Goal: Task Accomplishment & Management: Use online tool/utility

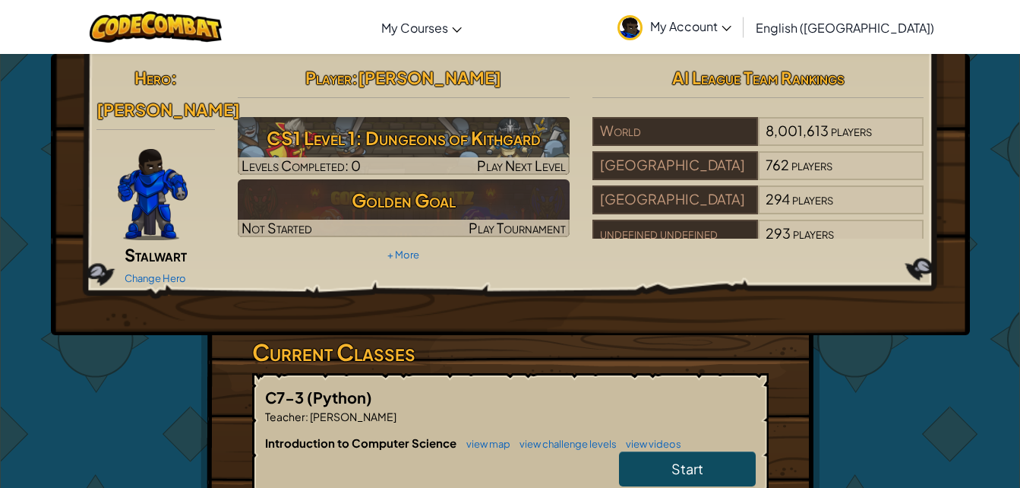
click at [391, 122] on h3 "CS1 Level 1: Dungeons of Kithgard" at bounding box center [404, 138] width 332 height 34
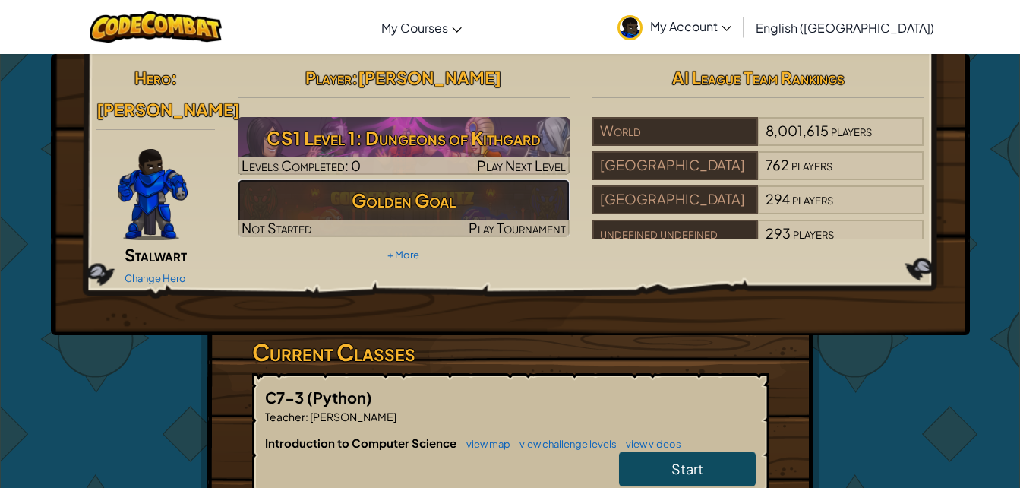
click at [334, 198] on h3 "Golden Goal" at bounding box center [404, 200] width 332 height 34
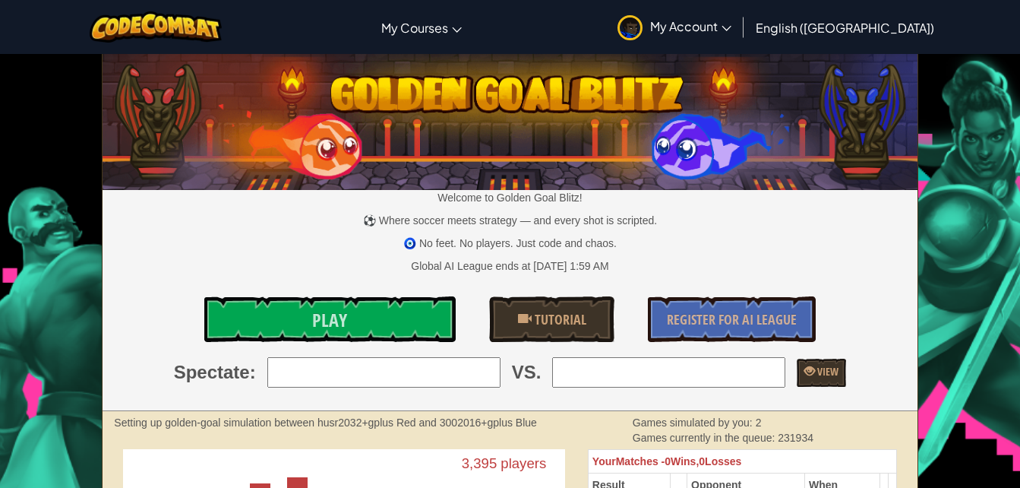
click at [335, 321] on span "Play" at bounding box center [329, 320] width 35 height 24
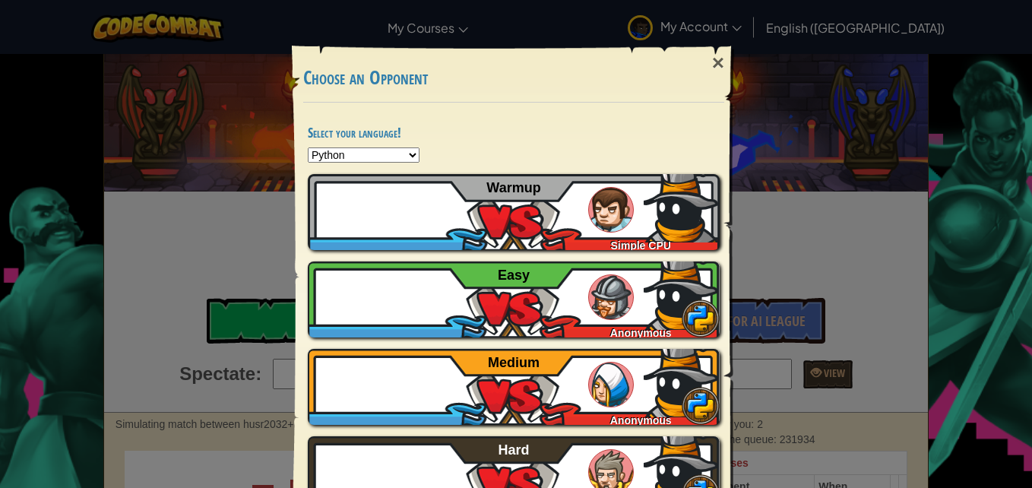
click at [713, 65] on div "×" at bounding box center [718, 63] width 35 height 44
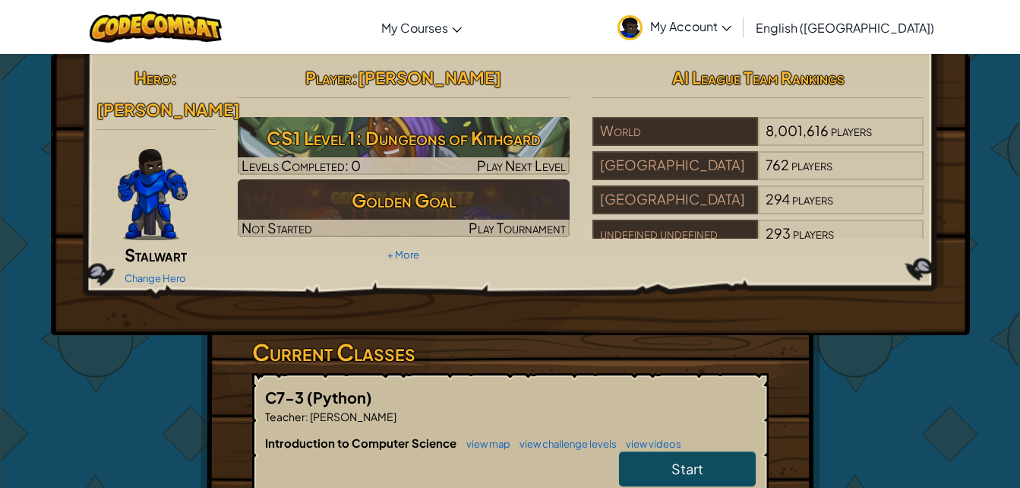
click at [310, 147] on h3 "CS1 Level 1: Dungeons of Kithgard" at bounding box center [404, 138] width 332 height 34
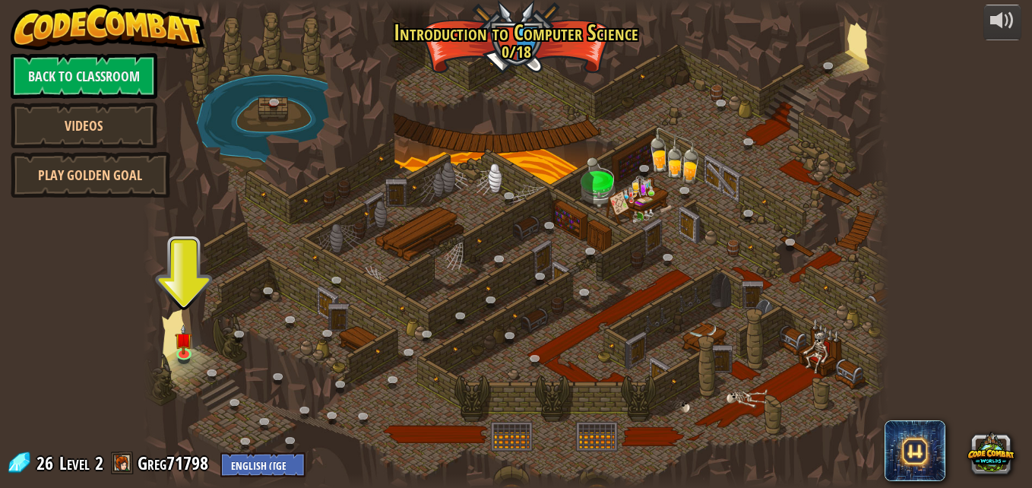
click at [199, 293] on div at bounding box center [516, 244] width 746 height 488
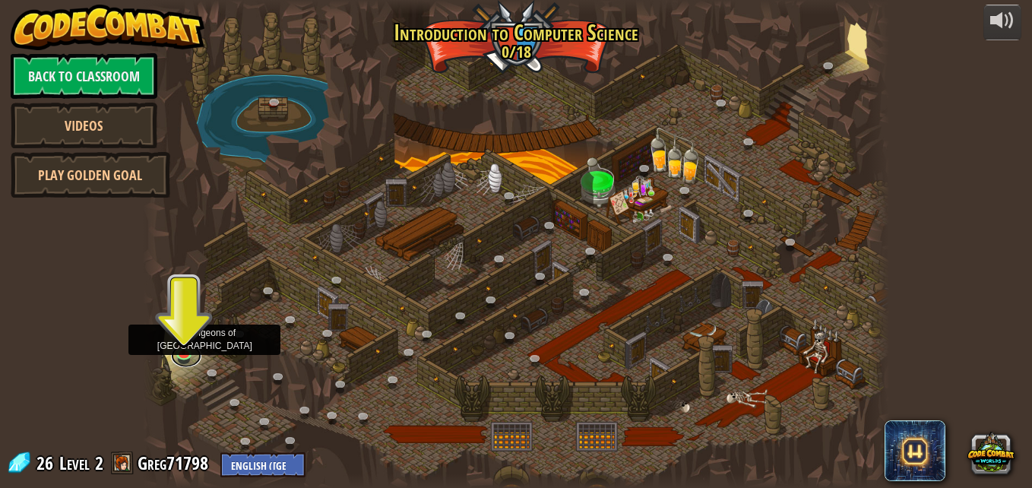
click at [182, 353] on link at bounding box center [186, 355] width 30 height 23
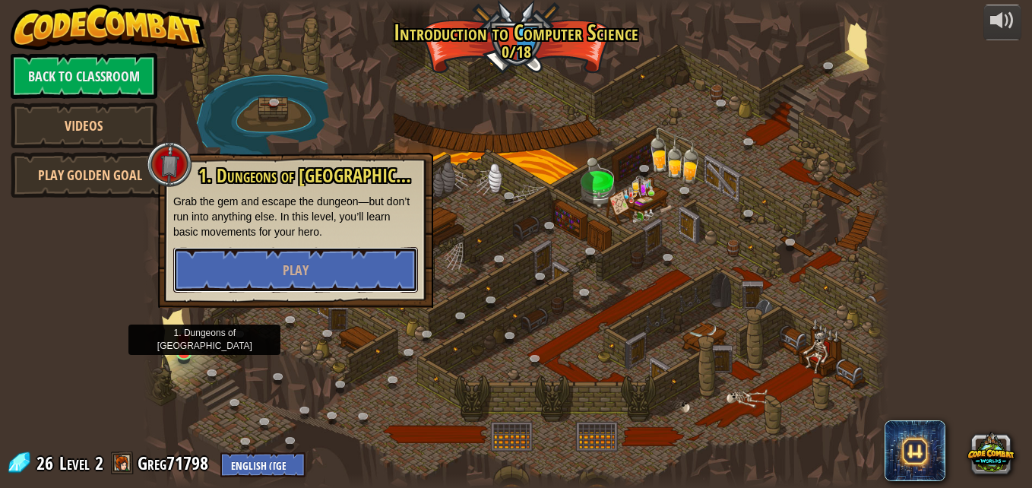
click at [265, 277] on button "Play" at bounding box center [295, 270] width 245 height 46
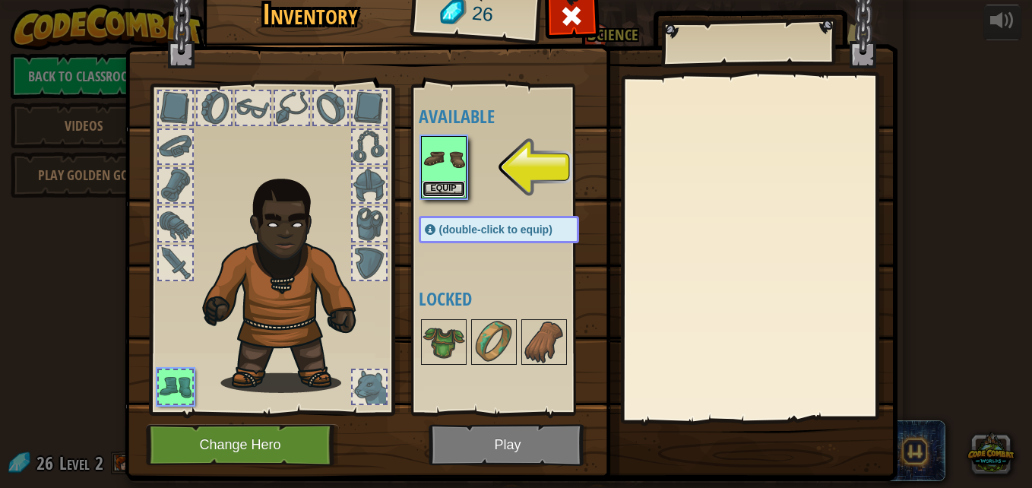
click at [433, 188] on button "Equip" at bounding box center [443, 189] width 43 height 16
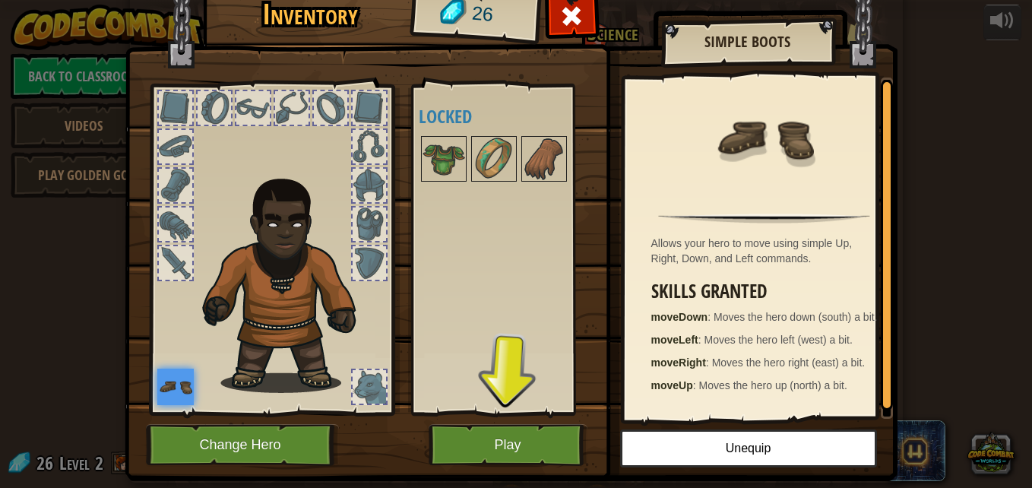
click at [441, 169] on img at bounding box center [443, 159] width 43 height 43
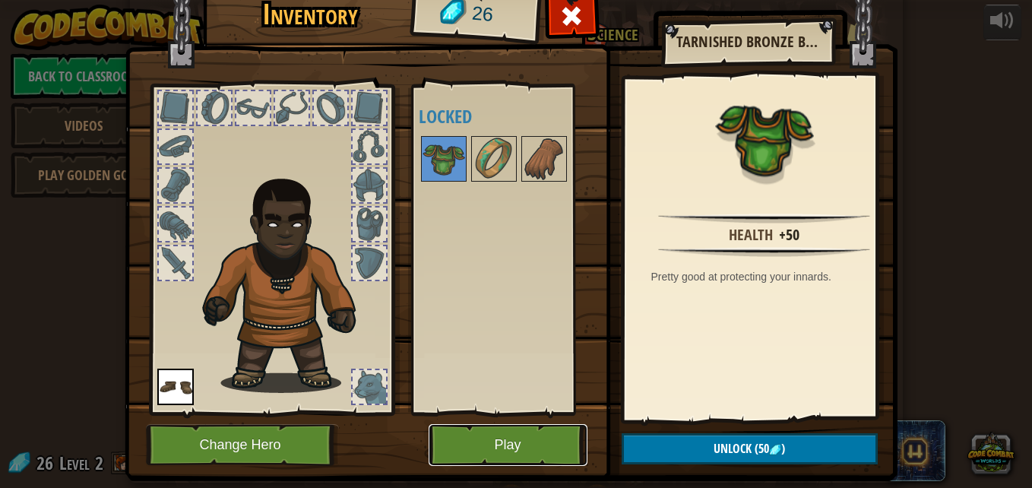
click at [484, 440] on button "Play" at bounding box center [508, 445] width 159 height 42
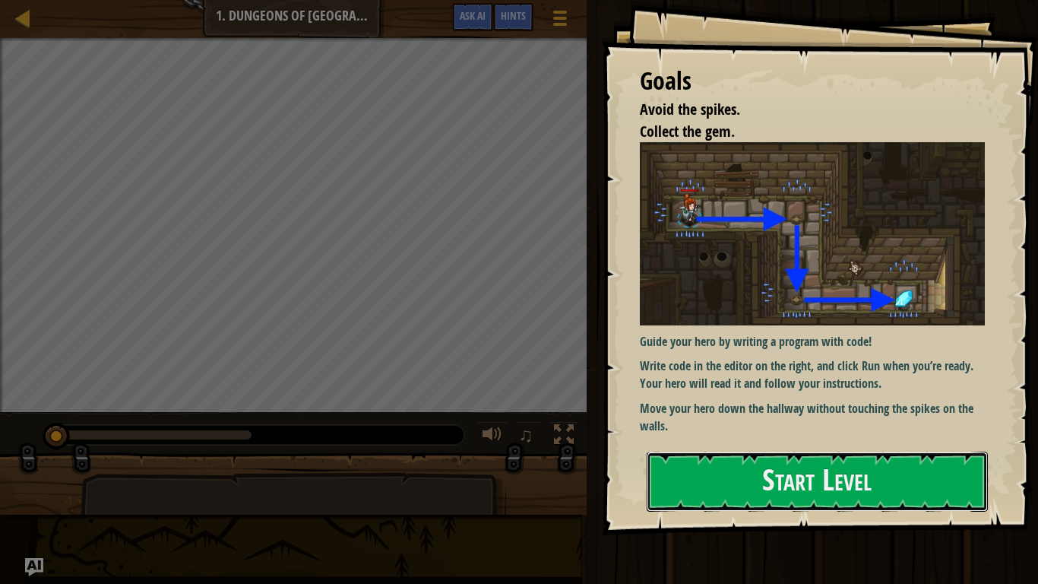
click at [704, 479] on button "Start Level" at bounding box center [817, 481] width 341 height 60
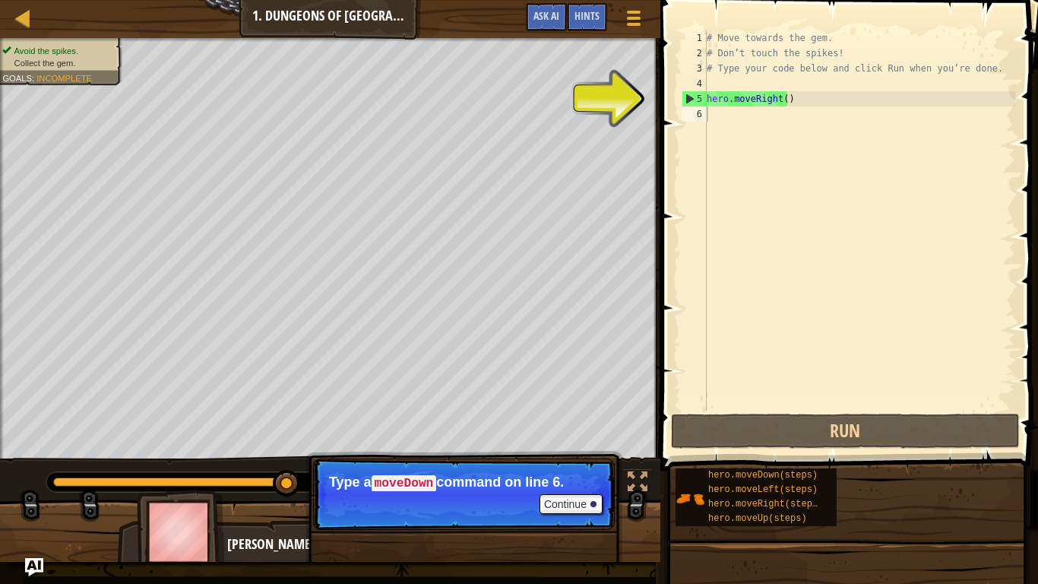
click at [547, 487] on p "Continue Type a moveDown command on line 6." at bounding box center [464, 493] width 302 height 71
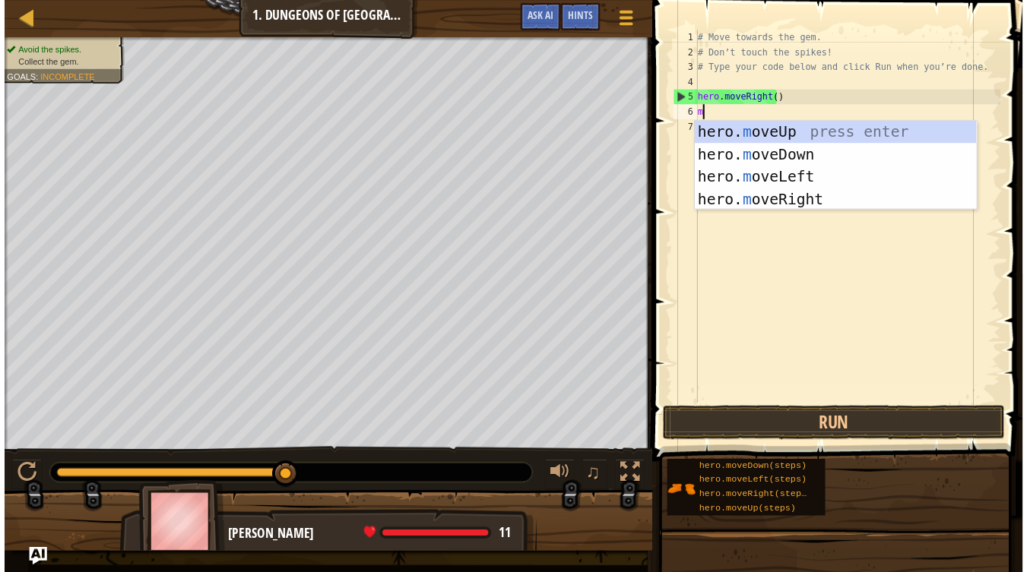
scroll to position [7, 0]
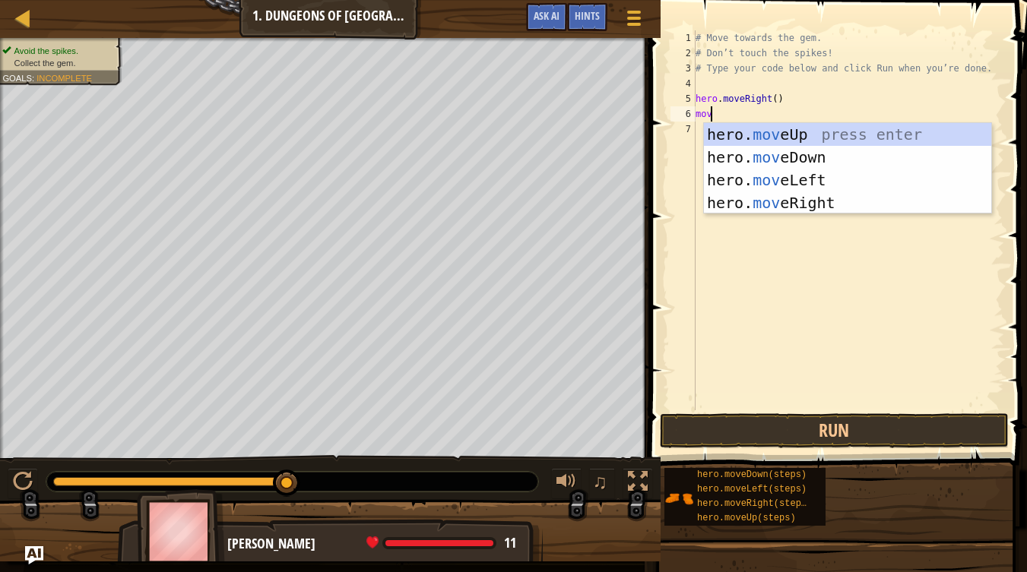
type textarea "move"
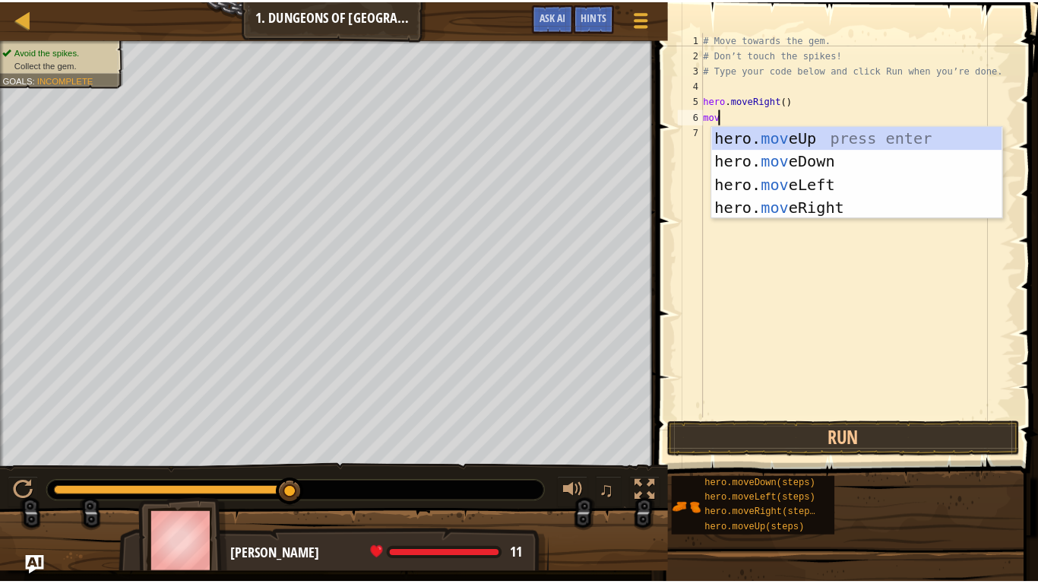
scroll to position [7, 1]
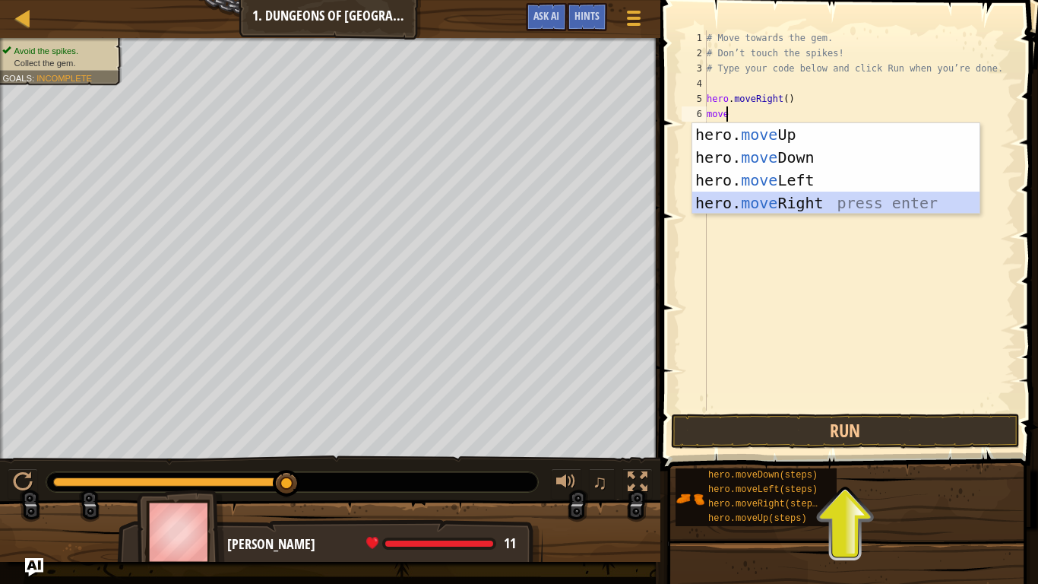
click at [767, 198] on div "hero. move Up press enter hero. move Down press enter hero. move Left press ent…" at bounding box center [835, 191] width 287 height 137
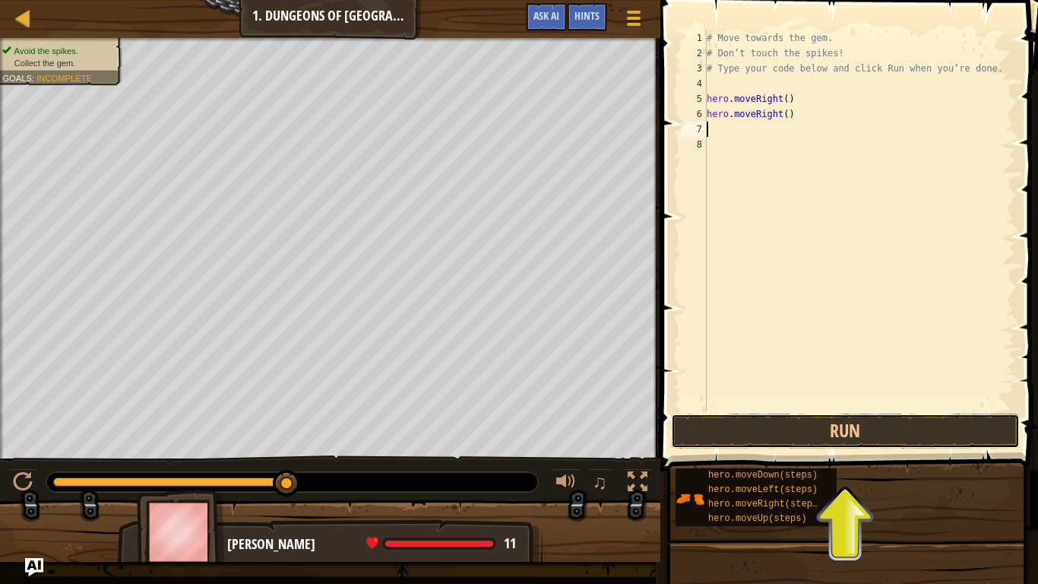
click at [825, 430] on button "Run" at bounding box center [845, 430] width 349 height 35
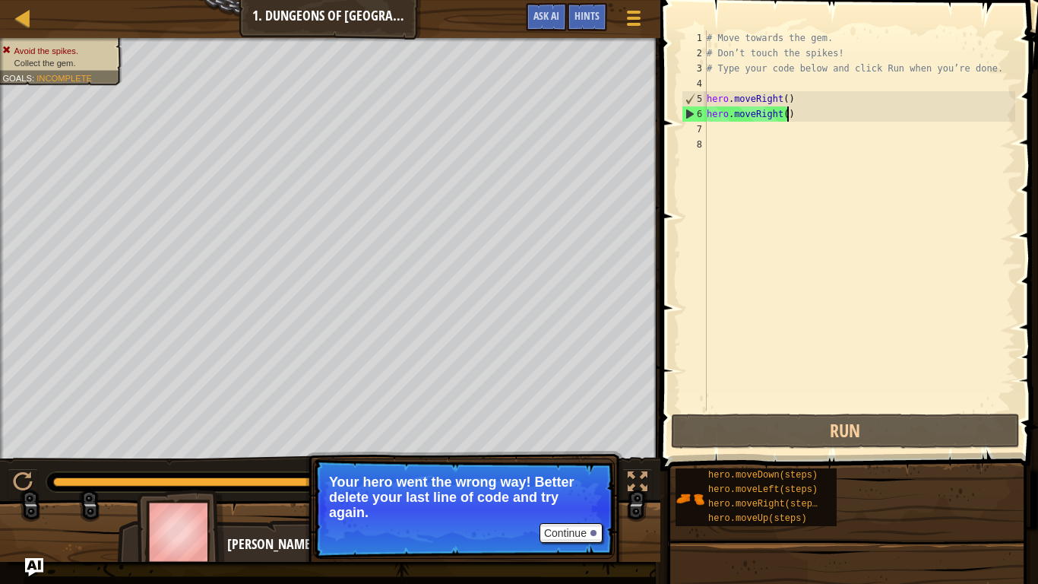
click at [789, 117] on div "# Move towards the gem. # Don’t touch the spikes! # Type your code below and cl…" at bounding box center [860, 235] width 312 height 410
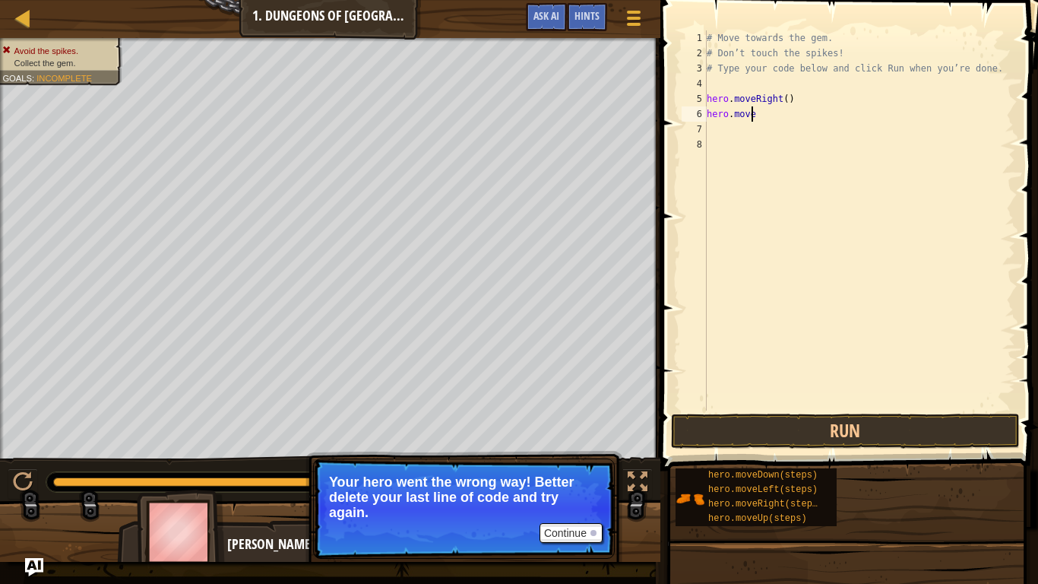
type textarea "hero.moved"
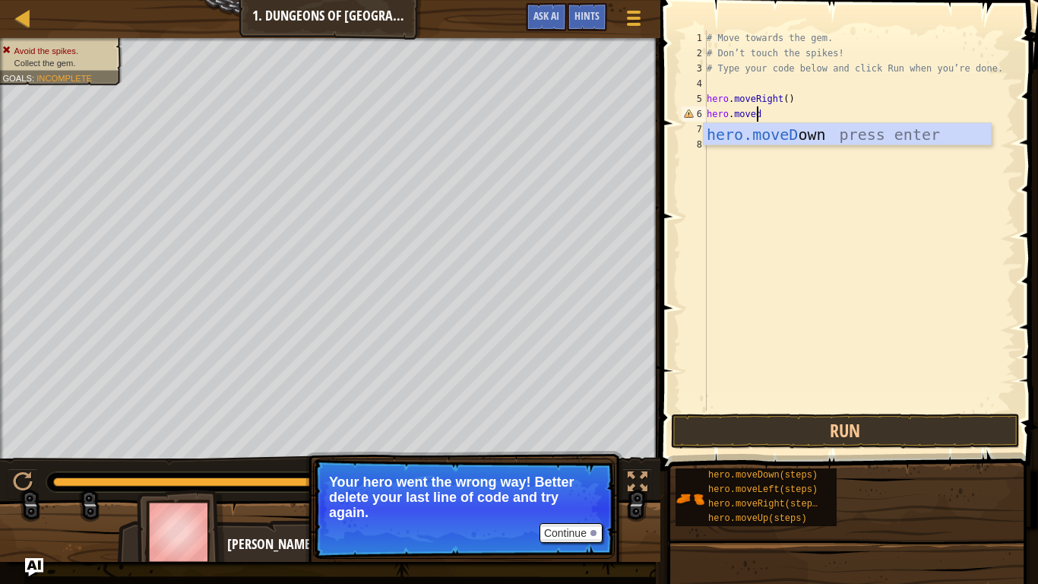
scroll to position [7, 3]
click at [792, 135] on div "hero.moveD own press enter" at bounding box center [847, 157] width 287 height 68
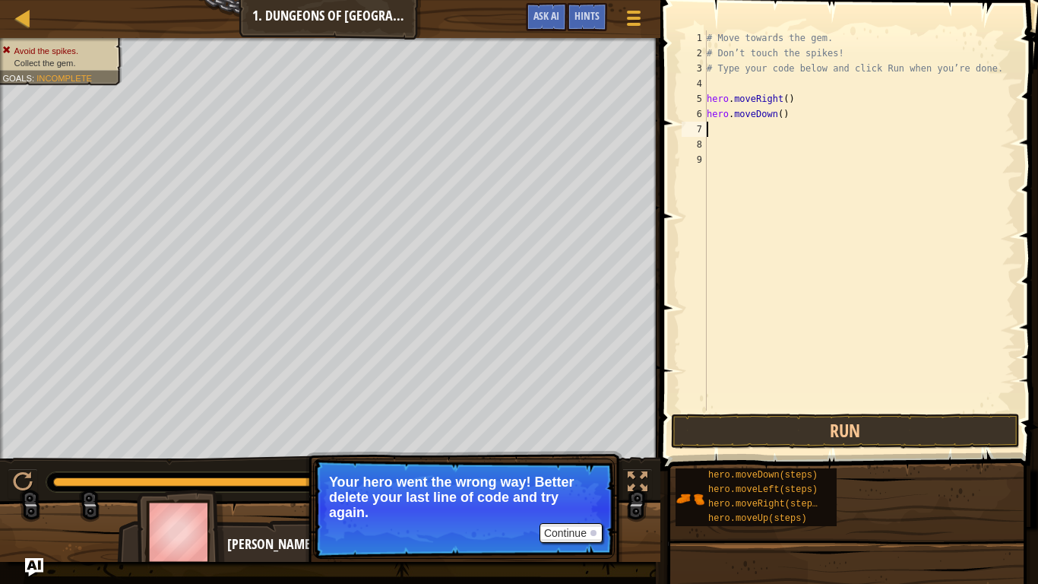
scroll to position [7, 0]
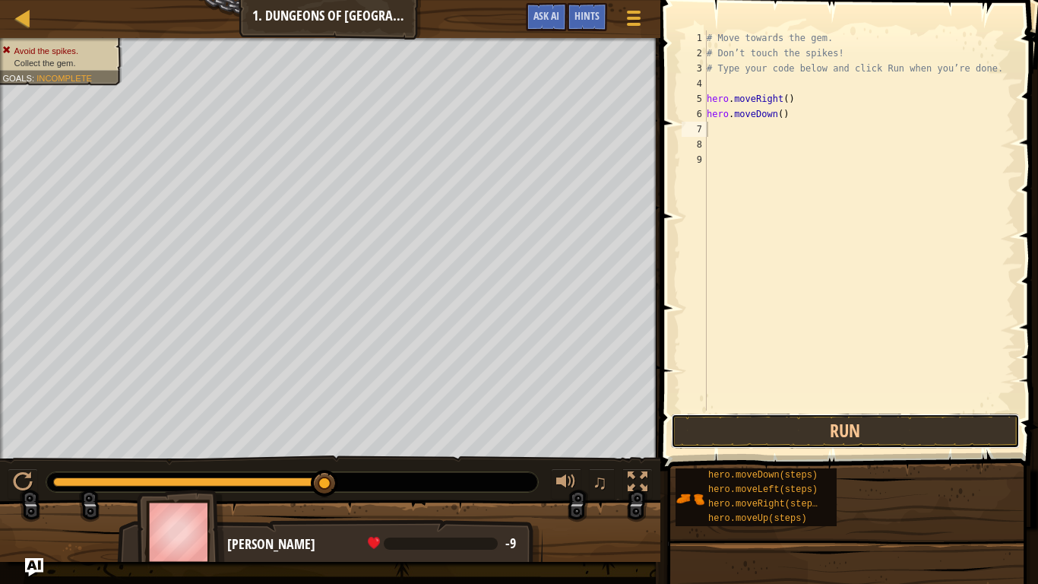
click at [781, 437] on button "Run" at bounding box center [845, 430] width 349 height 35
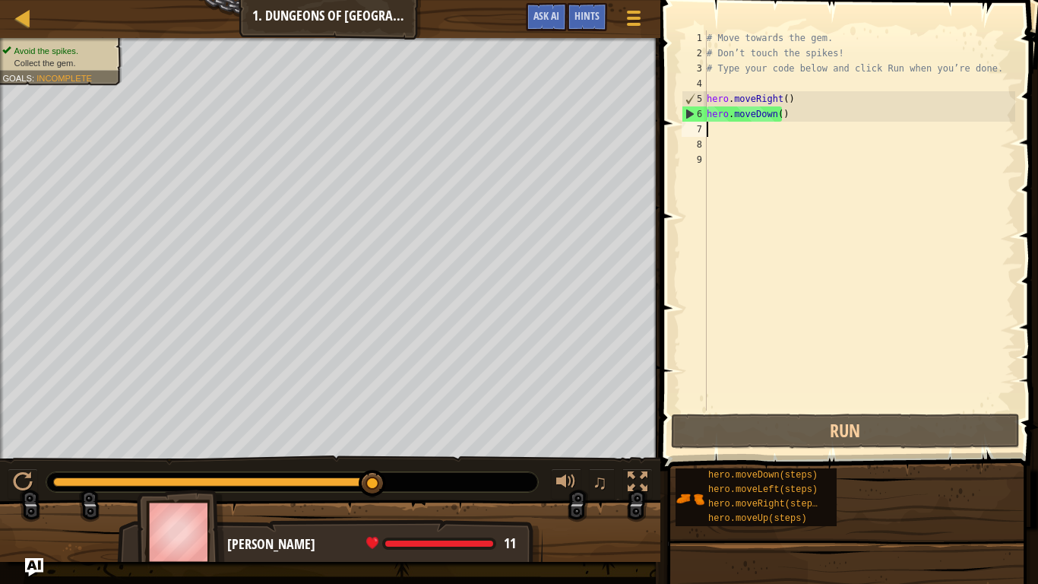
type textarea "h"
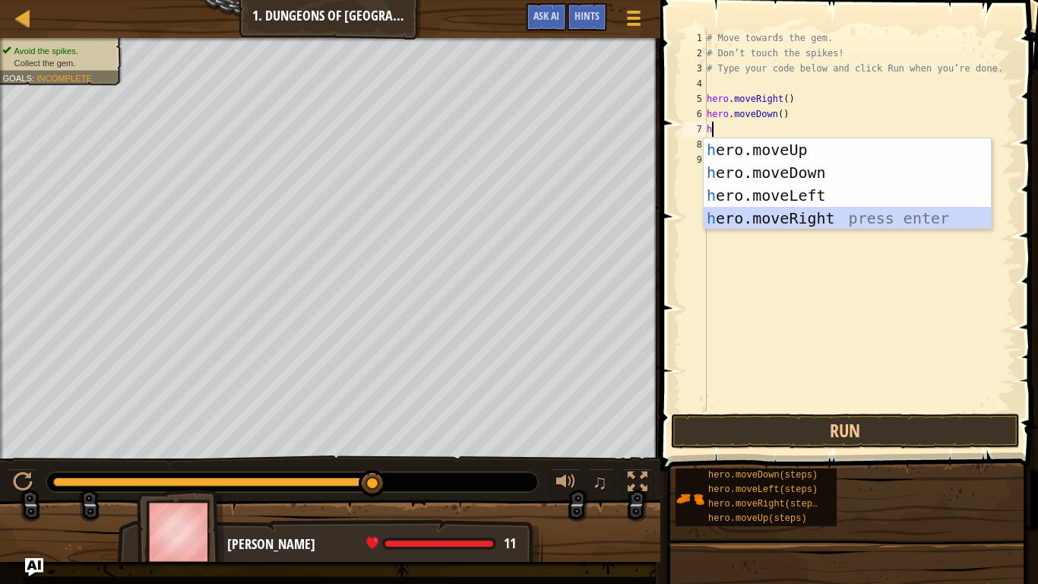
click at [771, 221] on div "h ero.moveUp press enter h ero.moveDown press enter h ero.moveLeft press enter …" at bounding box center [847, 206] width 287 height 137
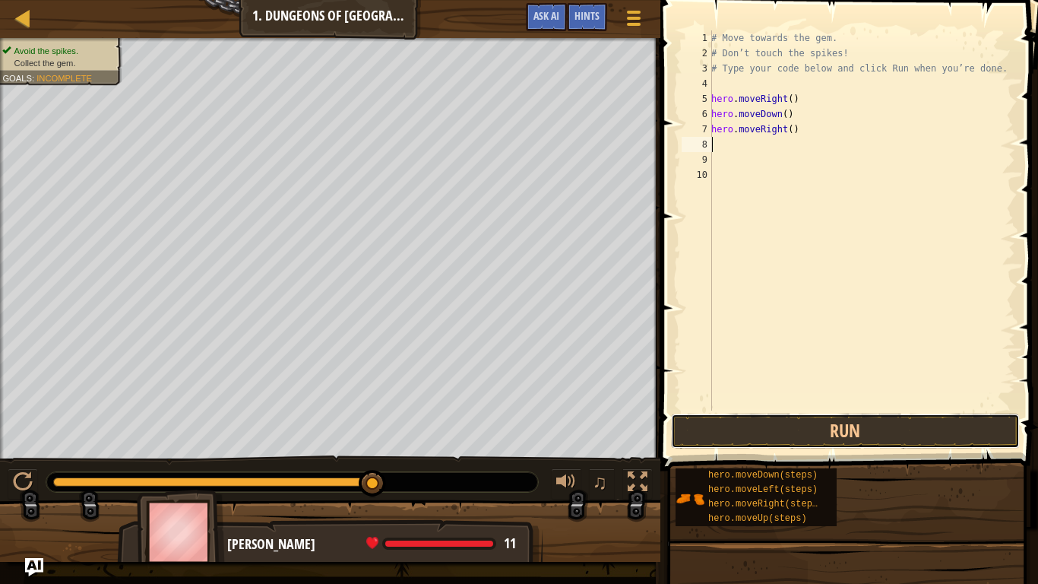
click at [764, 435] on button "Run" at bounding box center [845, 430] width 349 height 35
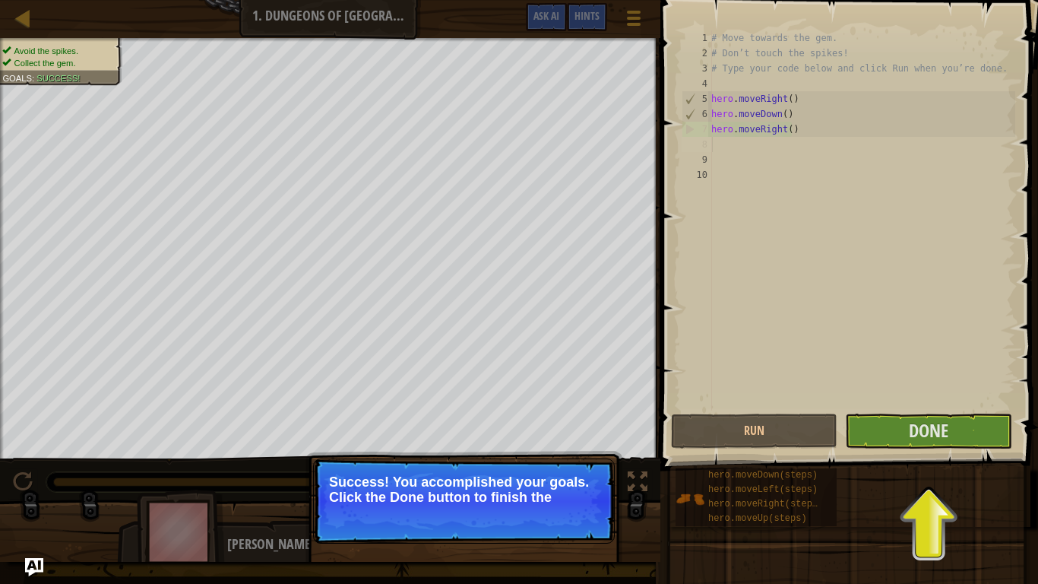
click at [722, 164] on div "# Move towards the gem. # Don’t touch the spikes! # Type your code below and cl…" at bounding box center [861, 235] width 307 height 410
click at [765, 434] on button "Run" at bounding box center [754, 430] width 166 height 35
click at [710, 141] on div "8" at bounding box center [697, 144] width 30 height 15
click at [910, 426] on span "Done" at bounding box center [929, 430] width 40 height 24
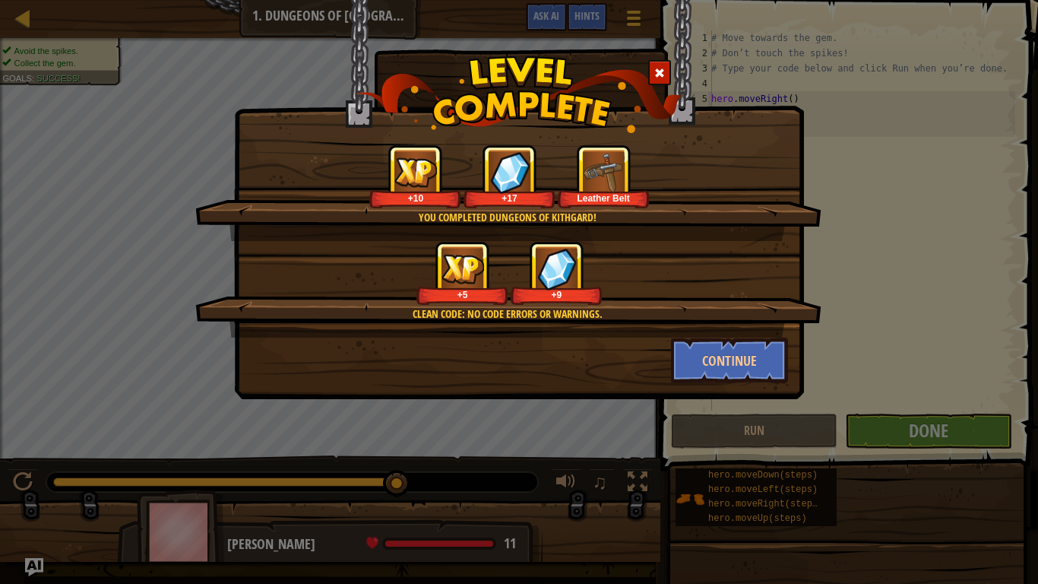
click at [432, 183] on img at bounding box center [415, 172] width 43 height 30
click at [741, 356] on button "Continue" at bounding box center [730, 360] width 118 height 46
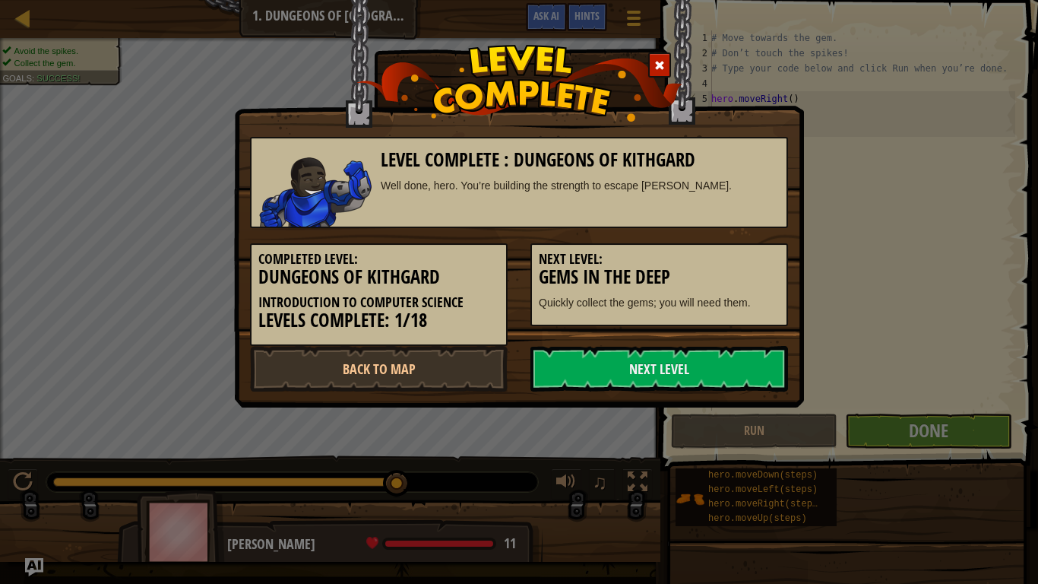
click at [685, 362] on link "Next Level" at bounding box center [659, 369] width 258 height 46
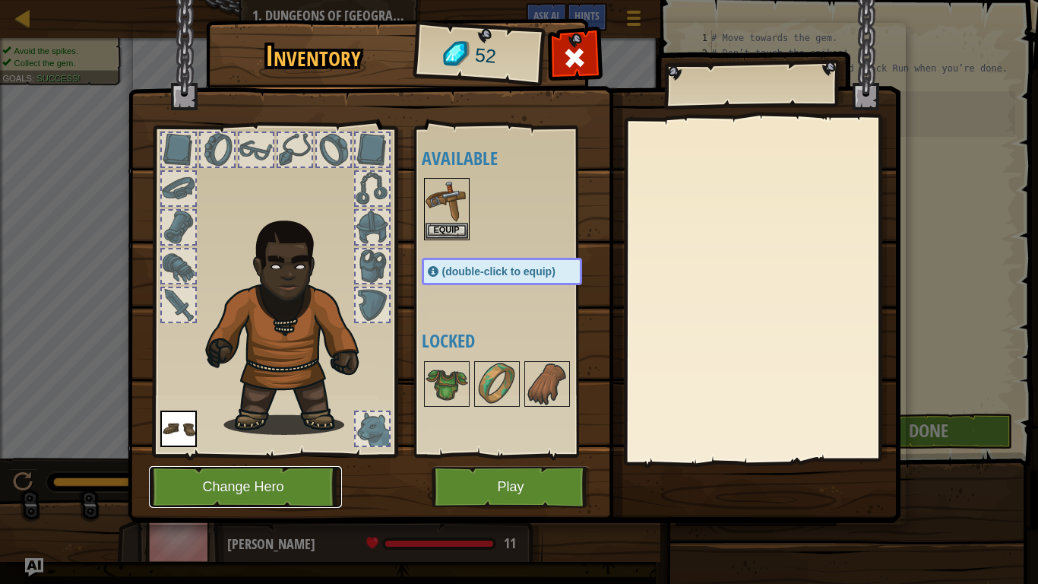
click at [289, 481] on button "Change Hero" at bounding box center [245, 487] width 193 height 42
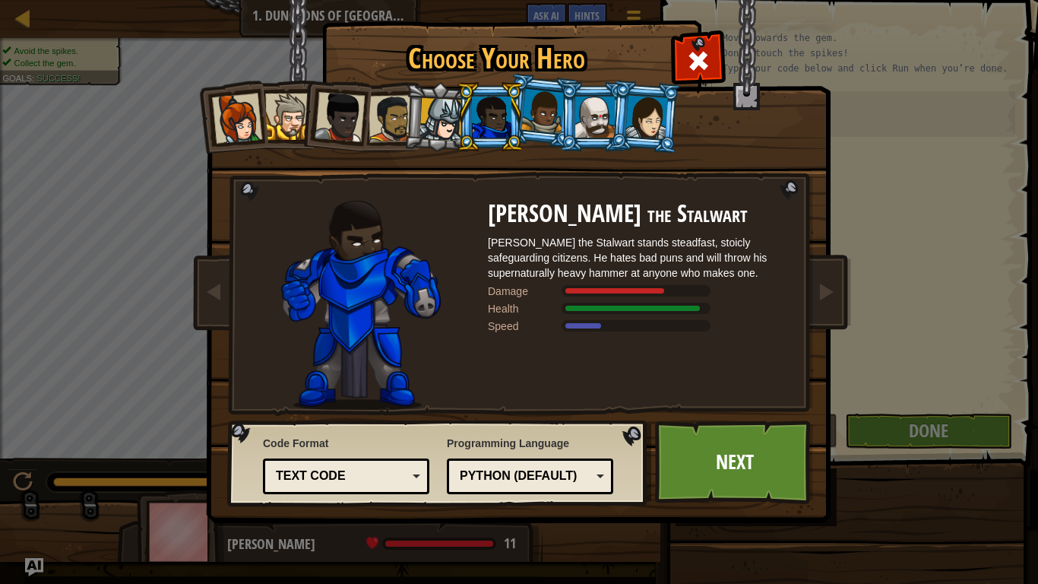
click at [762, 448] on link "Next" at bounding box center [734, 462] width 159 height 84
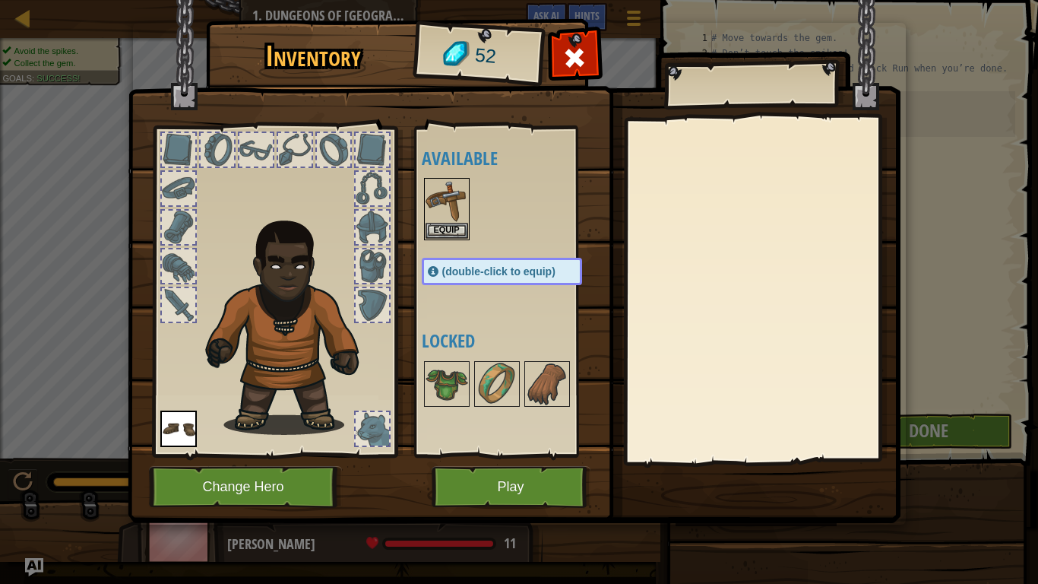
click at [444, 220] on img at bounding box center [446, 200] width 43 height 43
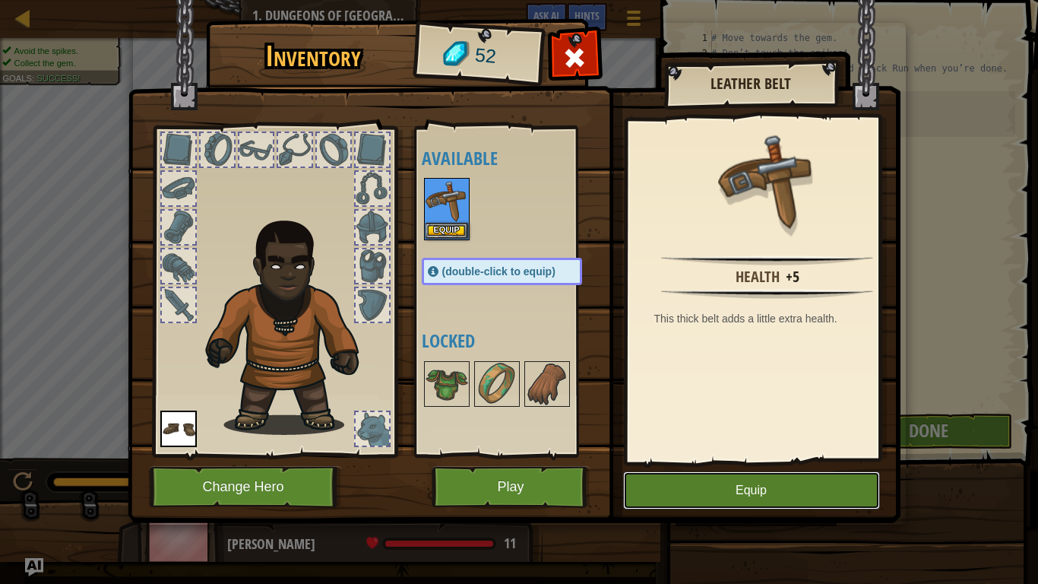
click at [704, 482] on button "Equip" at bounding box center [751, 490] width 257 height 38
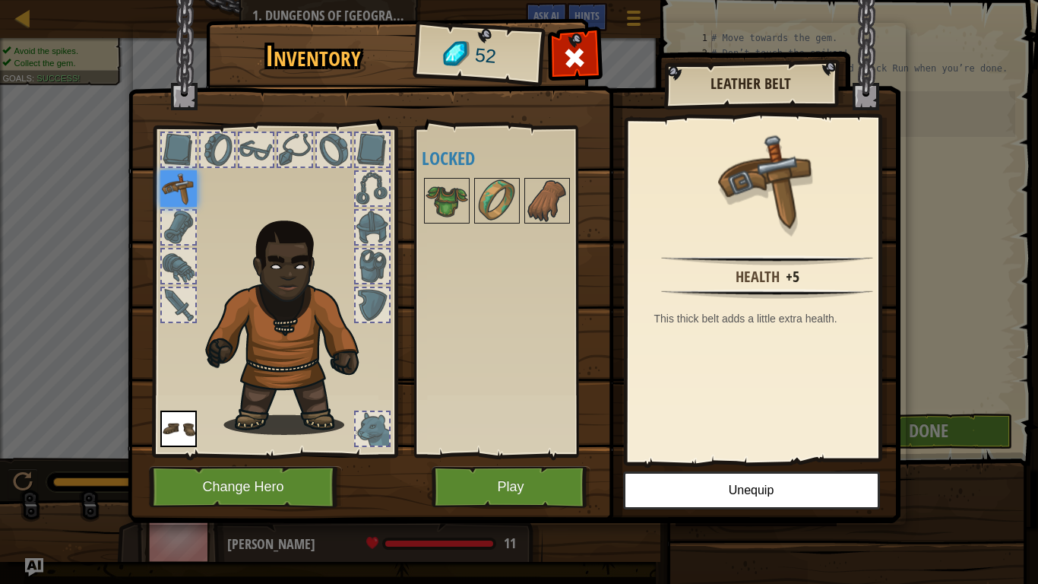
click at [460, 197] on img at bounding box center [446, 200] width 43 height 43
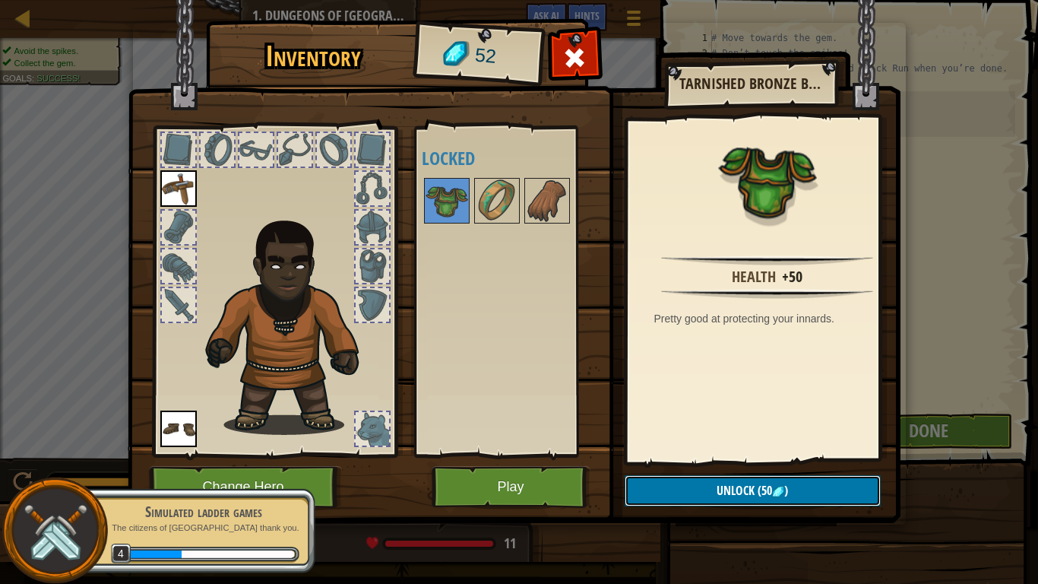
click at [711, 485] on button "Unlock (50 )" at bounding box center [753, 490] width 256 height 31
click at [760, 487] on button "Confirm" at bounding box center [753, 490] width 256 height 31
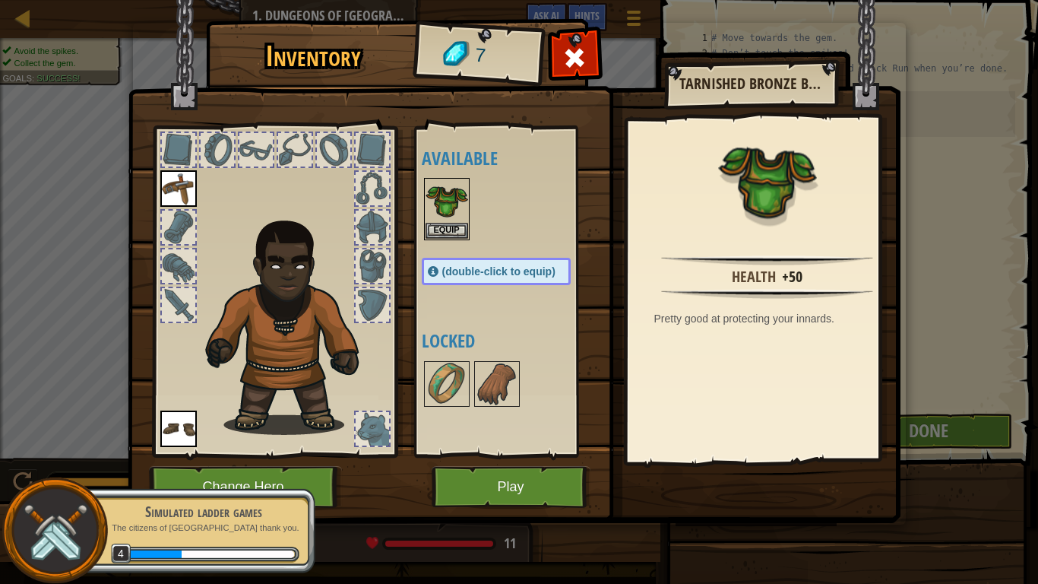
click at [441, 220] on img at bounding box center [446, 200] width 43 height 43
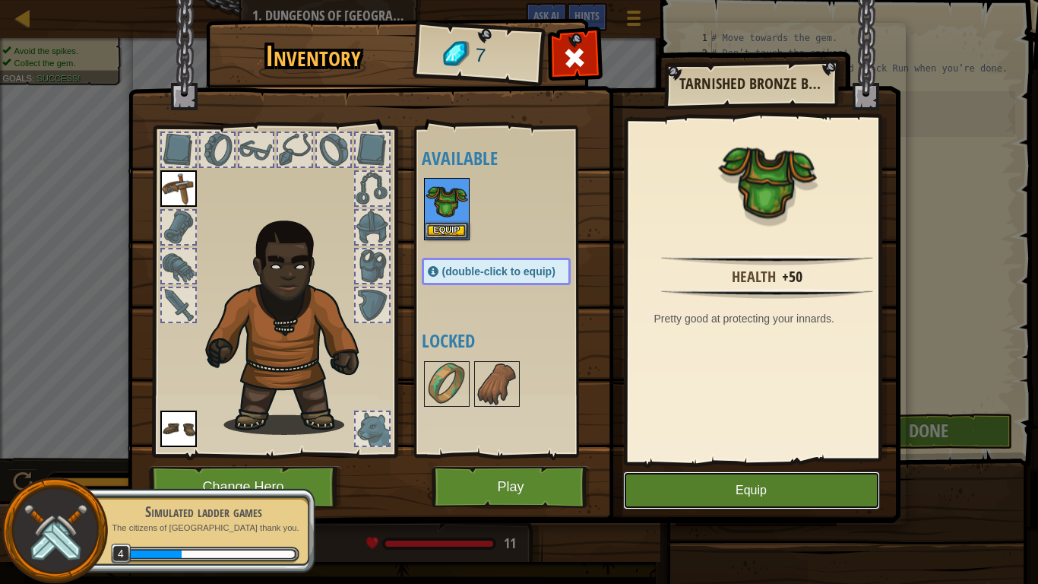
click at [691, 486] on button "Equip" at bounding box center [751, 490] width 257 height 38
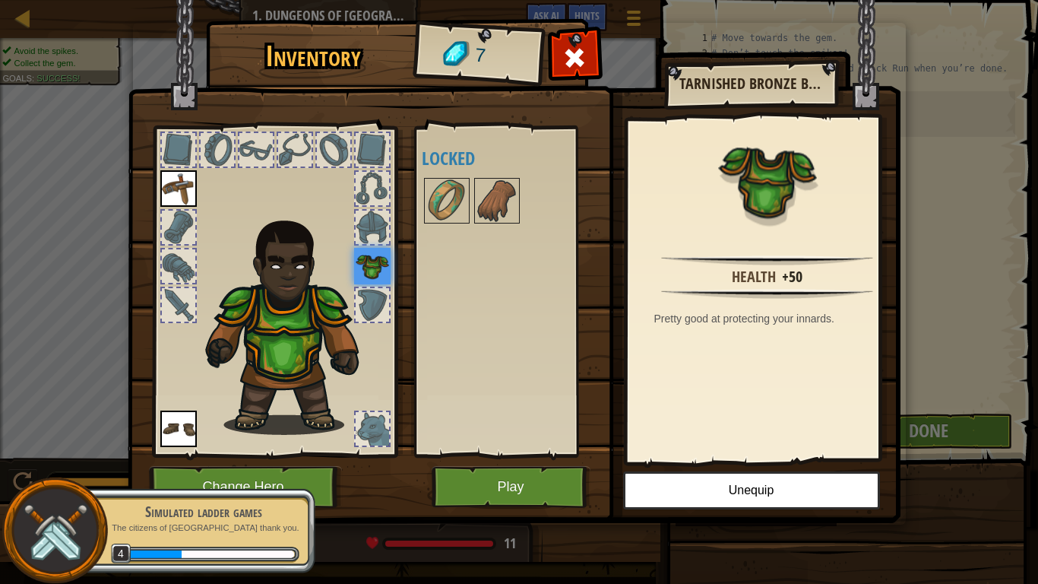
click at [450, 193] on img at bounding box center [446, 200] width 43 height 43
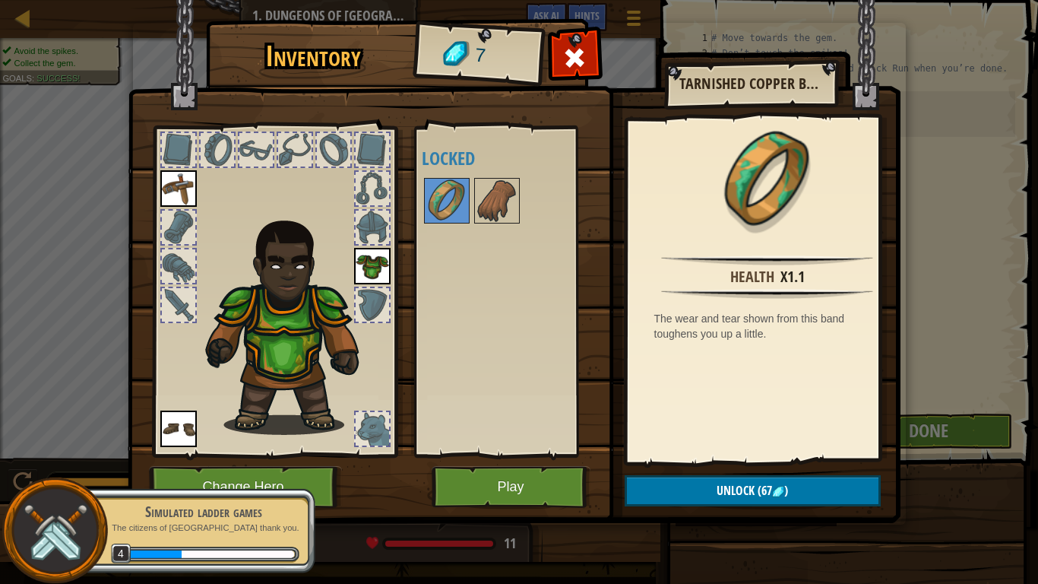
click at [482, 201] on img at bounding box center [497, 200] width 43 height 43
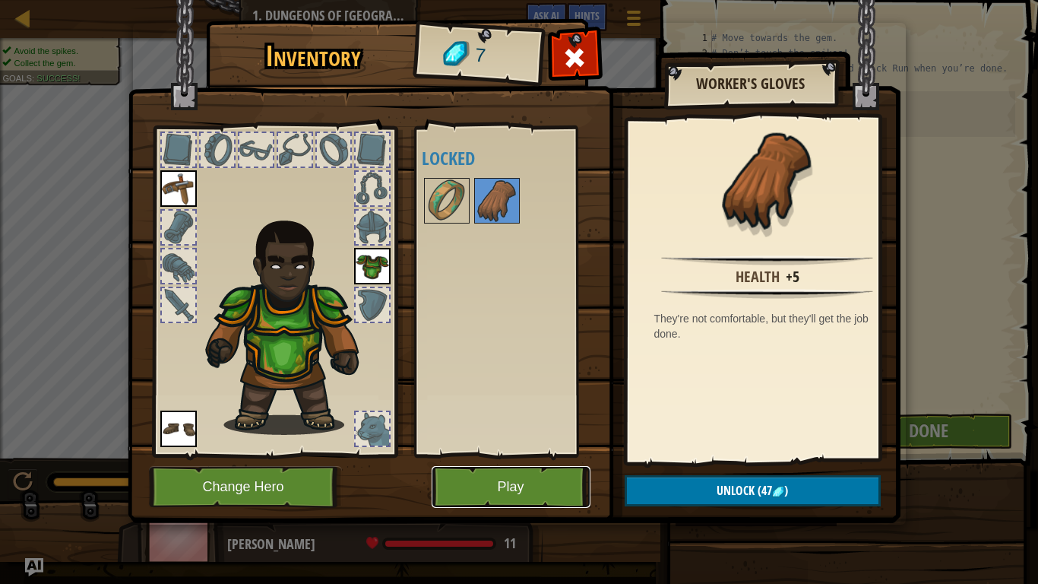
click at [549, 475] on button "Play" at bounding box center [511, 487] width 159 height 42
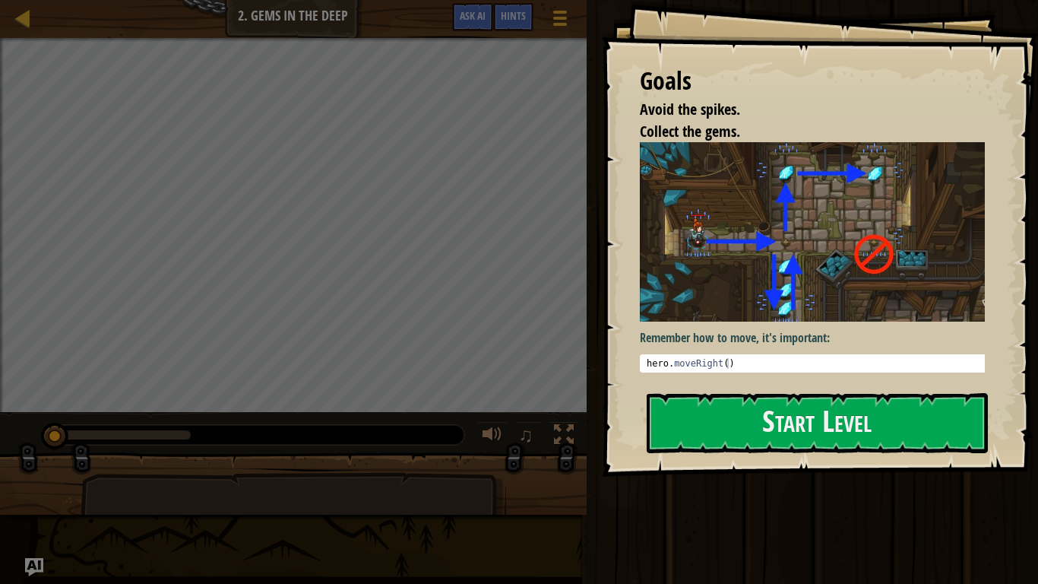
click at [707, 433] on button "Start Level" at bounding box center [817, 423] width 341 height 60
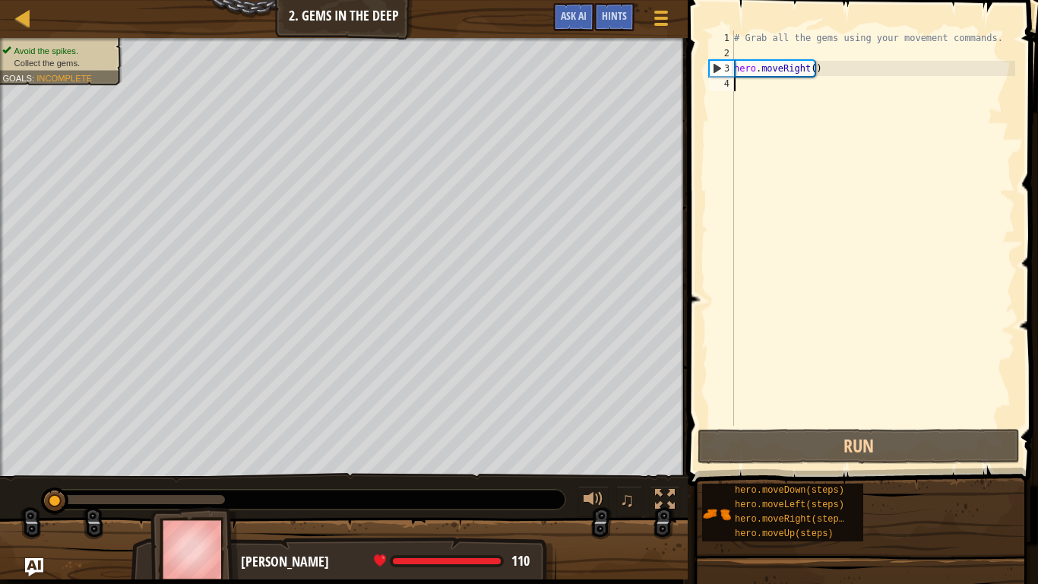
click at [743, 87] on div "# Grab all the gems using your movement commands. hero . moveRight ( )" at bounding box center [873, 242] width 284 height 425
click at [802, 74] on div "# Grab all the gems using your movement commands. hero . moveRight ( )" at bounding box center [873, 242] width 284 height 425
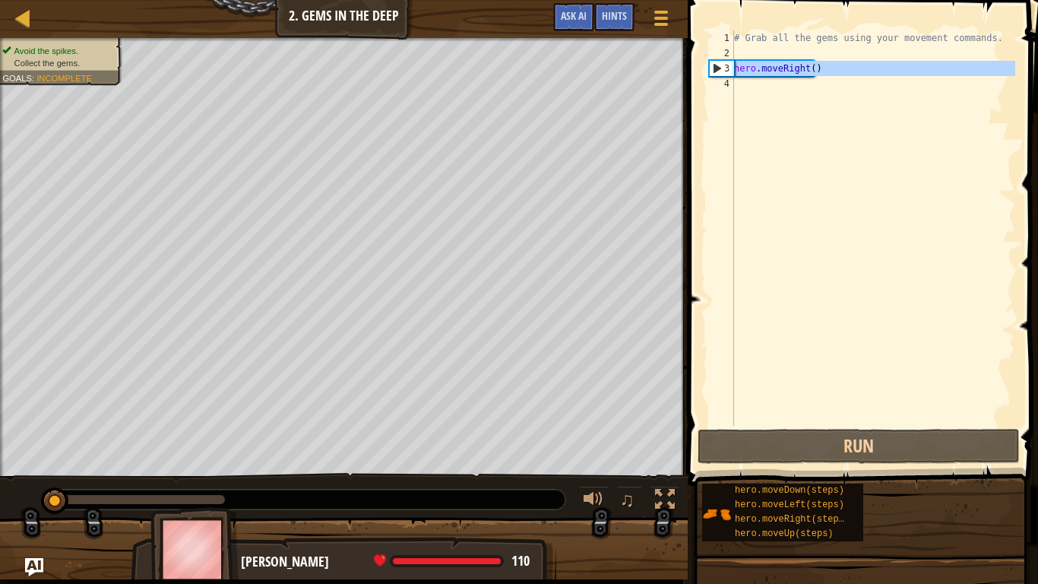
click at [718, 71] on div "3" at bounding box center [722, 68] width 24 height 15
type textarea "hero.moveRight()"
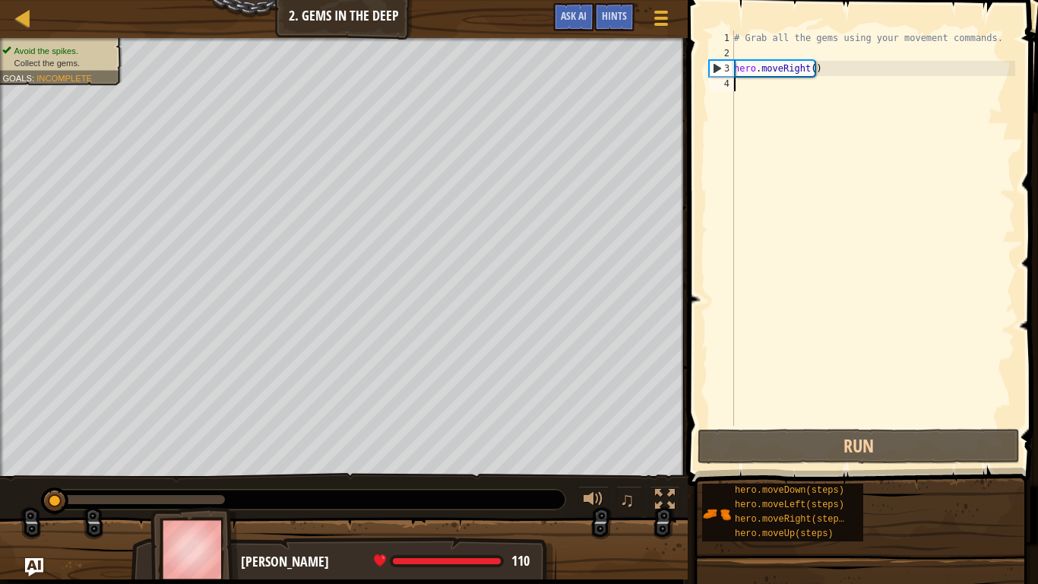
click at [748, 83] on div "# Grab all the gems using your movement commands. hero . moveRight ( )" at bounding box center [873, 242] width 284 height 425
type textarea "h"
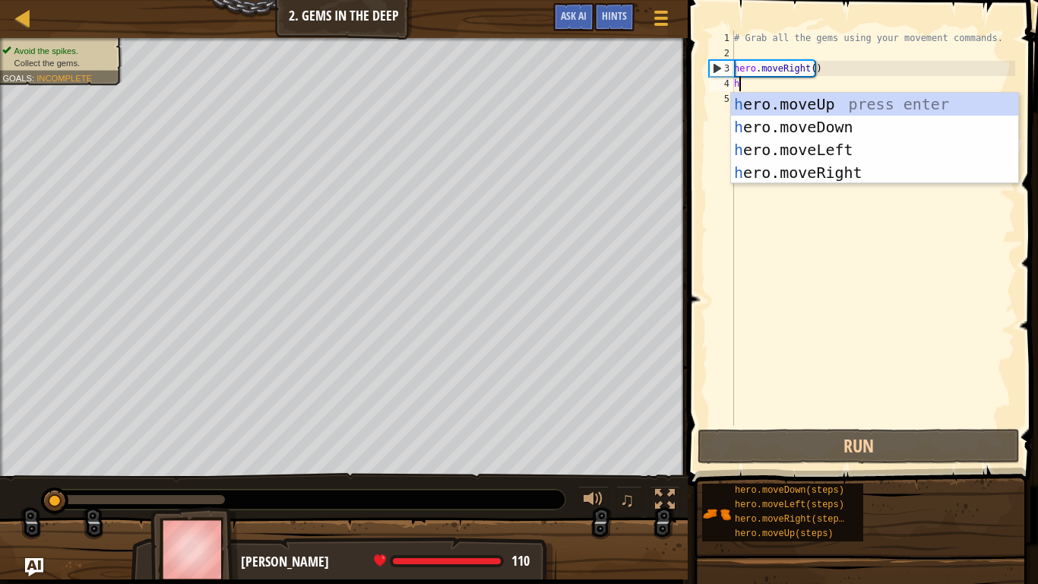
scroll to position [7, 0]
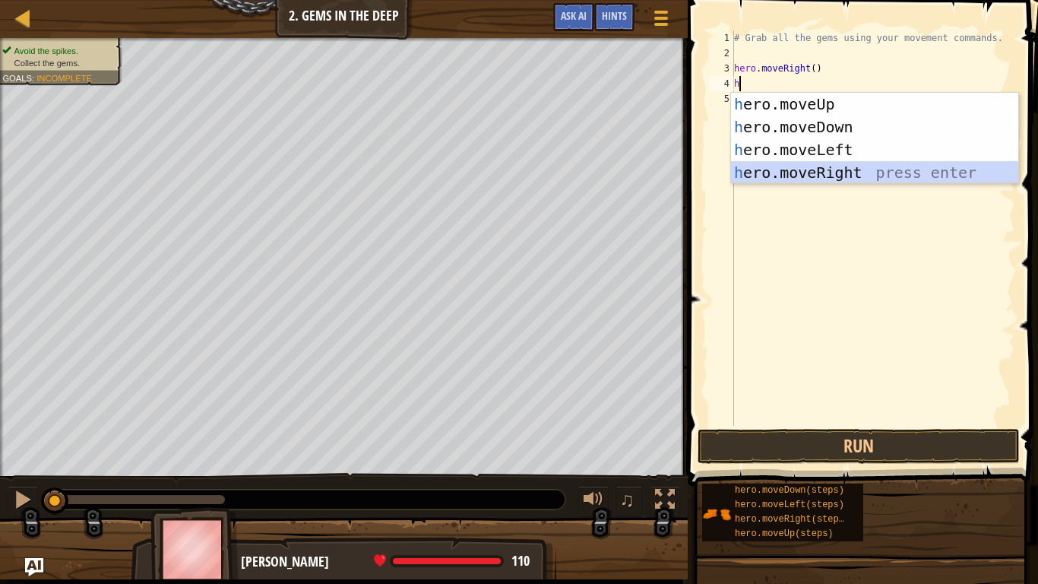
click at [789, 171] on div "h ero.moveUp press enter h ero.moveDown press enter h ero.moveLeft press enter …" at bounding box center [874, 161] width 287 height 137
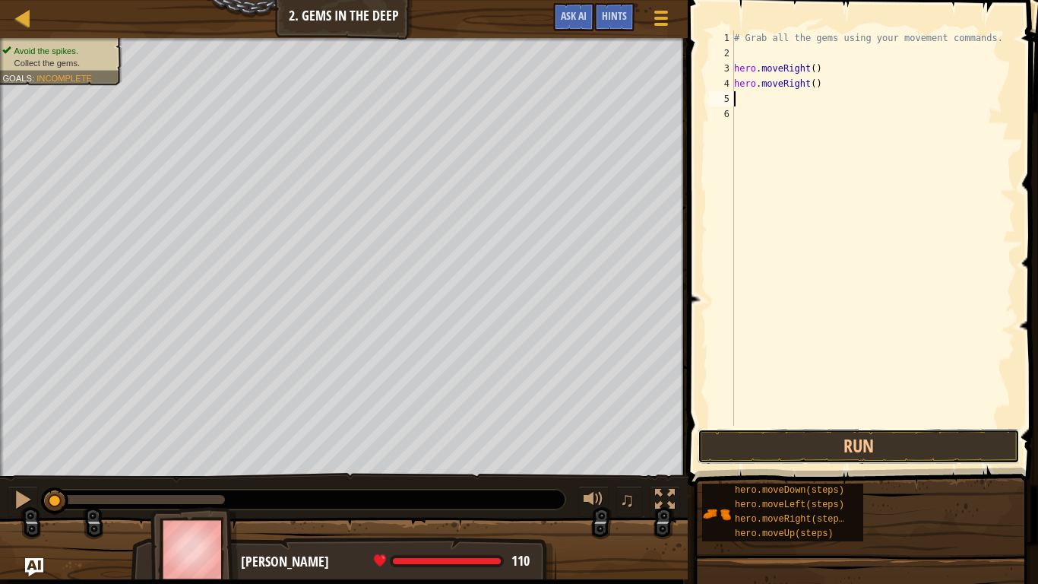
click at [800, 439] on button "Run" at bounding box center [859, 446] width 322 height 35
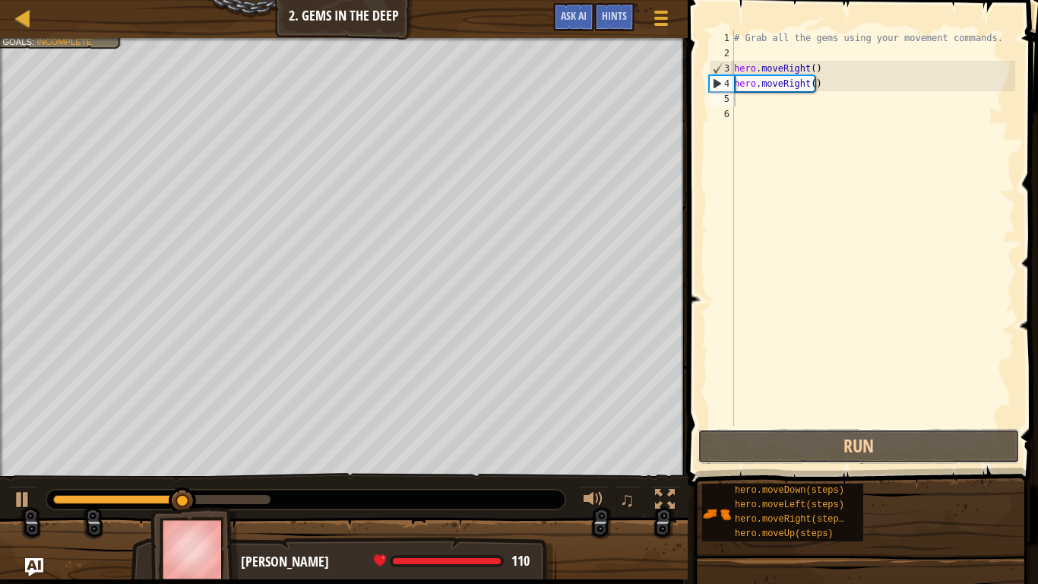
click at [807, 445] on button "Run" at bounding box center [859, 446] width 322 height 35
click at [807, 446] on button "Run" at bounding box center [859, 446] width 322 height 35
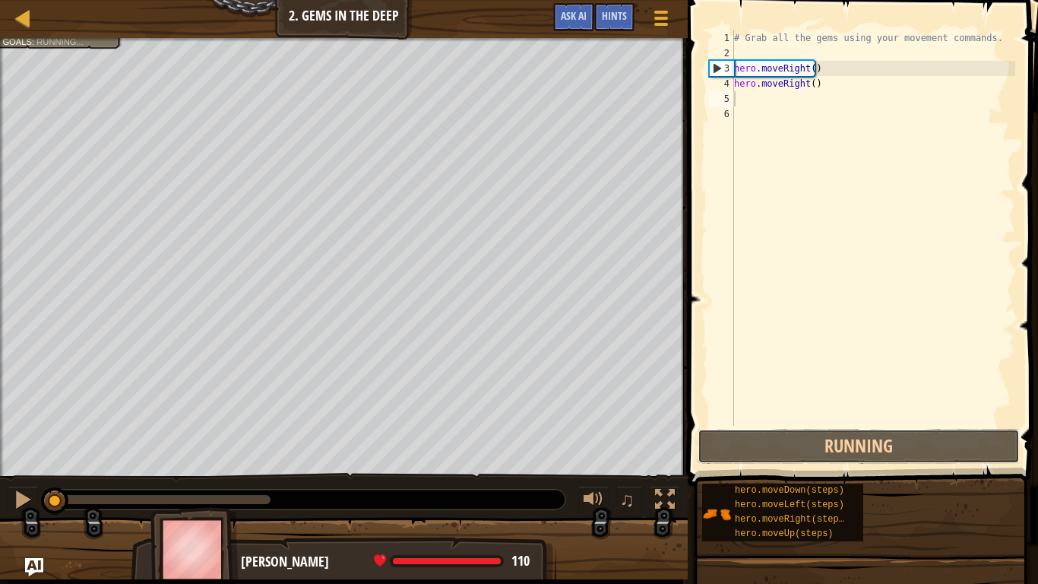
click at [807, 446] on button "Running" at bounding box center [859, 446] width 322 height 35
click at [807, 446] on button "Run" at bounding box center [859, 446] width 322 height 35
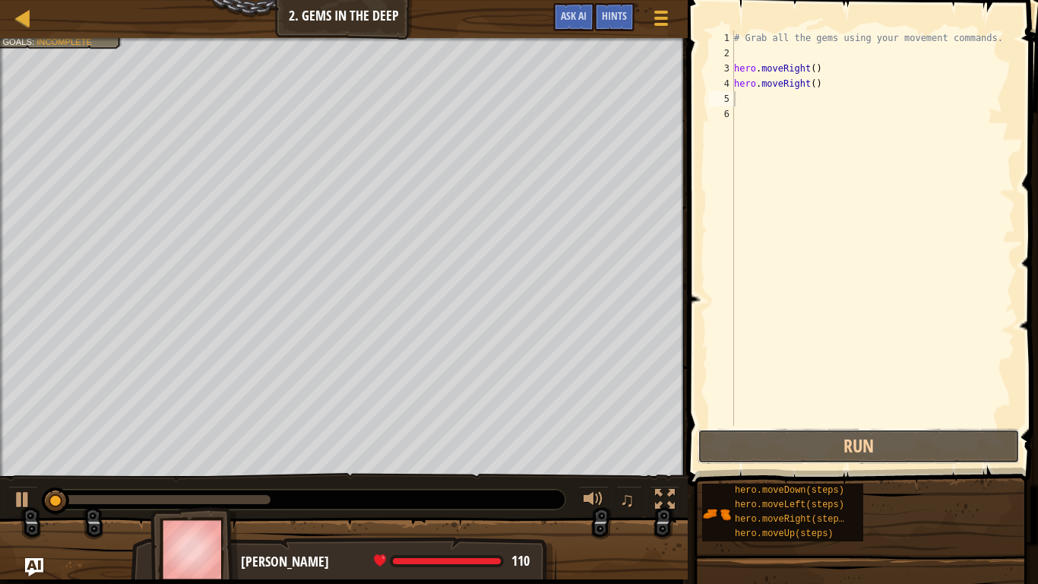
click at [807, 446] on button "Run" at bounding box center [859, 446] width 322 height 35
click at [807, 446] on button "Running" at bounding box center [859, 446] width 322 height 35
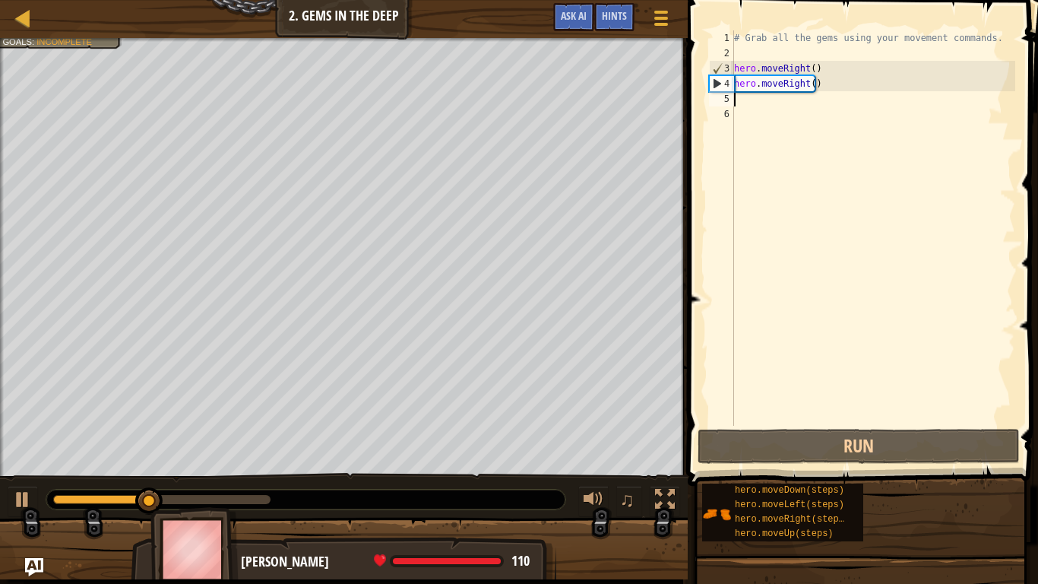
click at [811, 81] on div "# Grab all the gems using your movement commands. hero . moveRight ( ) hero . m…" at bounding box center [873, 242] width 284 height 425
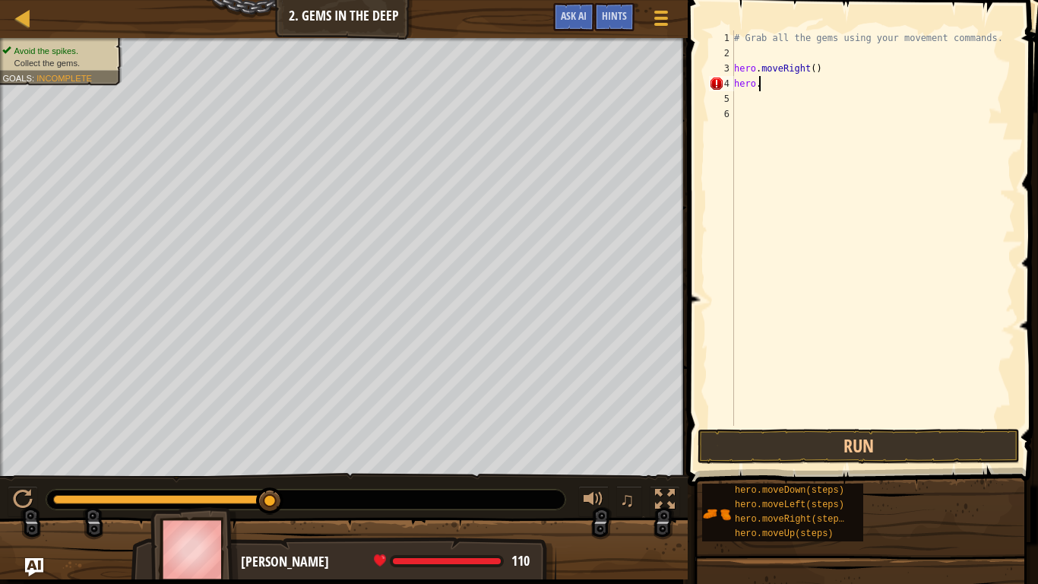
type textarea "hero.d"
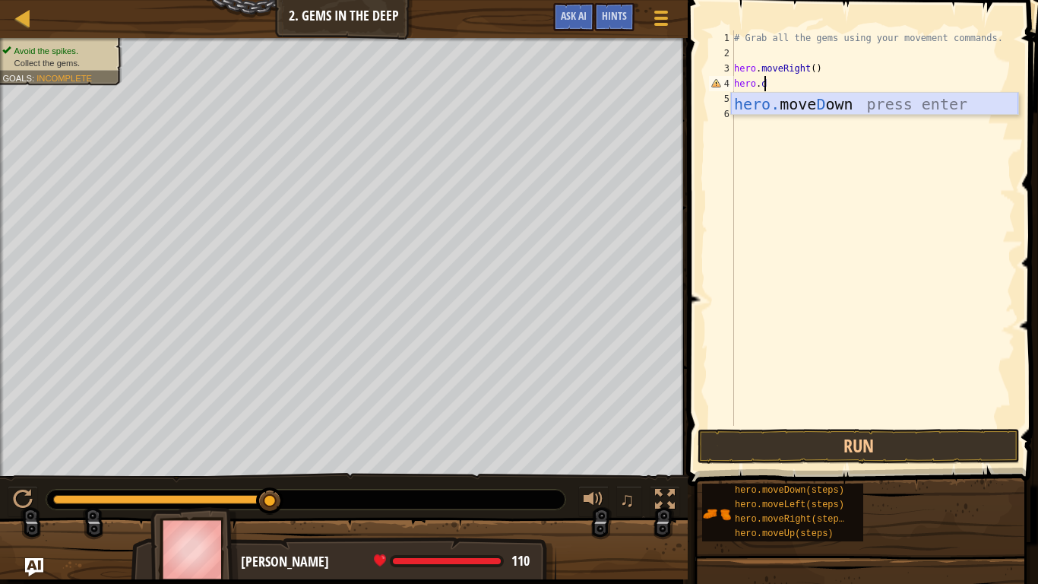
click at [815, 105] on div "hero. [PERSON_NAME] own press enter" at bounding box center [874, 127] width 287 height 68
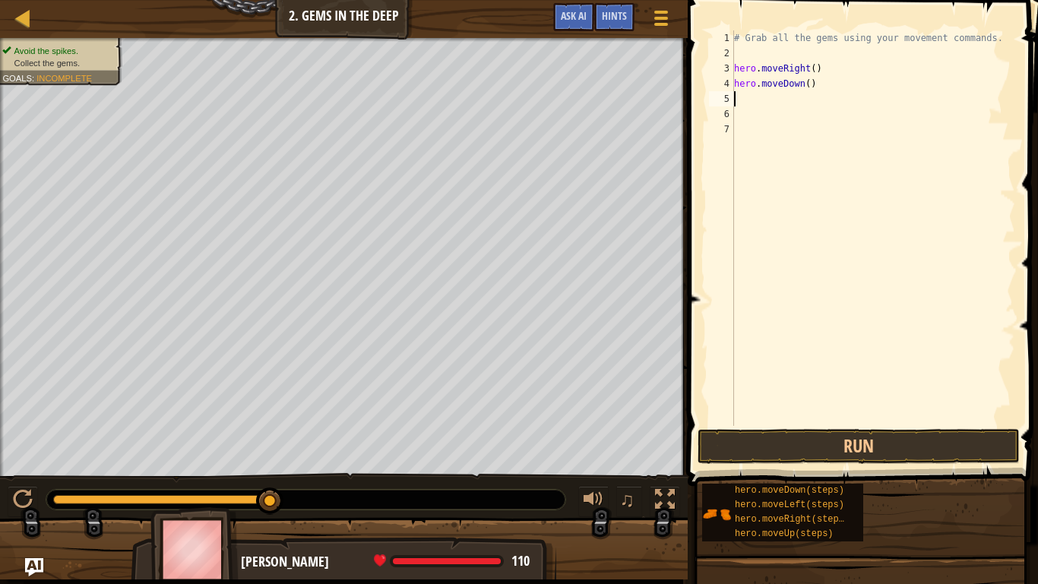
scroll to position [7, 0]
type textarea "h"
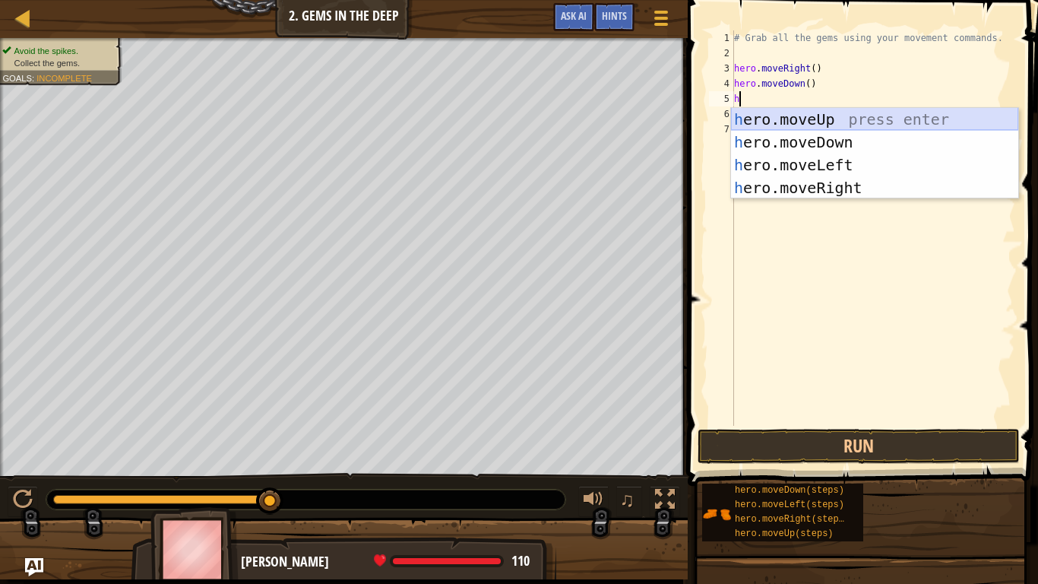
click at [773, 115] on div "h ero.moveUp press enter h ero.moveDown press enter h ero.moveLeft press enter …" at bounding box center [874, 176] width 287 height 137
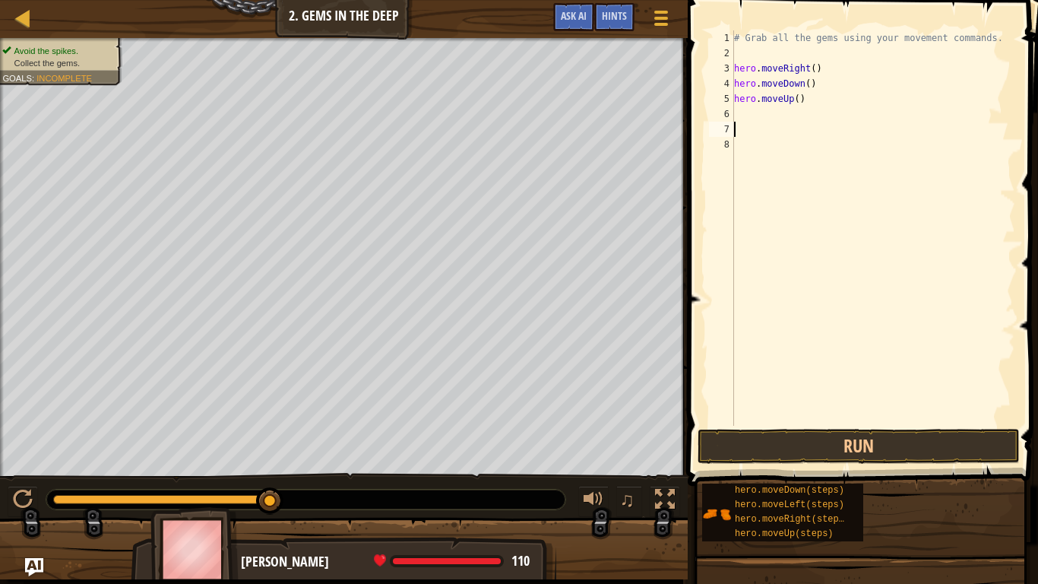
click at [762, 122] on div "# Grab all the gems using your movement commands. hero . moveRight ( ) hero . m…" at bounding box center [873, 242] width 284 height 425
click at [744, 109] on div "# Grab all the gems using your movement commands. hero . moveRight ( ) hero . m…" at bounding box center [873, 242] width 284 height 425
type textarea "h"
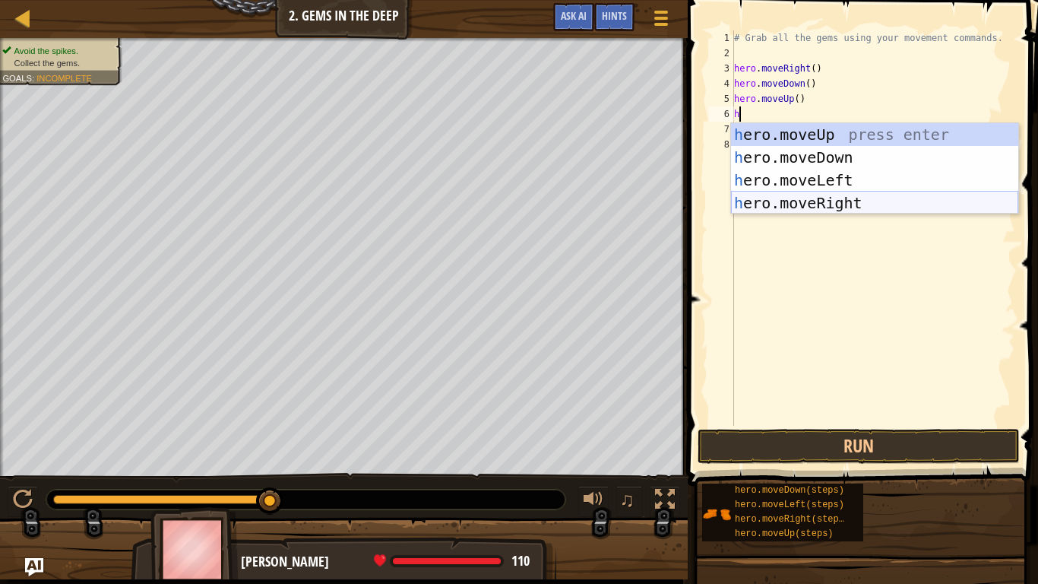
click at [845, 198] on div "h ero.moveUp press enter h ero.moveDown press enter h ero.moveLeft press enter …" at bounding box center [874, 191] width 287 height 137
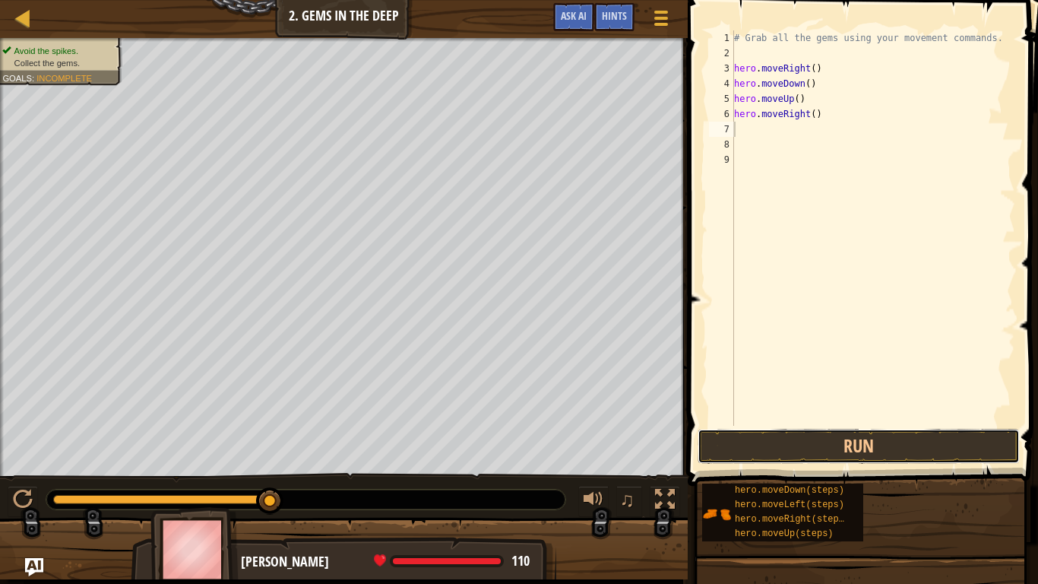
click at [878, 442] on button "Run" at bounding box center [859, 446] width 322 height 35
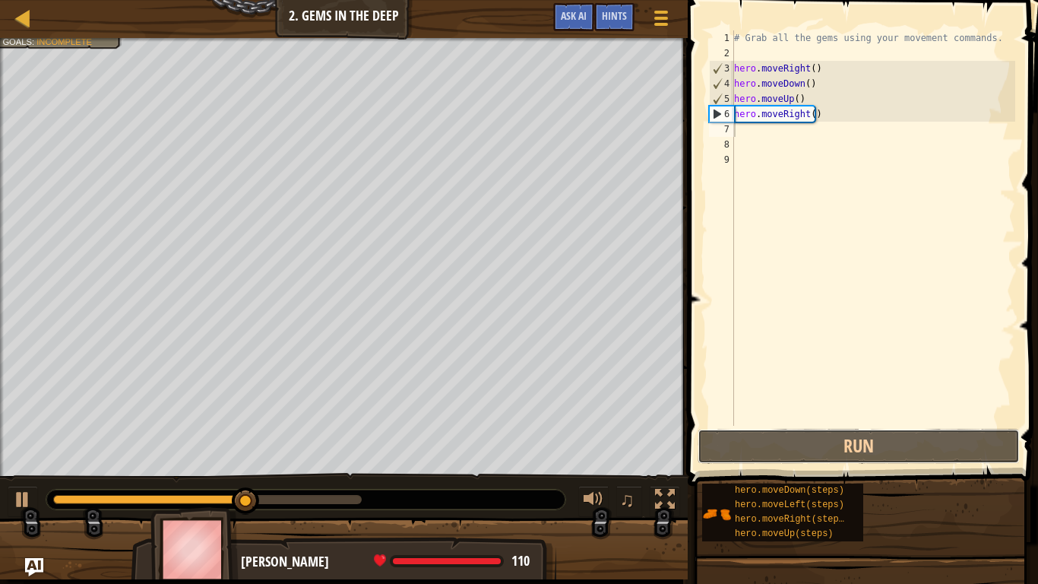
click at [878, 442] on button "Run" at bounding box center [859, 446] width 322 height 35
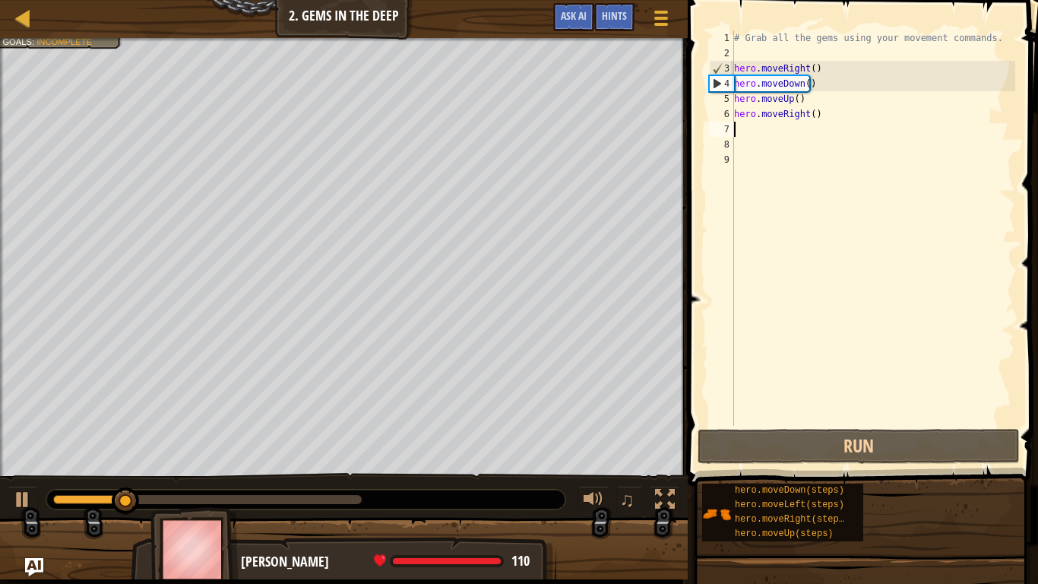
click at [830, 111] on div "# Grab all the gems using your movement commands. hero . moveRight ( ) hero . m…" at bounding box center [873, 242] width 284 height 425
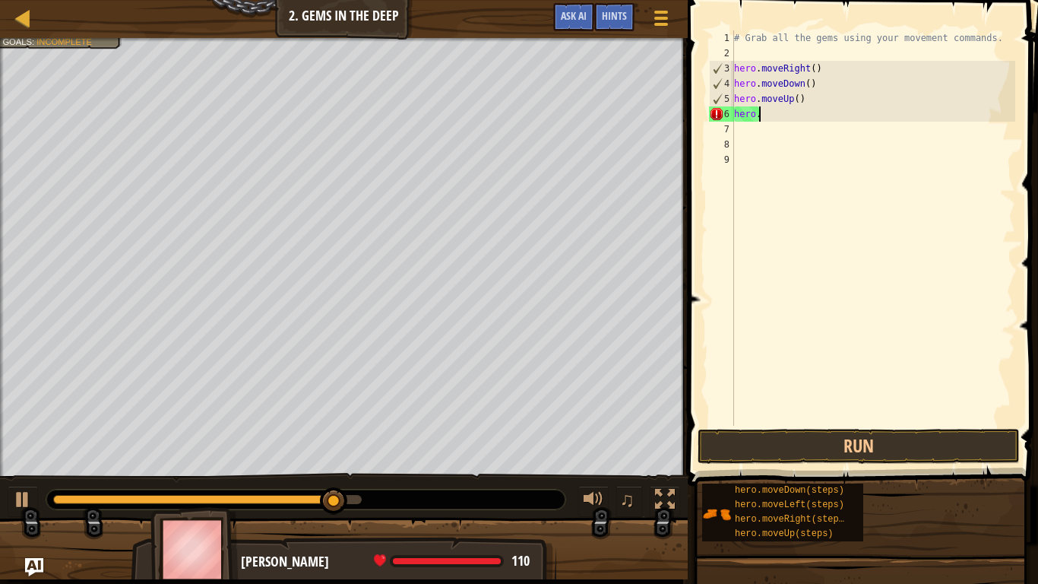
type textarea "hero.u"
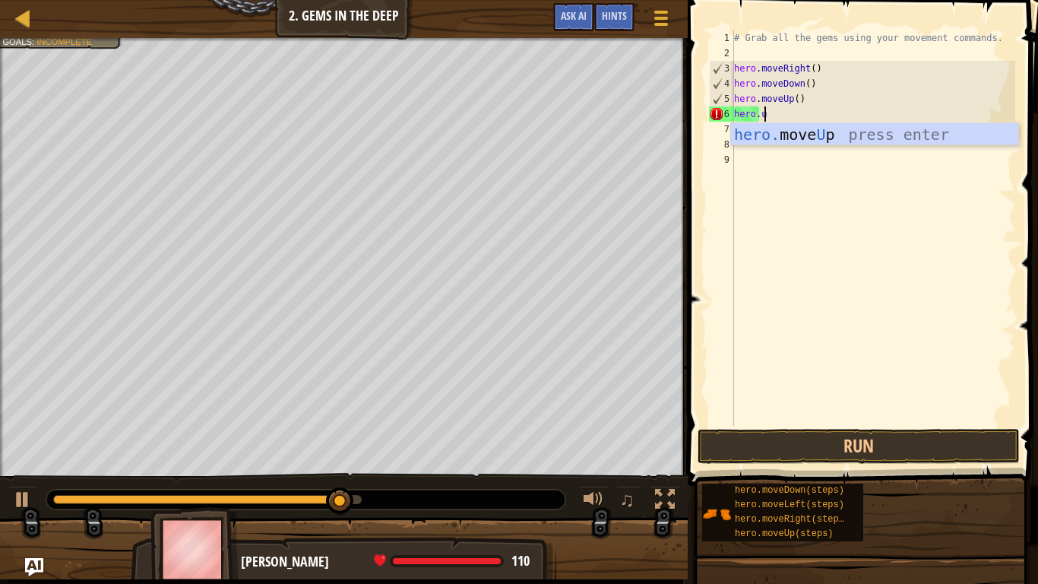
scroll to position [7, 2]
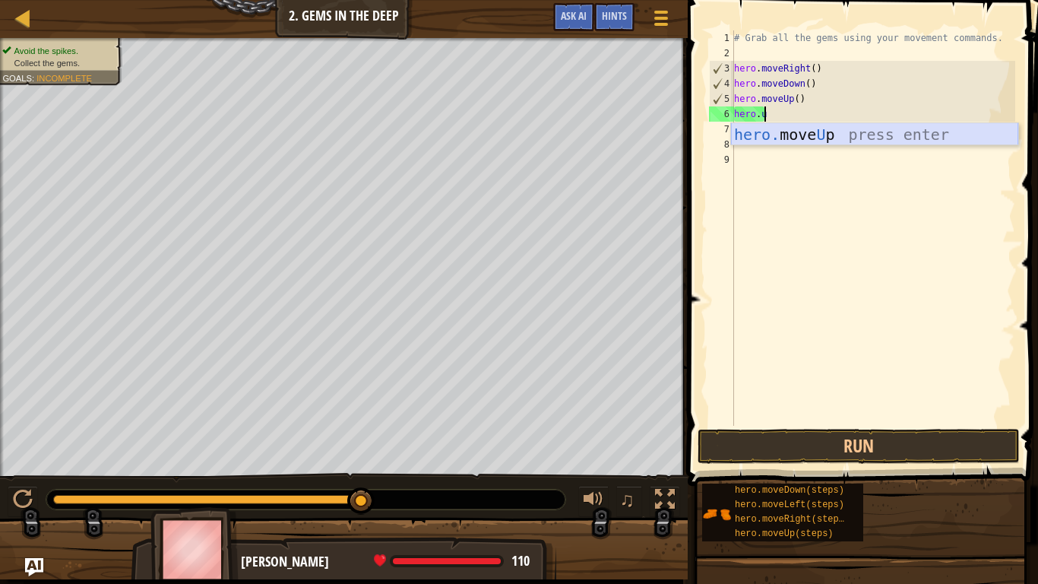
click at [827, 132] on div "hero. move U p press enter" at bounding box center [874, 157] width 287 height 68
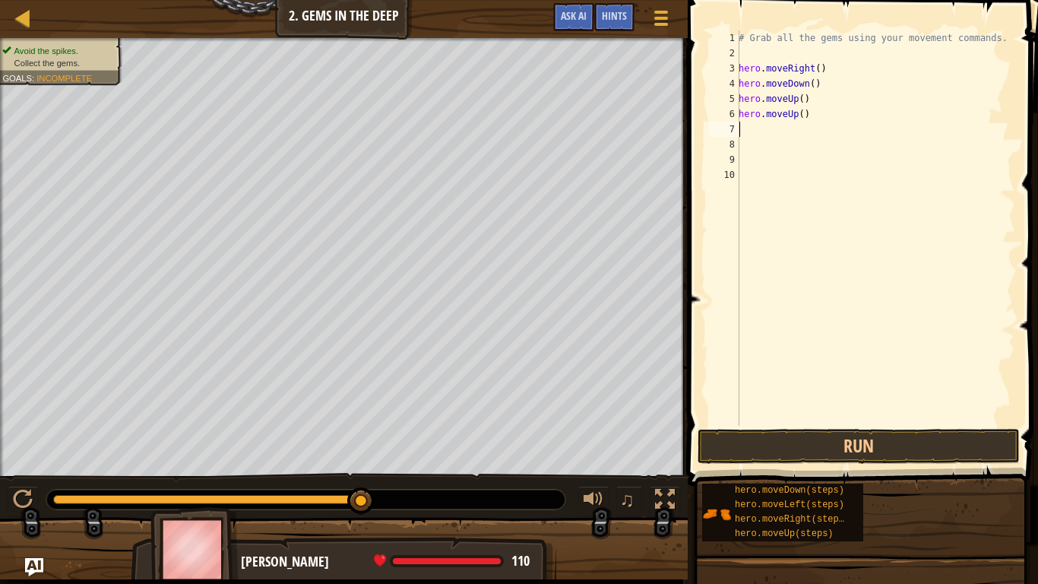
click at [748, 131] on div "# Grab all the gems using your movement commands. hero . moveRight ( ) hero . m…" at bounding box center [875, 242] width 280 height 425
type textarea "h"
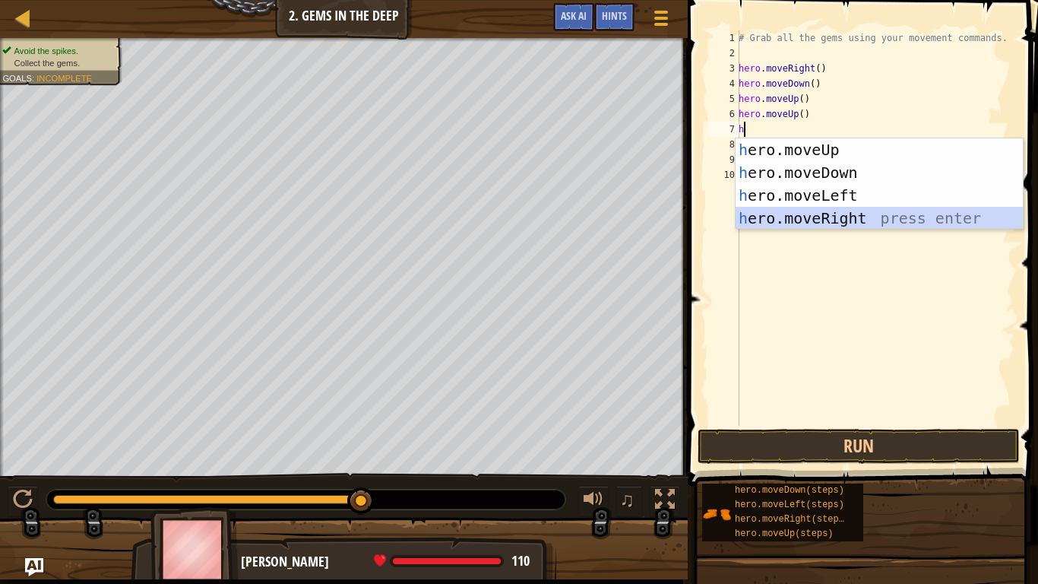
click at [789, 214] on div "h ero.moveUp press enter h ero.moveDown press enter h ero.moveLeft press enter …" at bounding box center [878, 206] width 287 height 137
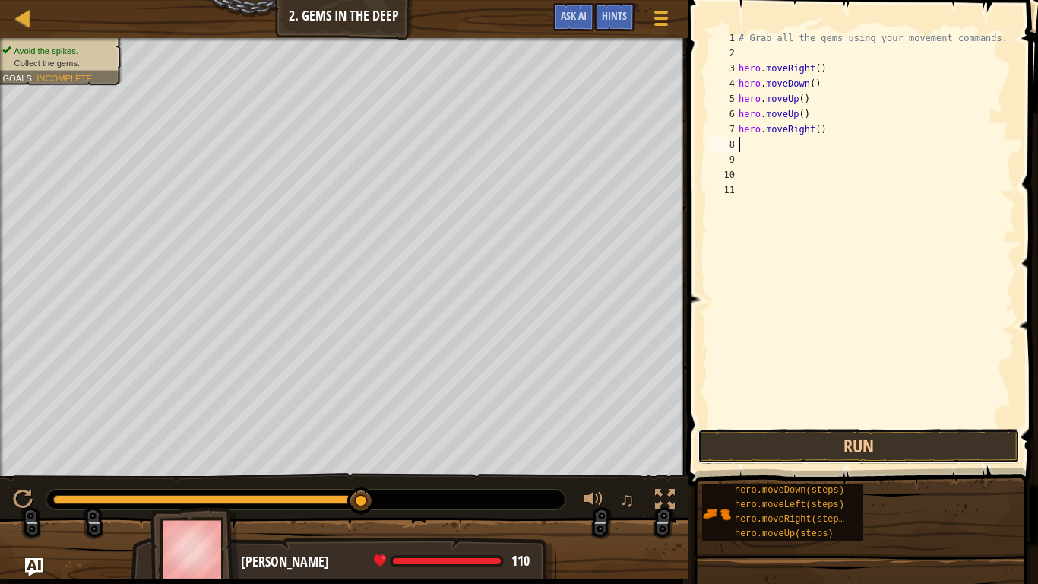
click at [861, 440] on button "Run" at bounding box center [859, 446] width 322 height 35
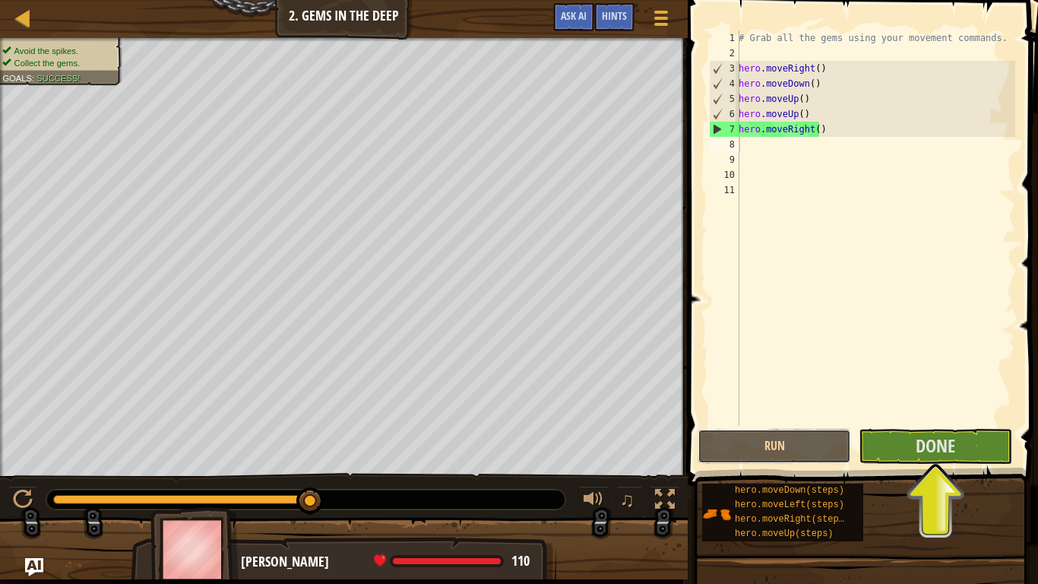
click at [809, 441] on button "Run" at bounding box center [774, 446] width 153 height 35
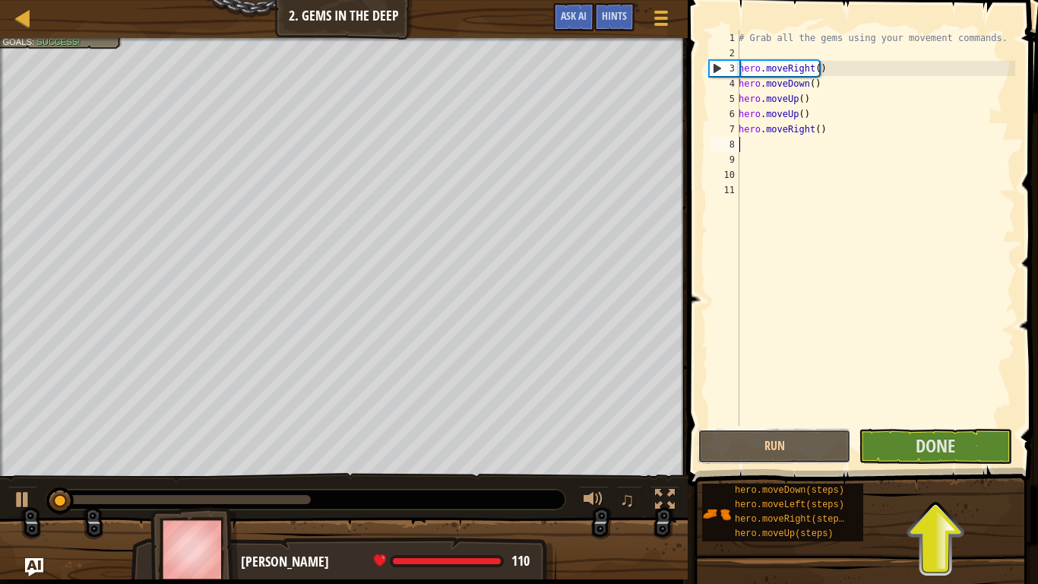
click at [809, 441] on button "Run" at bounding box center [774, 446] width 153 height 35
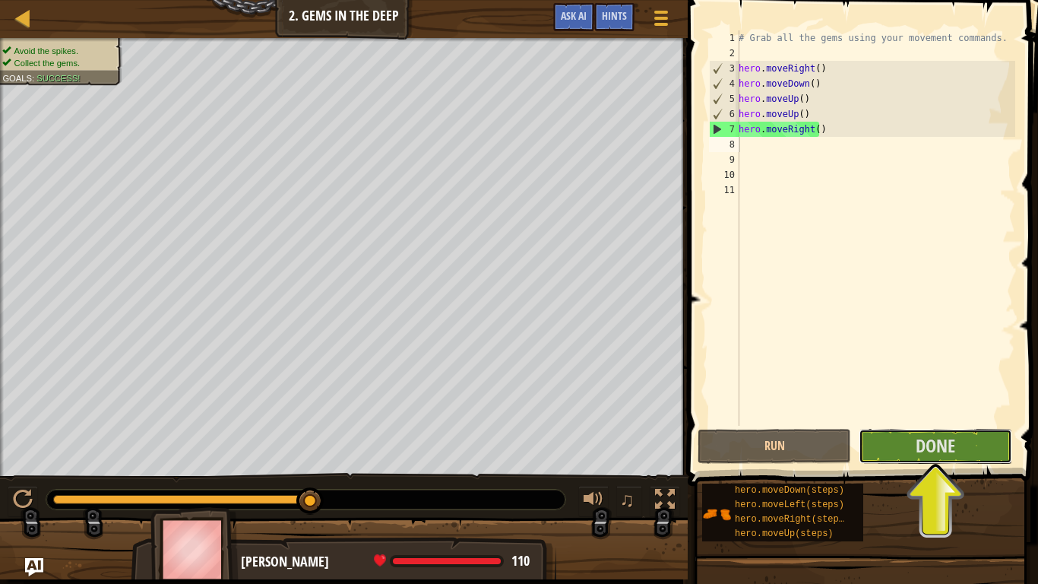
click at [946, 449] on span "Done" at bounding box center [936, 445] width 40 height 24
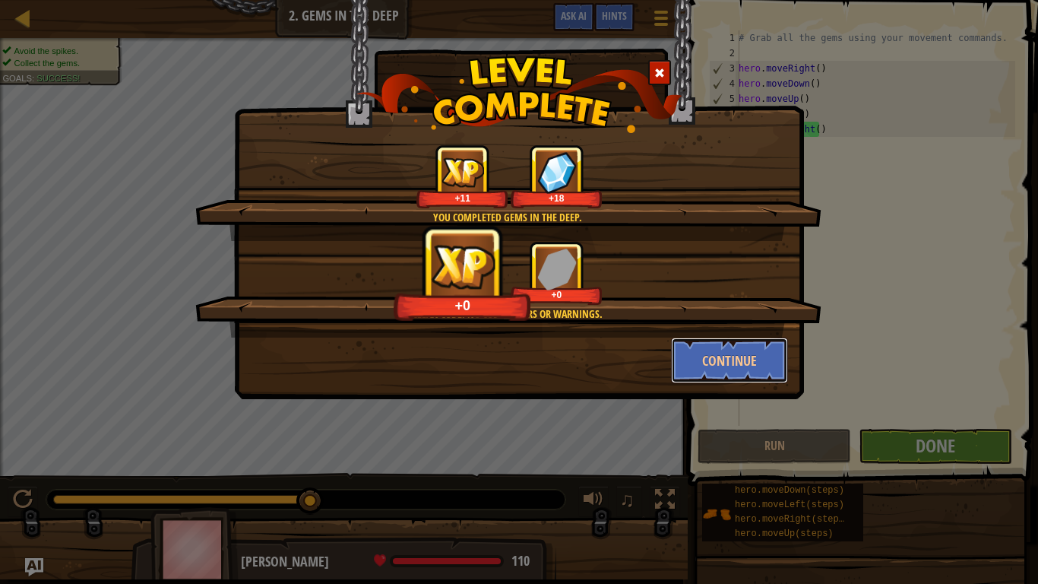
click at [758, 347] on button "Continue" at bounding box center [730, 360] width 118 height 46
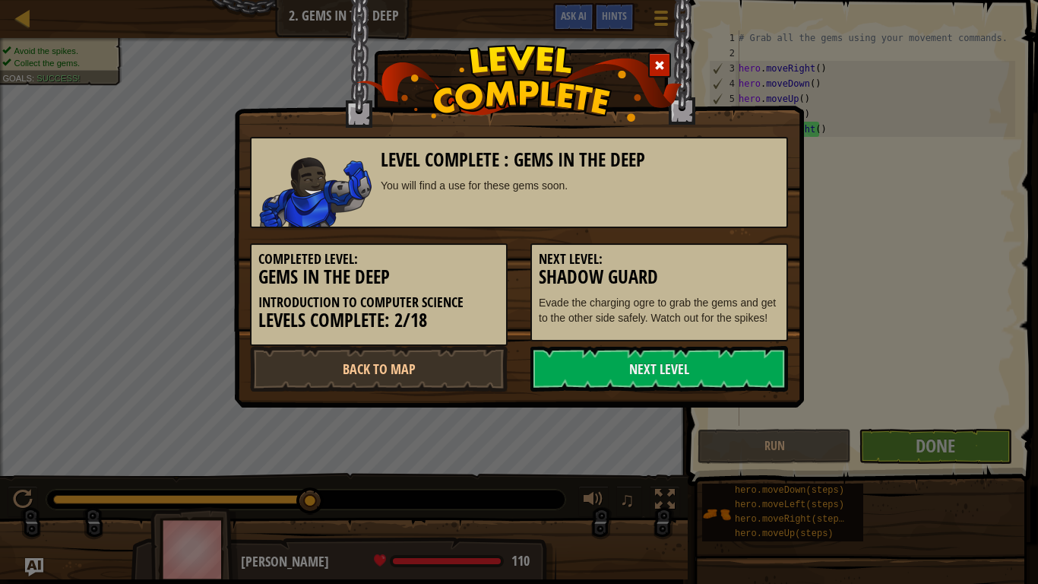
click at [739, 356] on link "Next Level" at bounding box center [659, 369] width 258 height 46
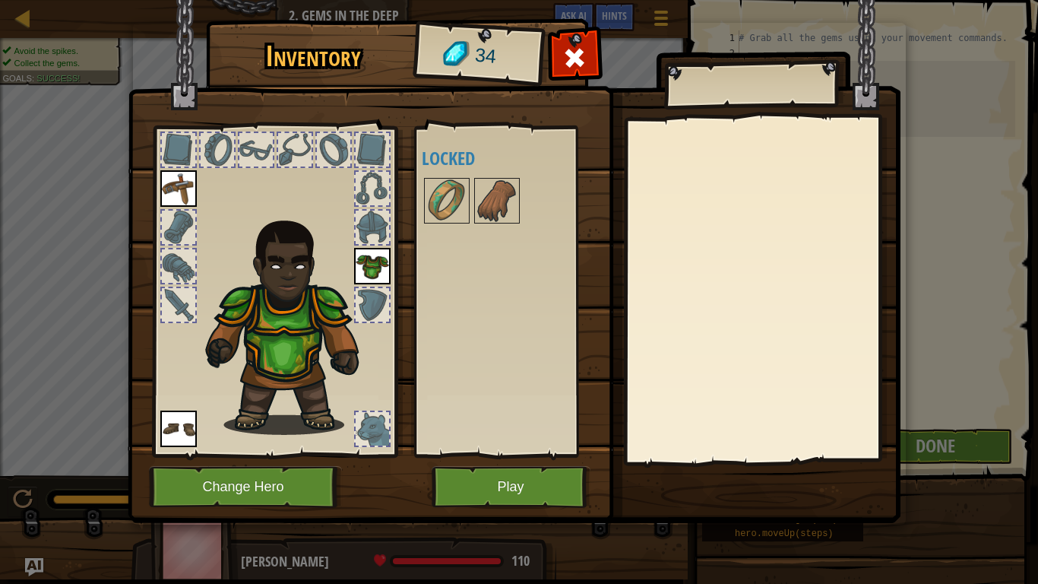
click at [450, 193] on img at bounding box center [446, 200] width 43 height 43
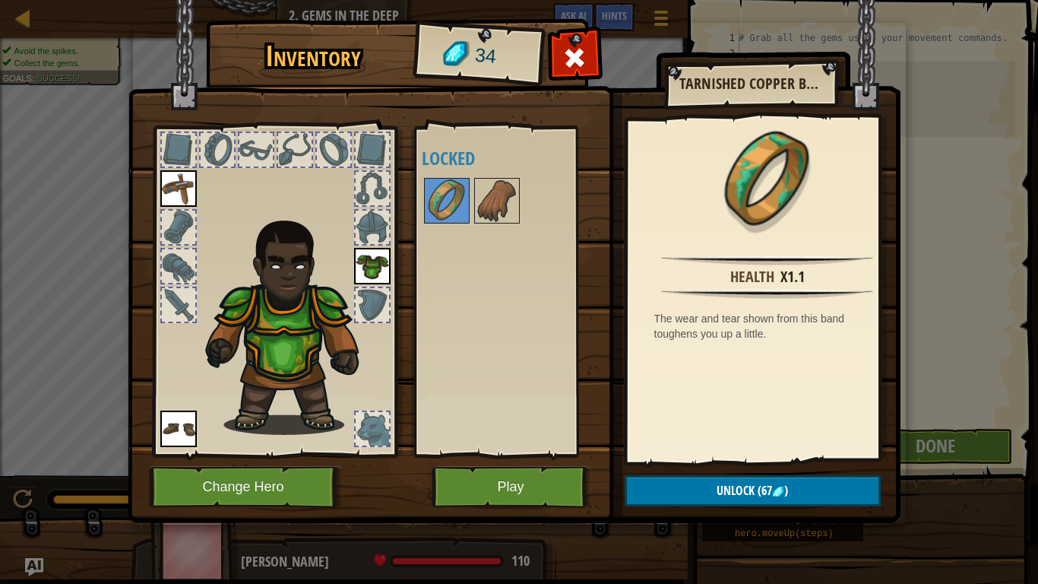
click at [487, 195] on img at bounding box center [497, 200] width 43 height 43
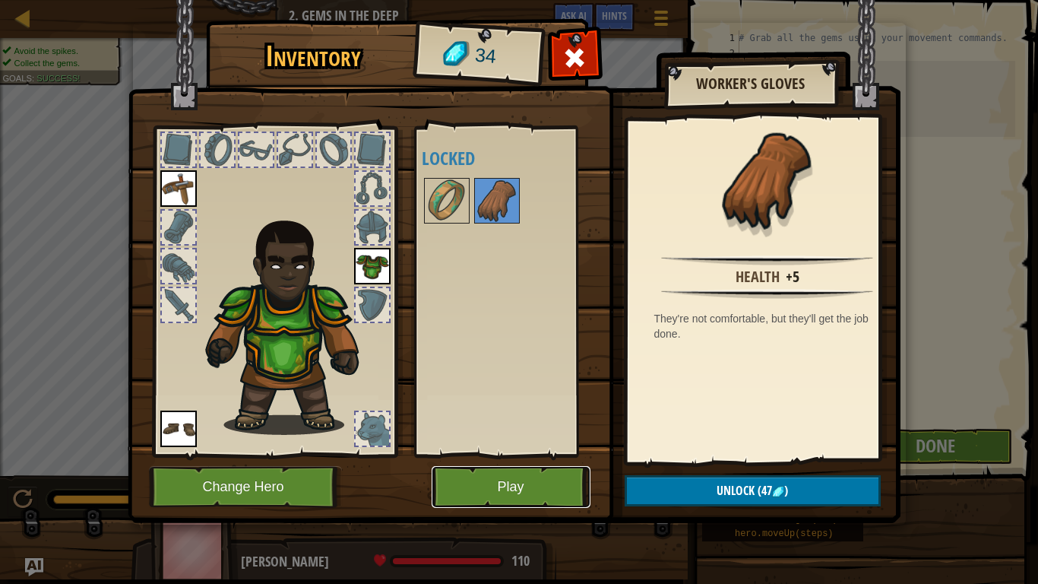
click at [547, 483] on button "Play" at bounding box center [511, 487] width 159 height 42
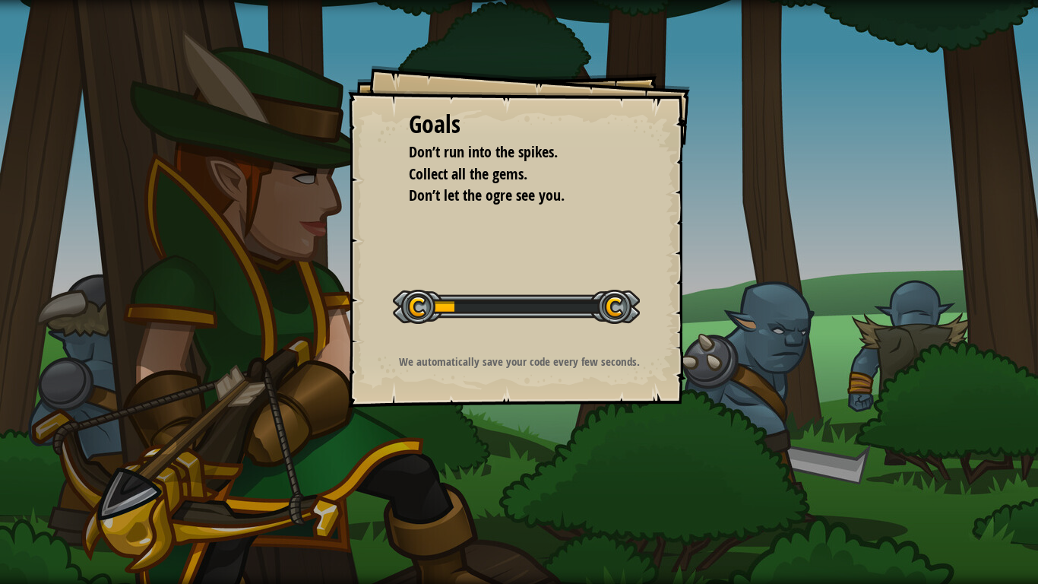
click at [547, 483] on div "Goals Don’t run into the spikes. Collect all the gems. Don’t let the ogre see y…" at bounding box center [519, 292] width 1038 height 584
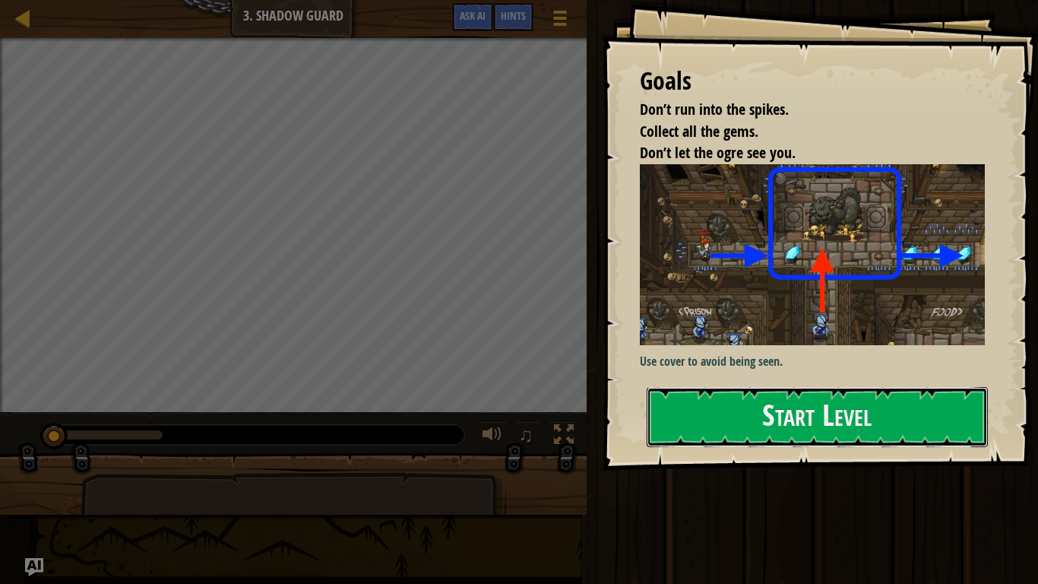
click at [786, 432] on button "Start Level" at bounding box center [817, 417] width 341 height 60
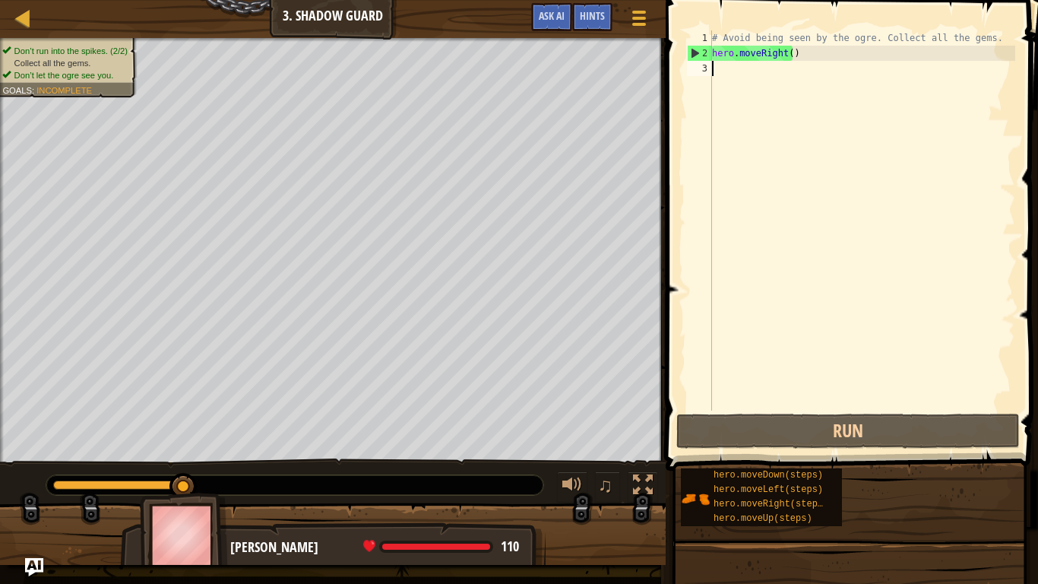
type textarea "h"
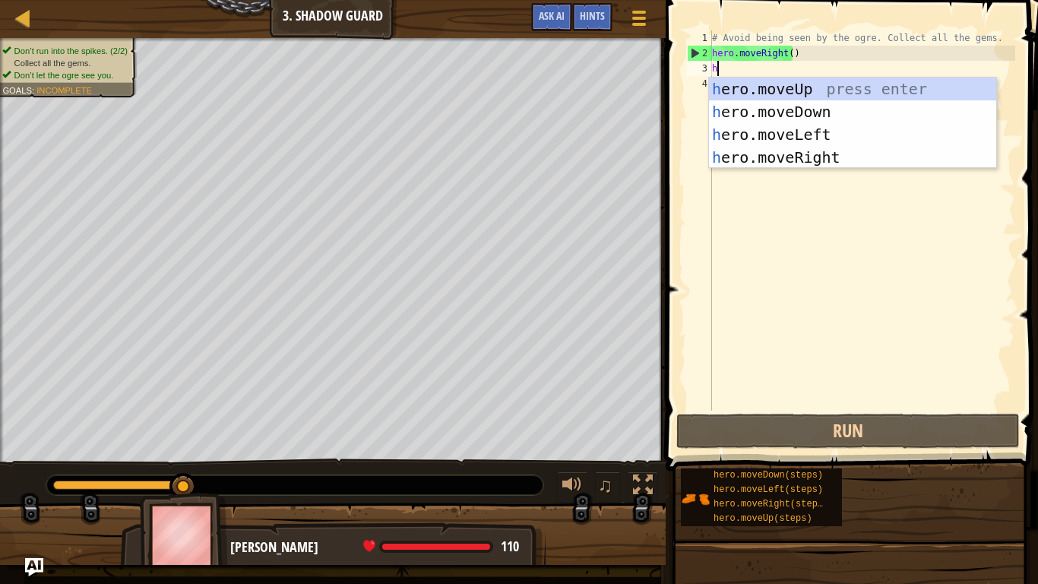
scroll to position [7, 0]
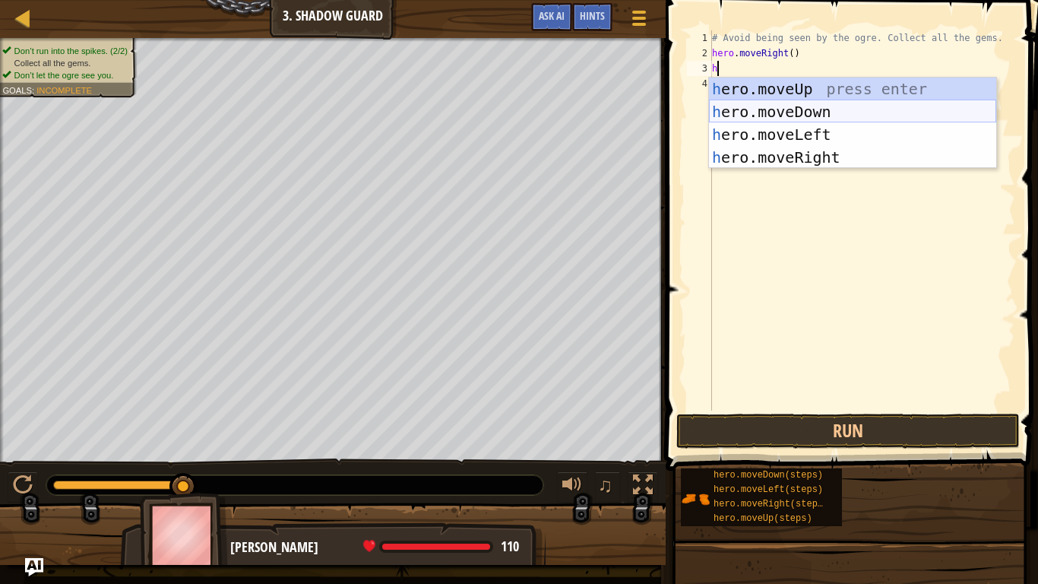
click at [747, 104] on div "h ero.moveUp press enter h ero.moveDown press enter h ero.moveLeft press enter …" at bounding box center [852, 146] width 287 height 137
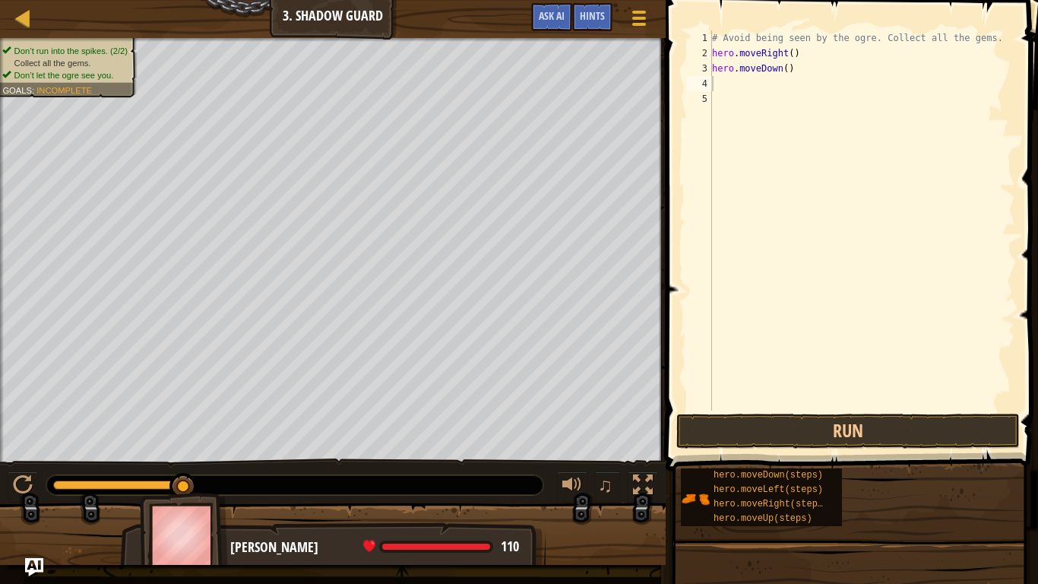
click at [774, 440] on button "Run" at bounding box center [847, 430] width 343 height 35
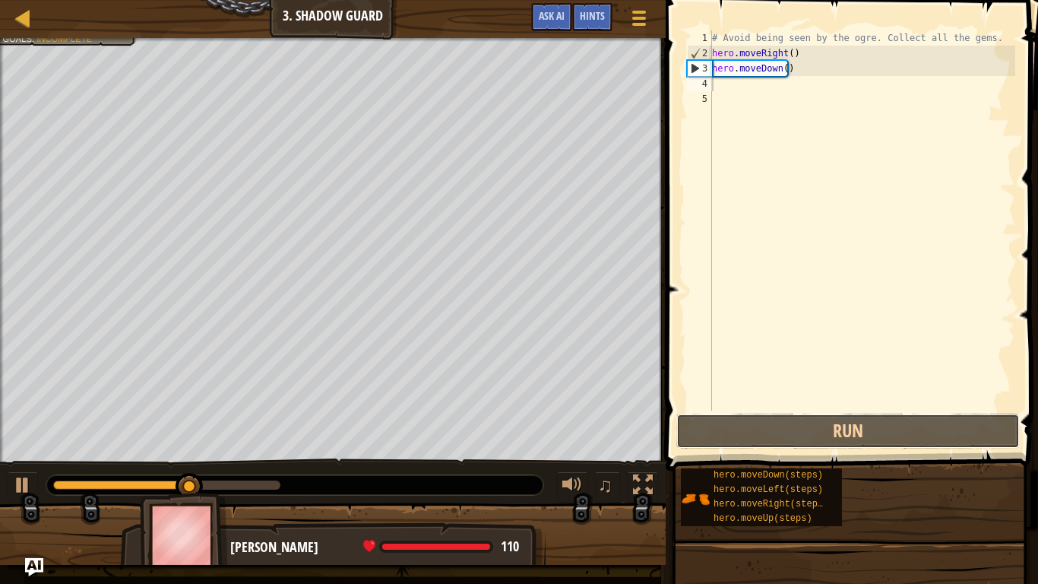
click at [782, 442] on button "Run" at bounding box center [847, 430] width 343 height 35
click at [783, 76] on div "# Avoid being seen by the ogre. Collect all the gems. hero . moveRight ( ) hero…" at bounding box center [862, 235] width 306 height 410
click at [789, 69] on div "# Avoid being seen by the ogre. Collect all the gems. hero . moveRight ( ) hero…" at bounding box center [862, 235] width 306 height 410
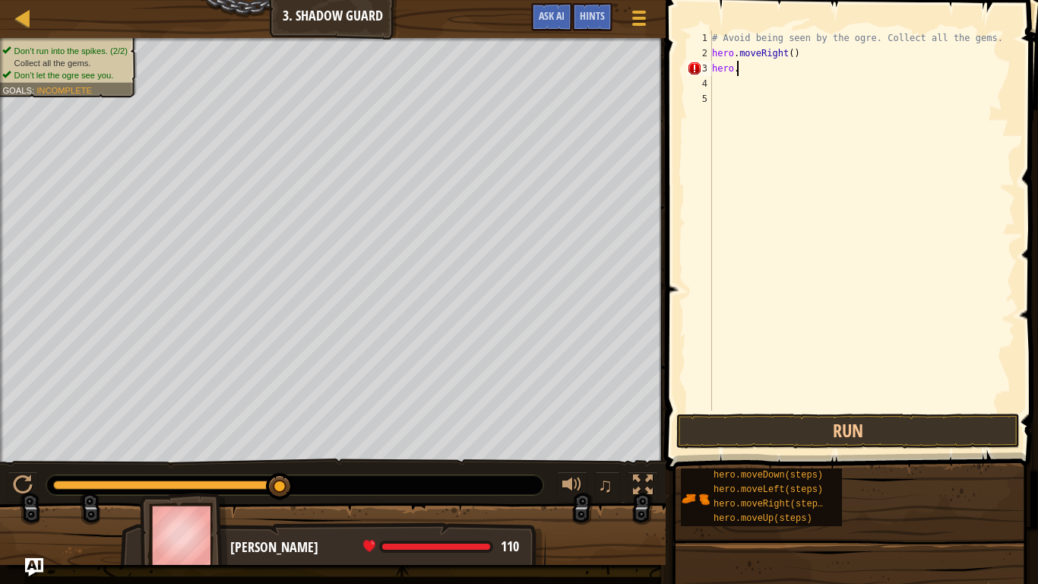
scroll to position [7, 2]
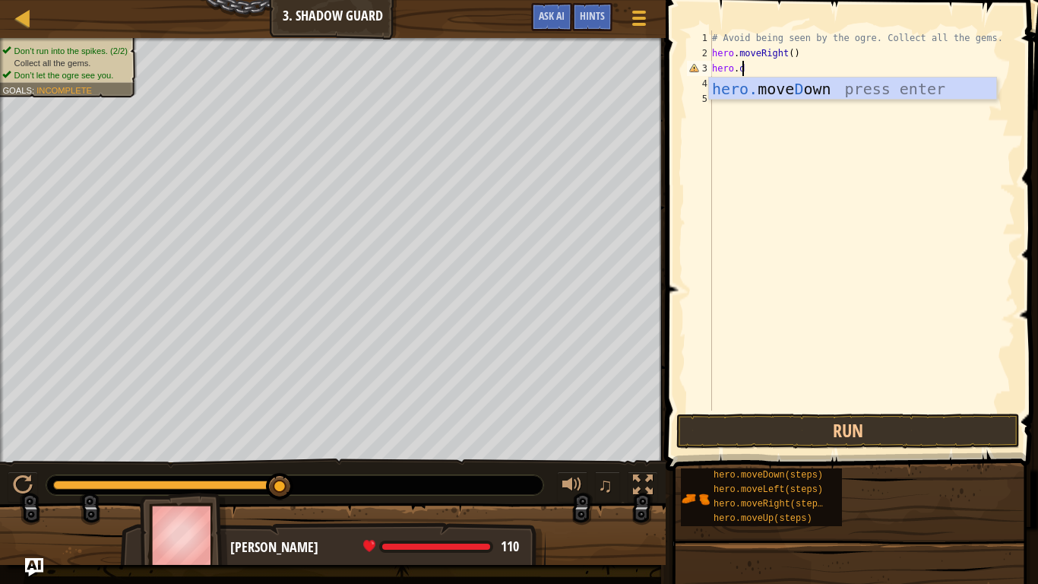
type textarea "hero."
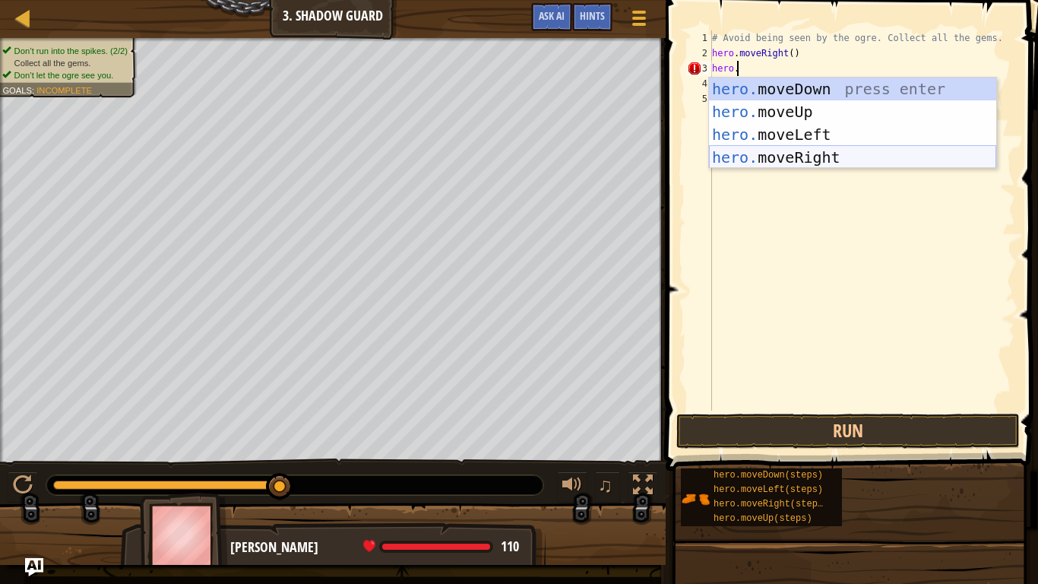
click at [781, 164] on div "hero. moveDown press enter hero. moveUp press enter hero. moveLeft press enter …" at bounding box center [852, 146] width 287 height 137
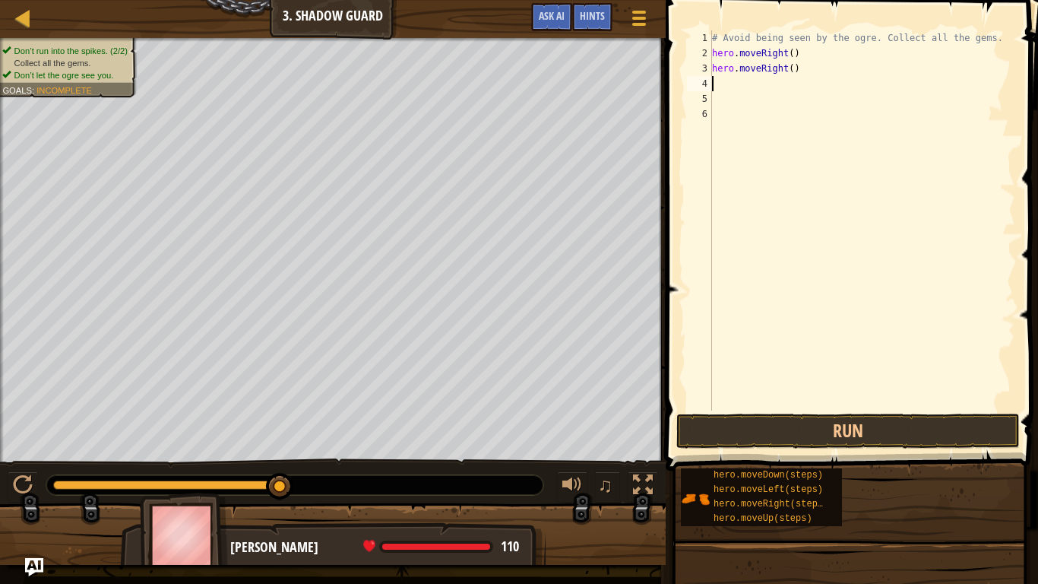
scroll to position [7, 0]
type textarea "h"
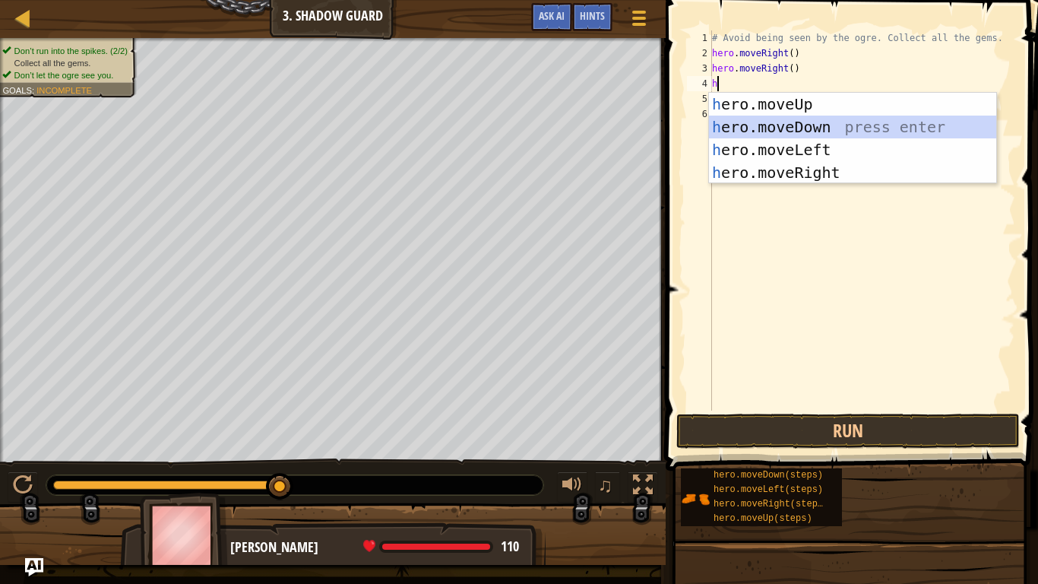
click at [777, 125] on div "h ero.moveUp press enter h ero.moveDown press enter h ero.moveLeft press enter …" at bounding box center [852, 161] width 287 height 137
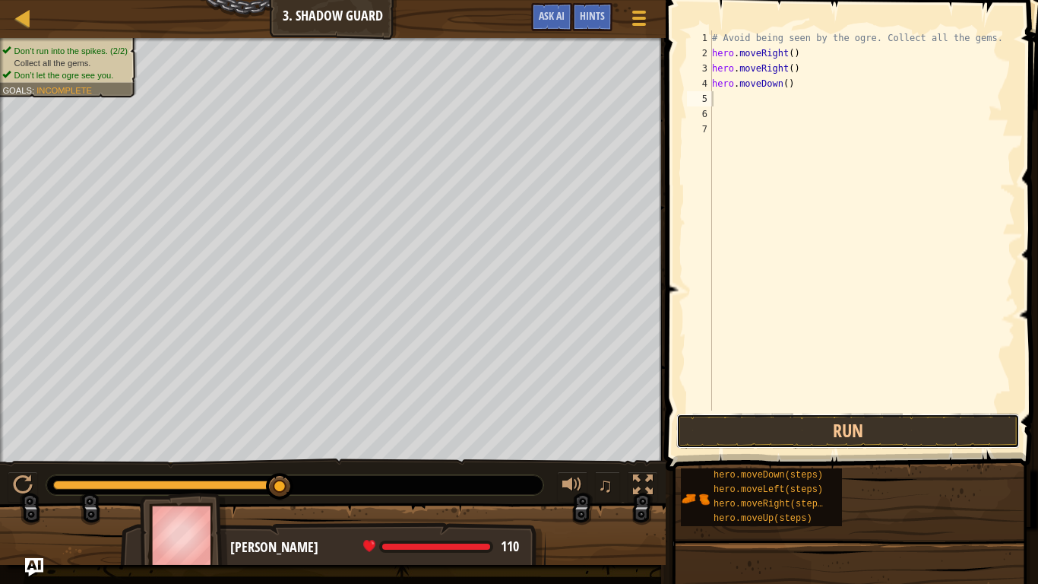
click at [847, 437] on button "Run" at bounding box center [847, 430] width 343 height 35
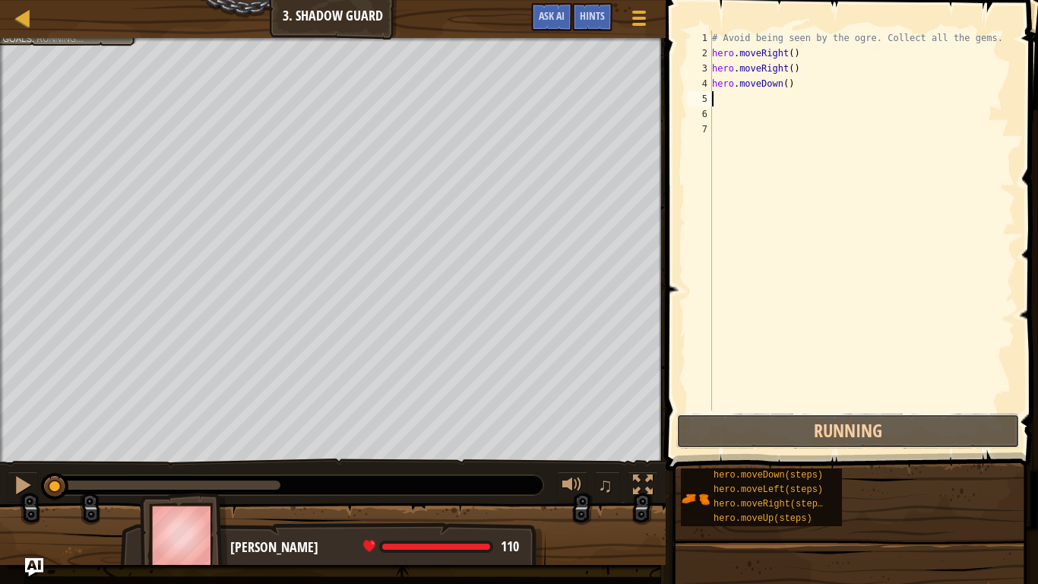
click at [845, 434] on button "Running" at bounding box center [847, 430] width 343 height 35
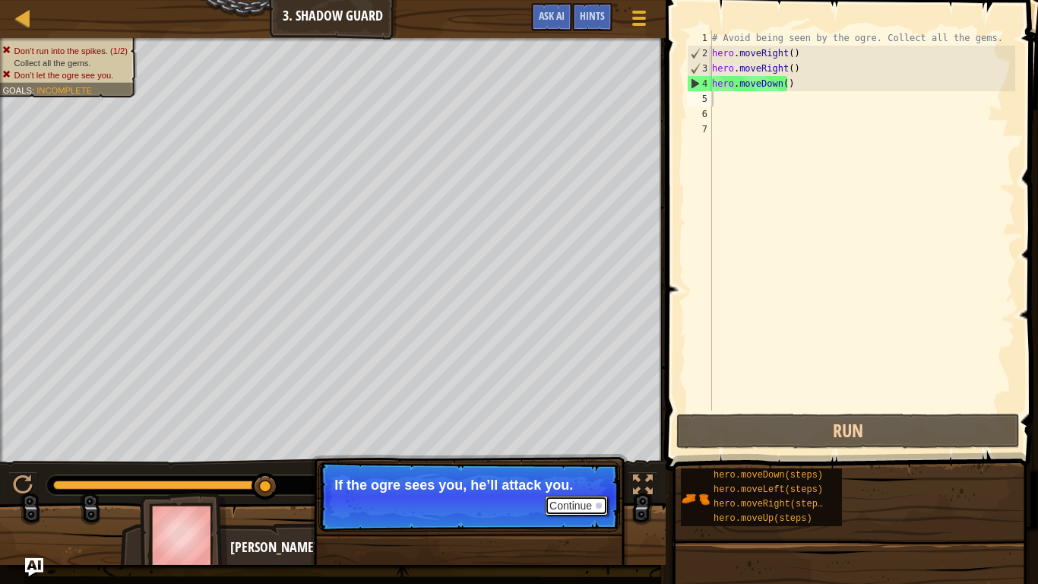
click at [578, 487] on button "Continue" at bounding box center [576, 505] width 63 height 20
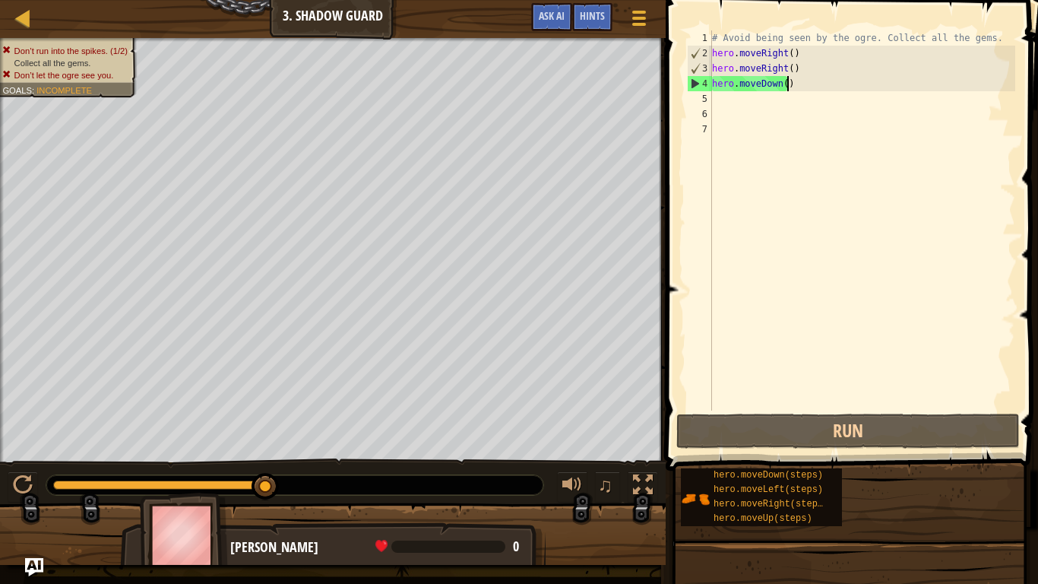
click at [788, 83] on div "# Avoid being seen by the ogre. Collect all the gems. hero . moveRight ( ) hero…" at bounding box center [862, 235] width 306 height 410
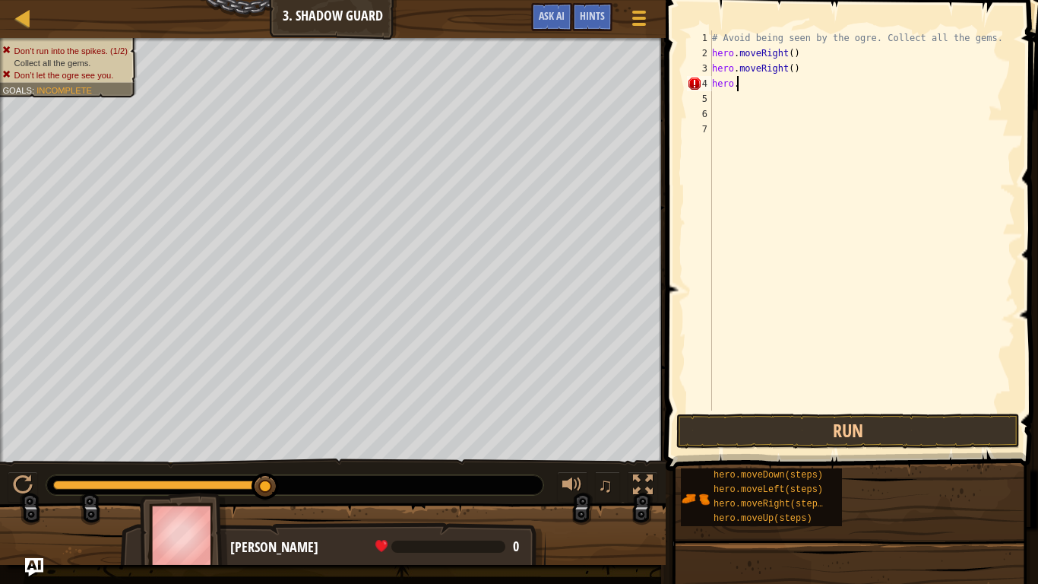
type textarea "hero.r"
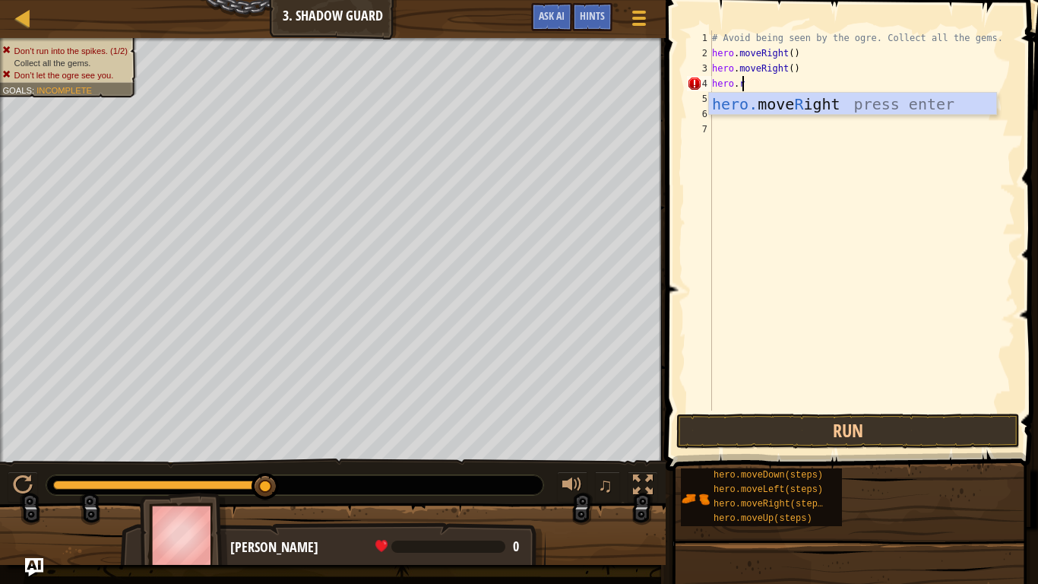
scroll to position [7, 2]
click at [799, 109] on div "hero. move R ight press enter" at bounding box center [852, 127] width 287 height 68
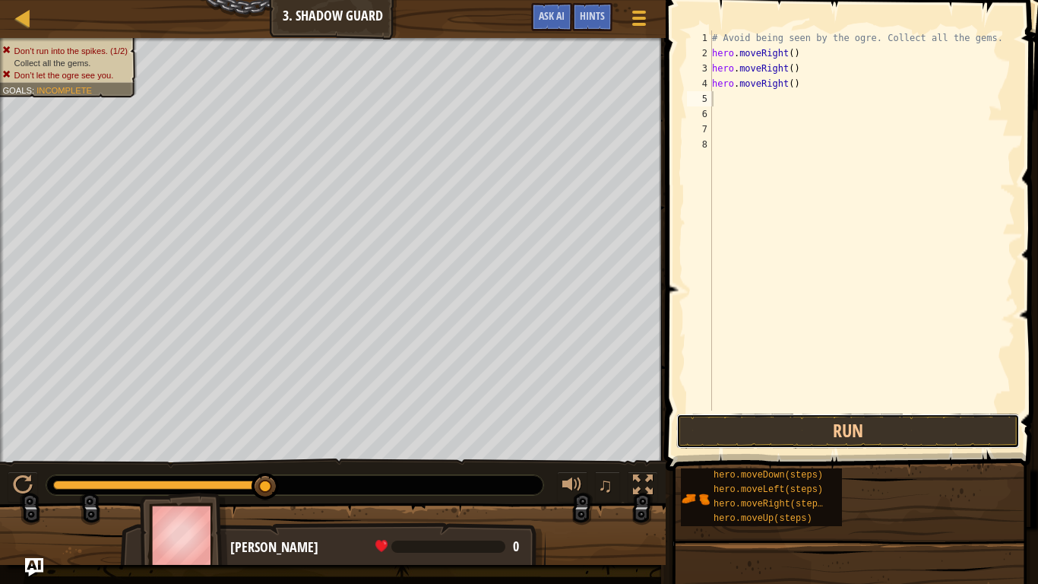
click at [790, 430] on button "Run" at bounding box center [847, 430] width 343 height 35
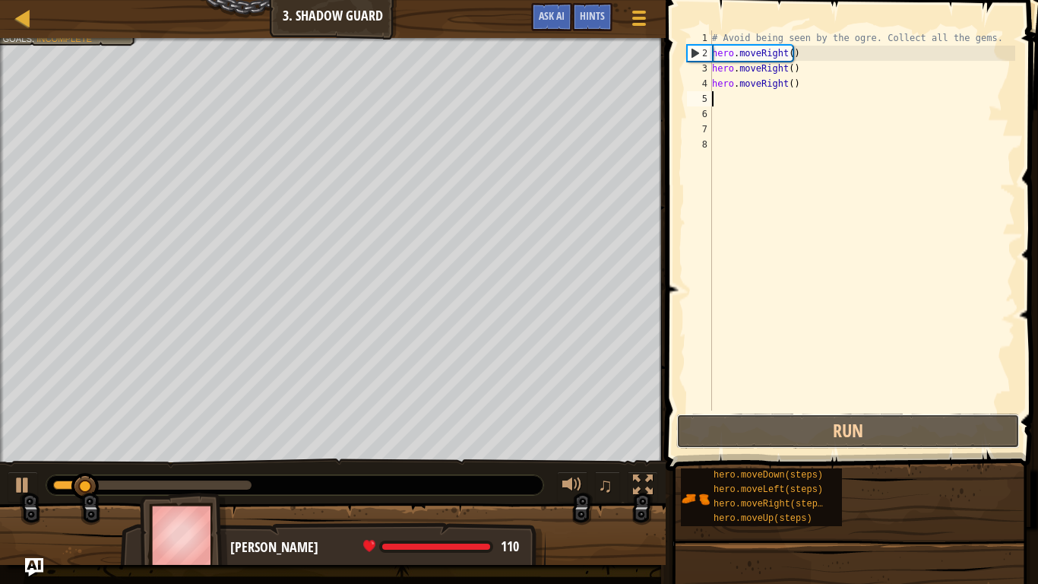
click at [790, 430] on button "Run" at bounding box center [847, 430] width 343 height 35
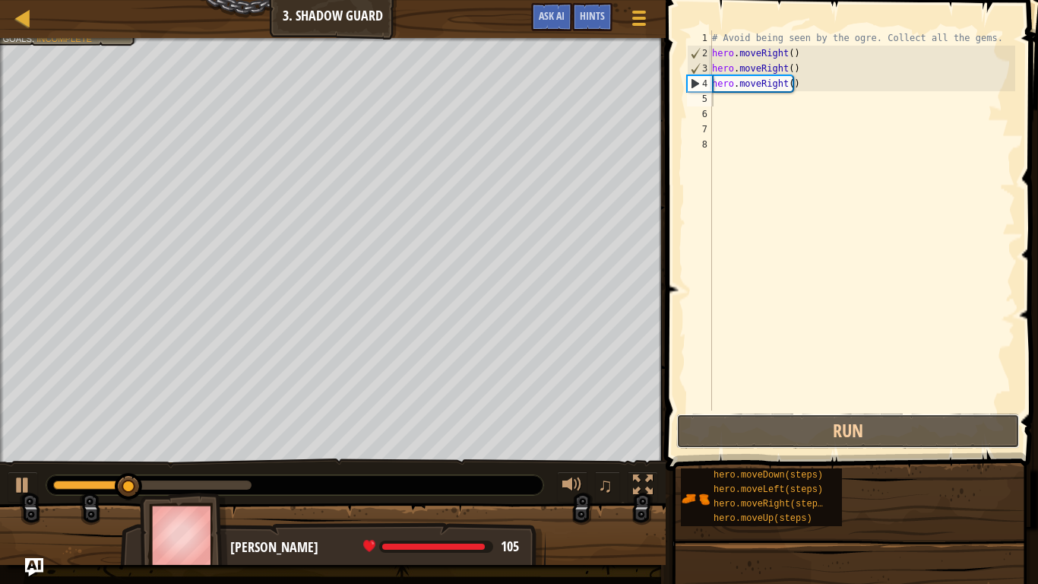
click at [803, 430] on button "Run" at bounding box center [847, 430] width 343 height 35
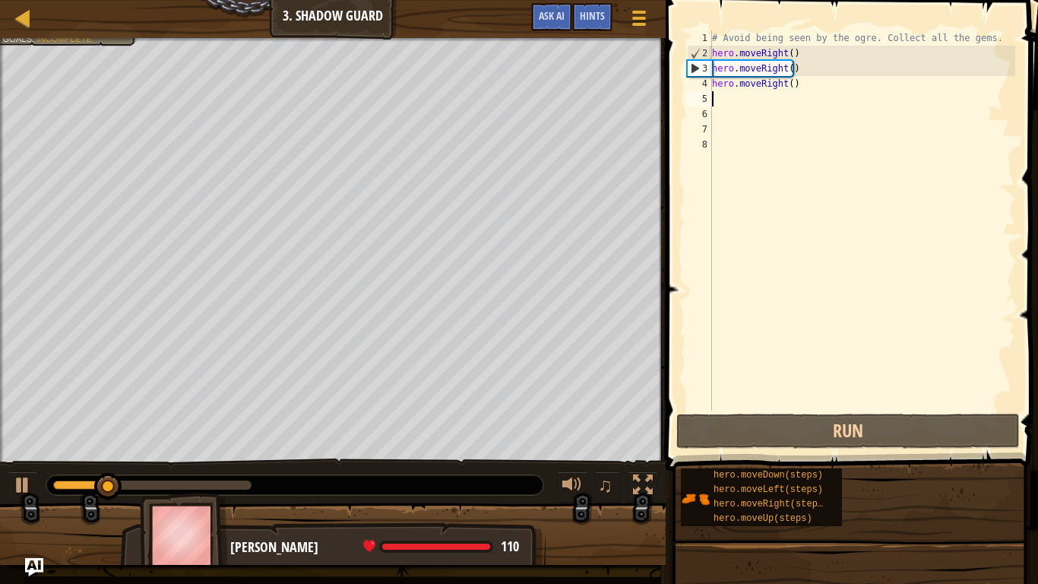
click at [798, 89] on div "# Avoid being seen by the ogre. Collect all the gems. hero . moveRight ( ) hero…" at bounding box center [862, 235] width 306 height 410
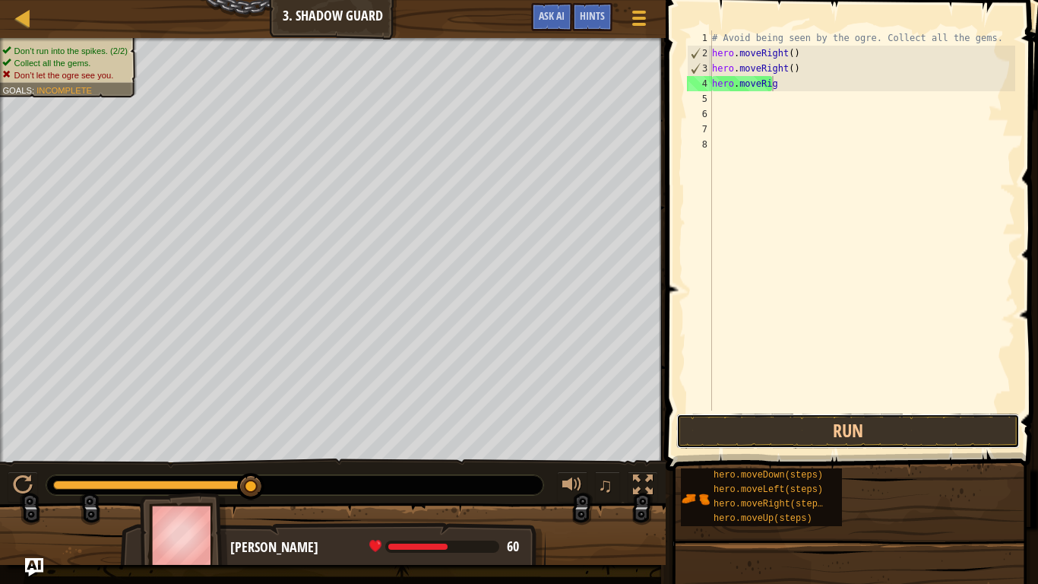
click at [720, 435] on button "Run" at bounding box center [847, 430] width 343 height 35
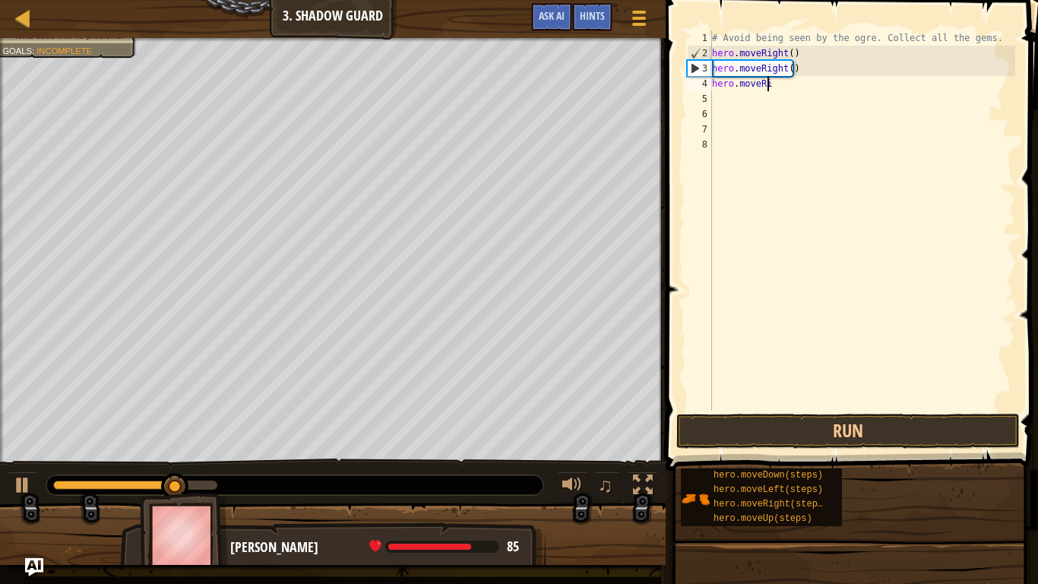
type textarea "hero.moveR"
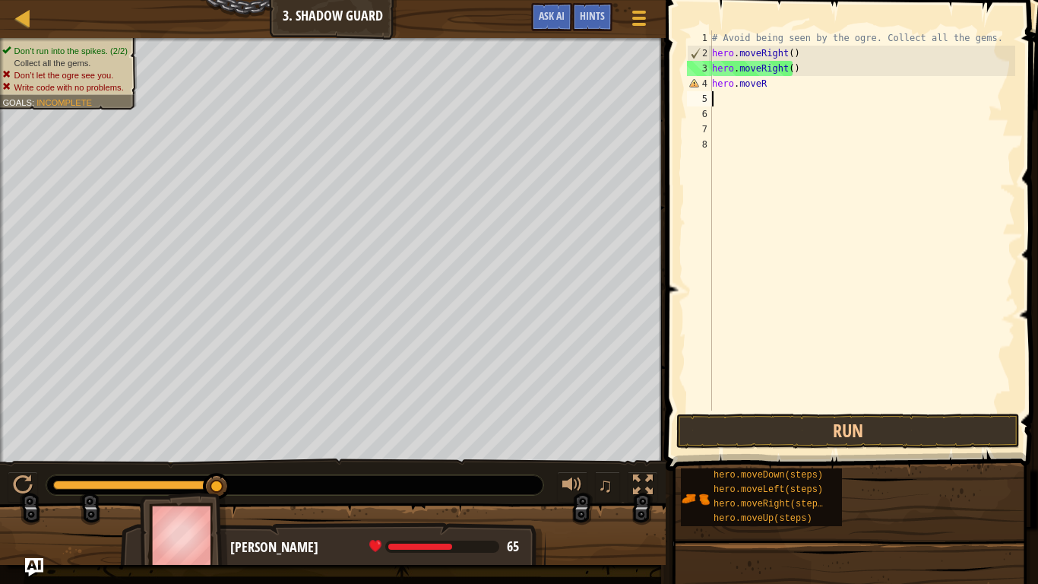
click at [768, 84] on div "# Avoid being seen by the ogre. Collect all the gems. hero . moveRight ( ) hero…" at bounding box center [862, 235] width 306 height 410
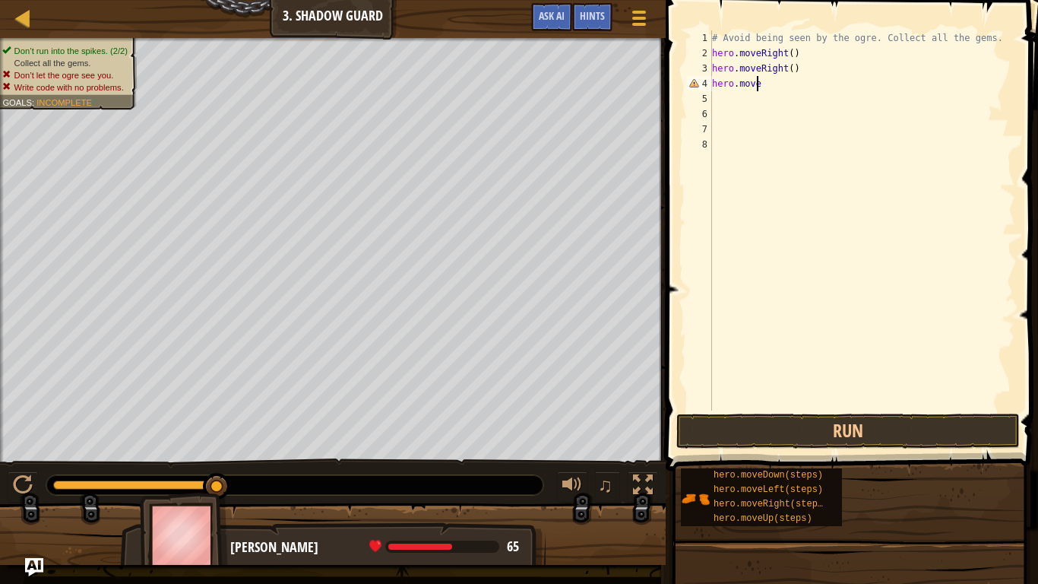
type textarea "hero.moveu"
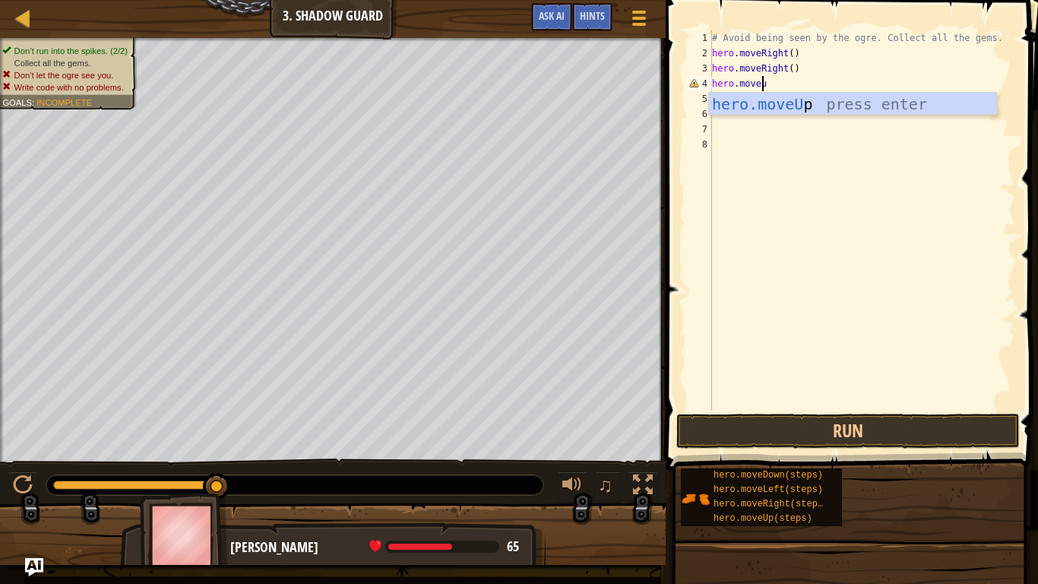
scroll to position [7, 4]
click at [770, 96] on div "hero.moveU p press enter" at bounding box center [852, 127] width 287 height 68
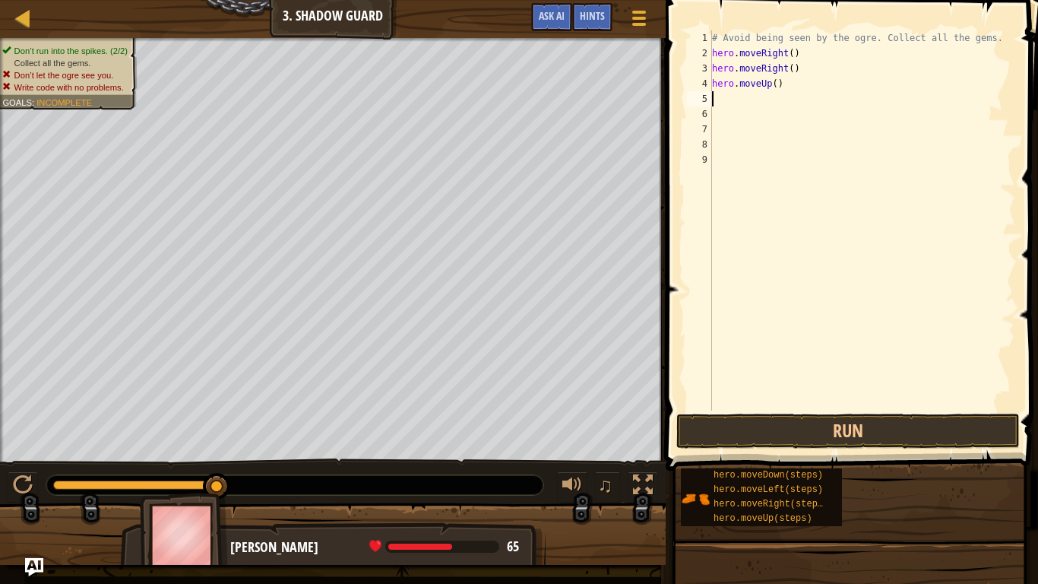
scroll to position [7, 0]
type textarea "h"
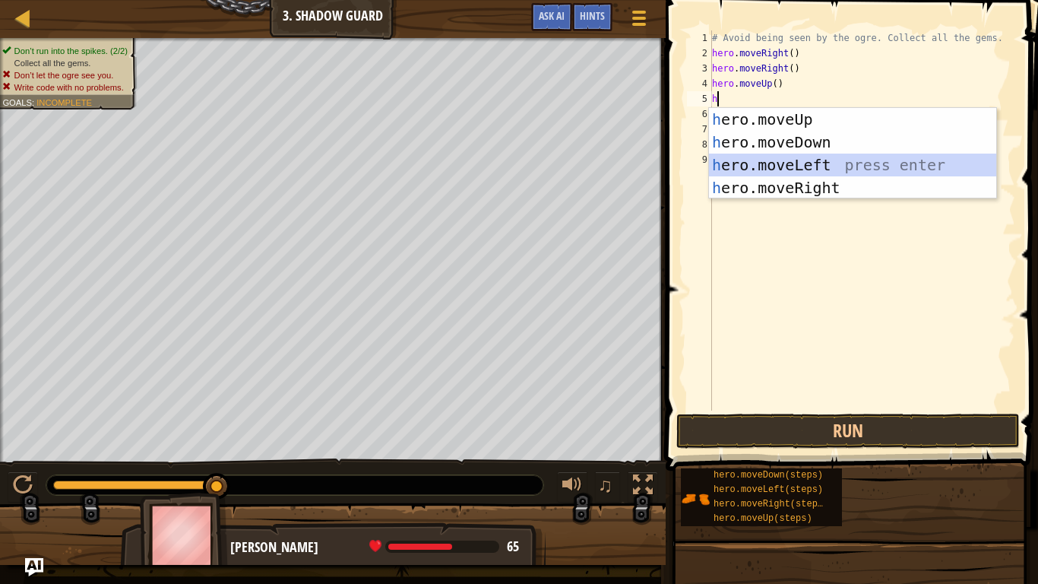
click at [753, 157] on div "h ero.moveUp press enter h ero.moveDown press enter h ero.moveLeft press enter …" at bounding box center [852, 176] width 287 height 137
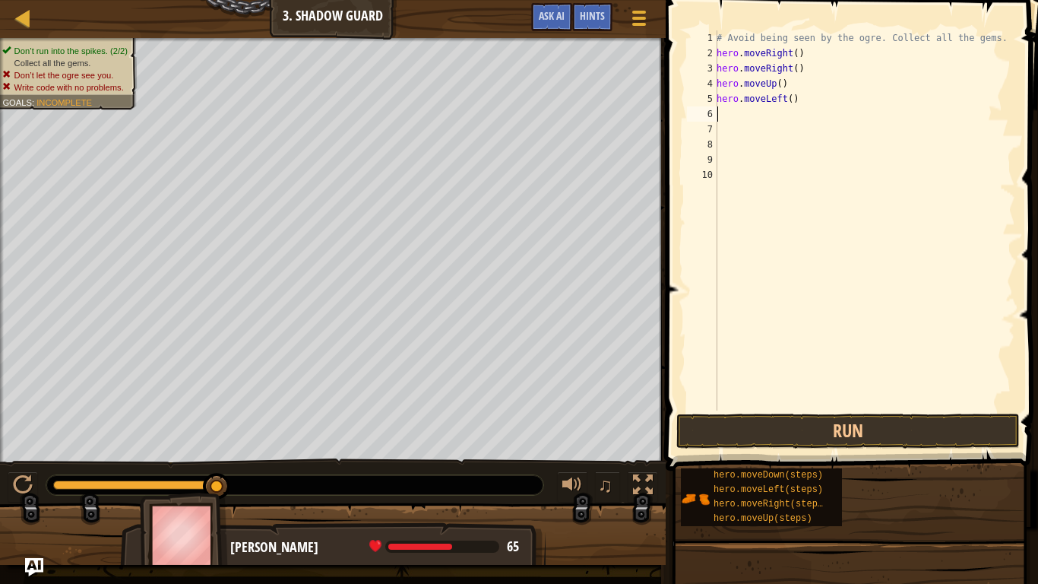
type textarea "h"
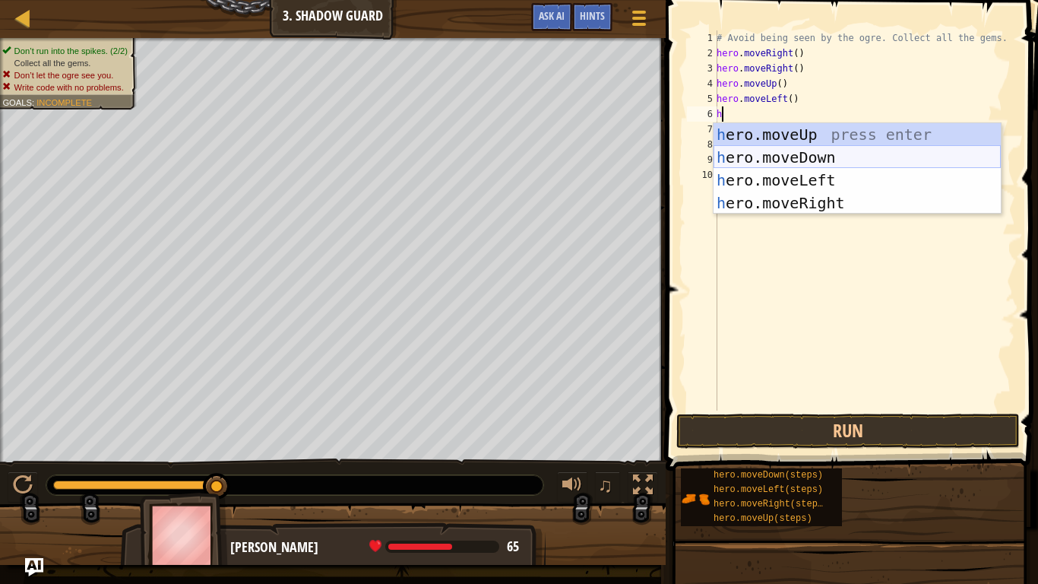
click at [752, 153] on div "h ero.moveUp press enter h ero.moveDown press enter h ero.moveLeft press enter …" at bounding box center [856, 191] width 287 height 137
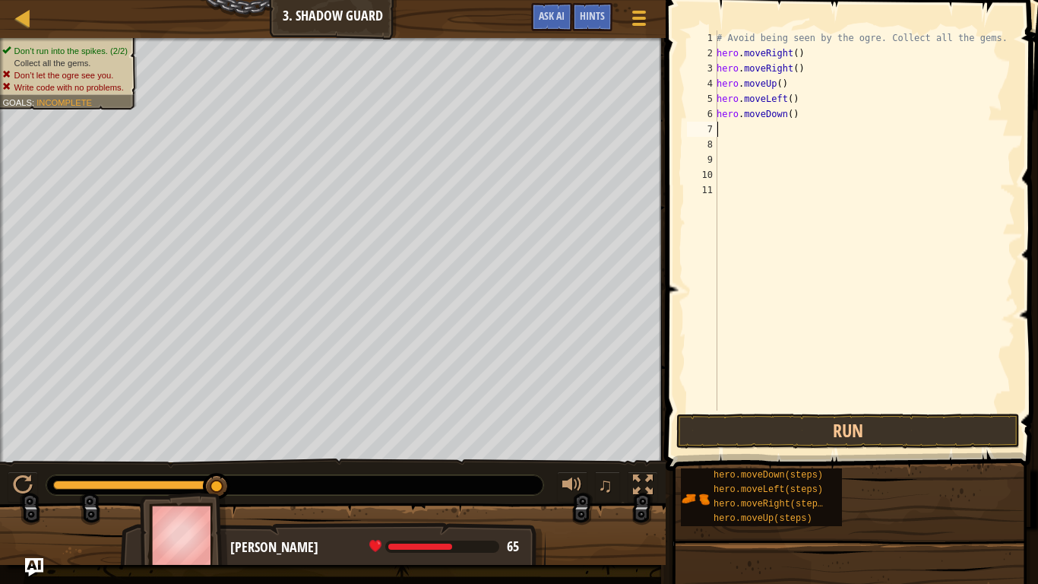
type textarea "h"
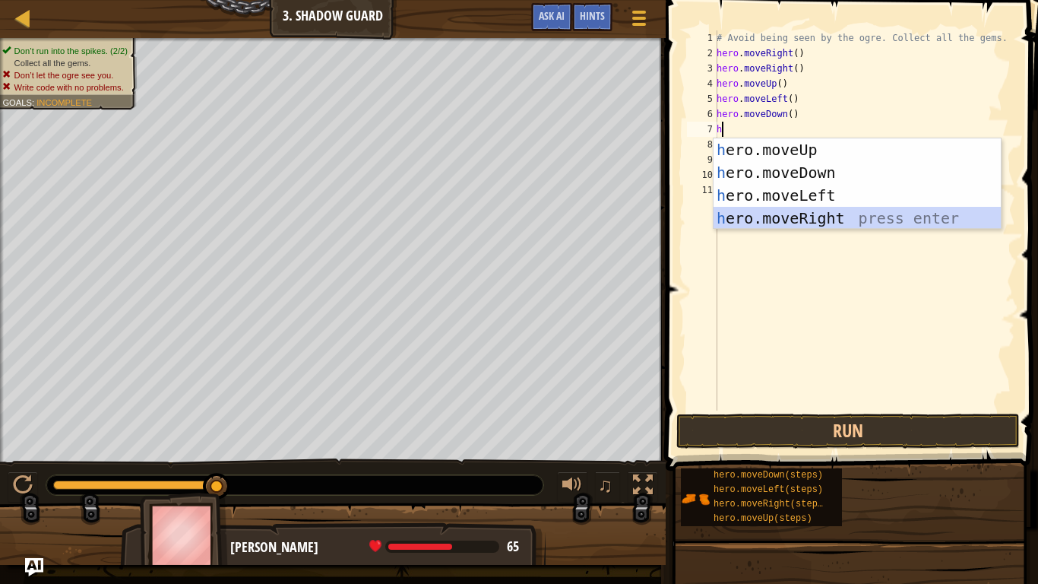
click at [777, 217] on div "h ero.moveUp press enter h ero.moveDown press enter h ero.moveLeft press enter …" at bounding box center [856, 206] width 287 height 137
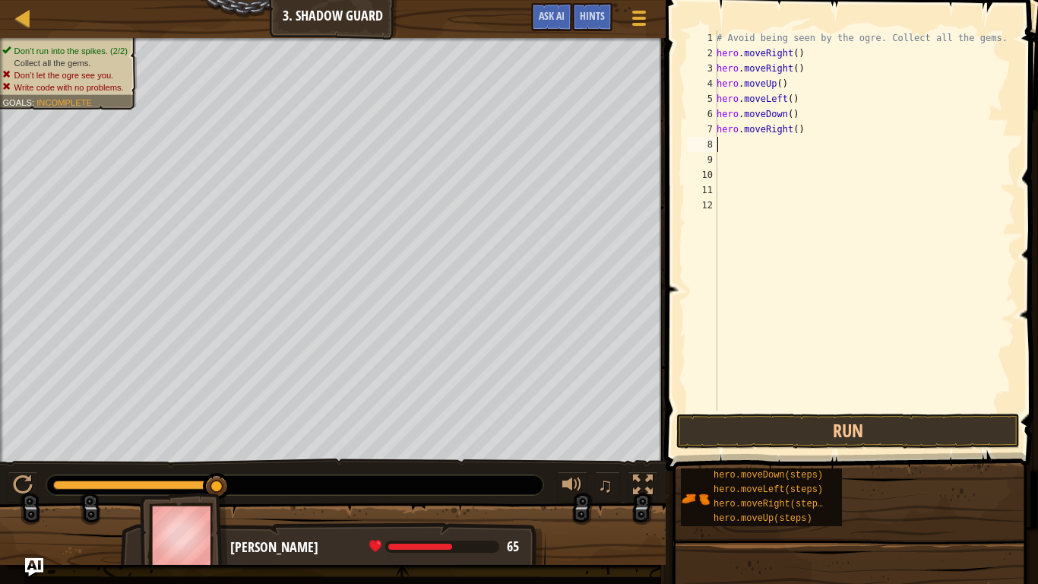
type textarea "h"
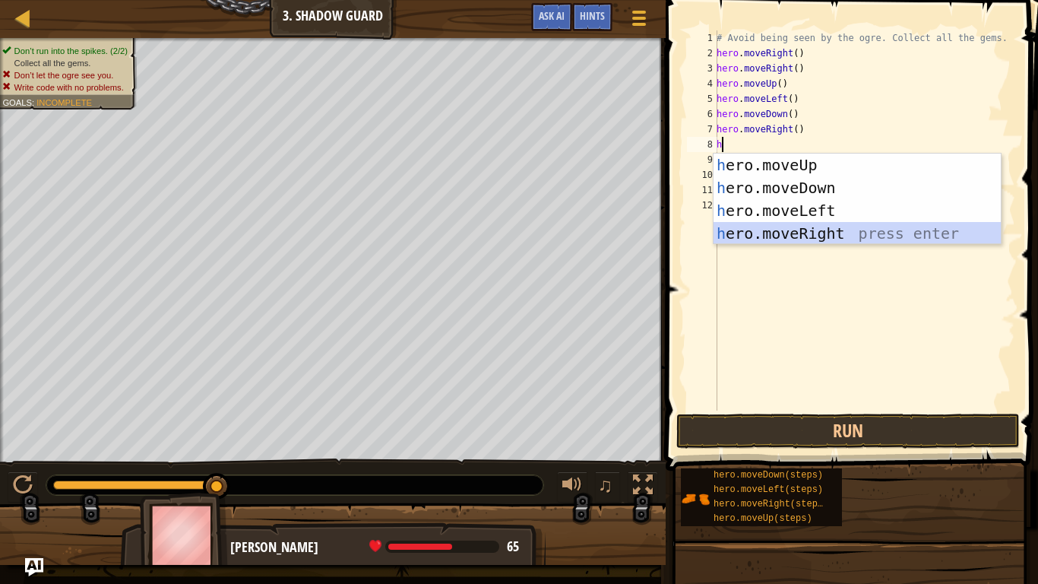
click at [754, 234] on div "h ero.moveUp press enter h ero.moveDown press enter h ero.moveLeft press enter …" at bounding box center [856, 221] width 287 height 137
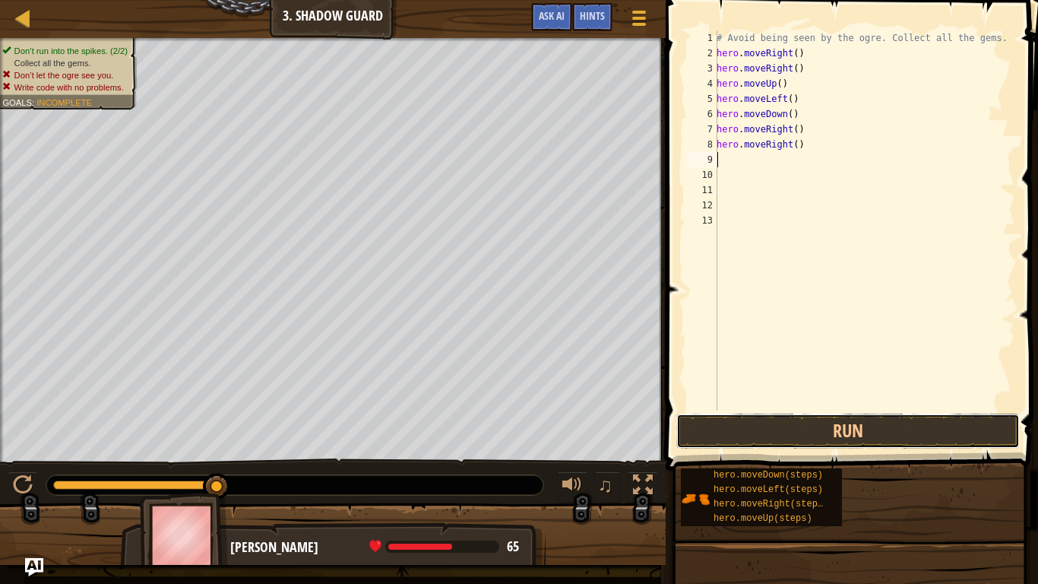
click at [812, 425] on button "Run" at bounding box center [847, 430] width 343 height 35
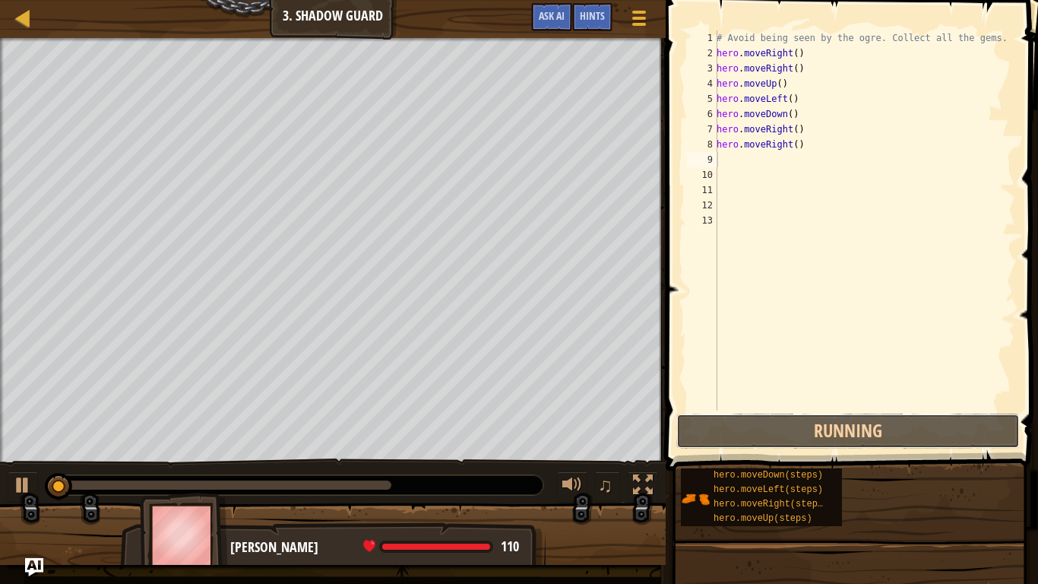
click at [812, 425] on button "Running" at bounding box center [847, 430] width 343 height 35
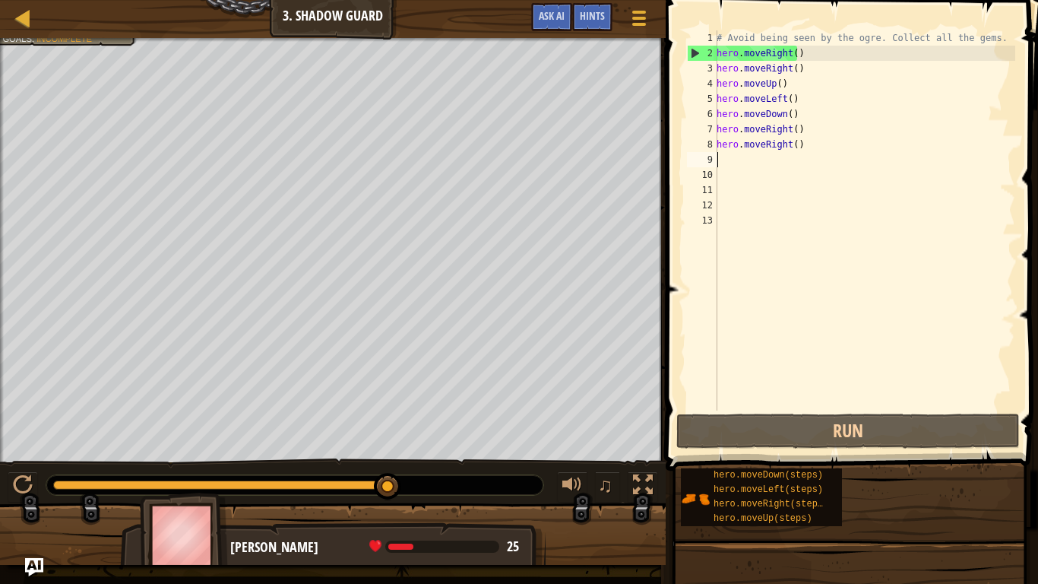
type textarea "h"
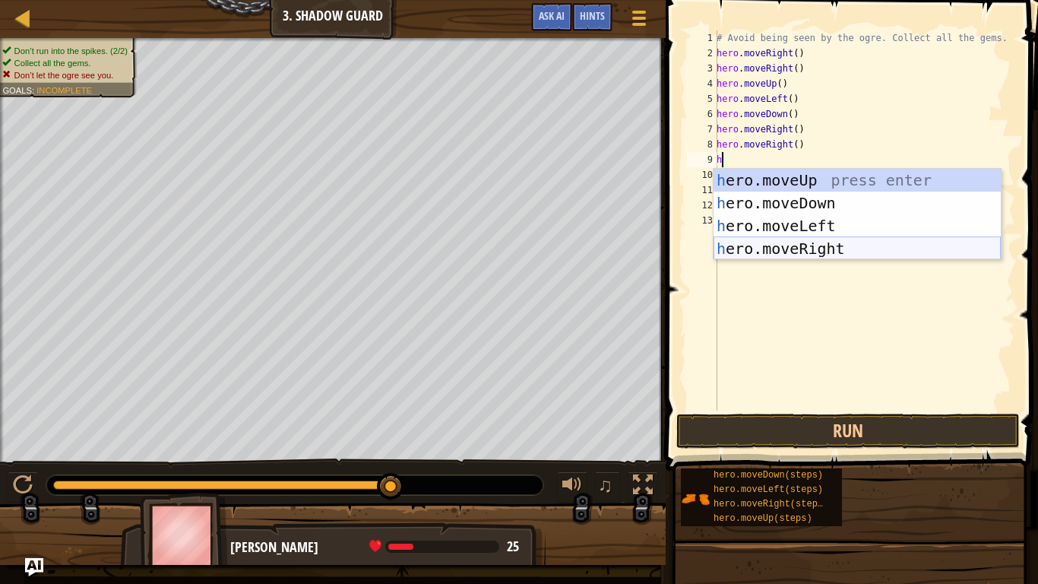
click at [770, 242] on div "h ero.moveUp press enter h ero.moveDown press enter h ero.moveLeft press enter …" at bounding box center [856, 237] width 287 height 137
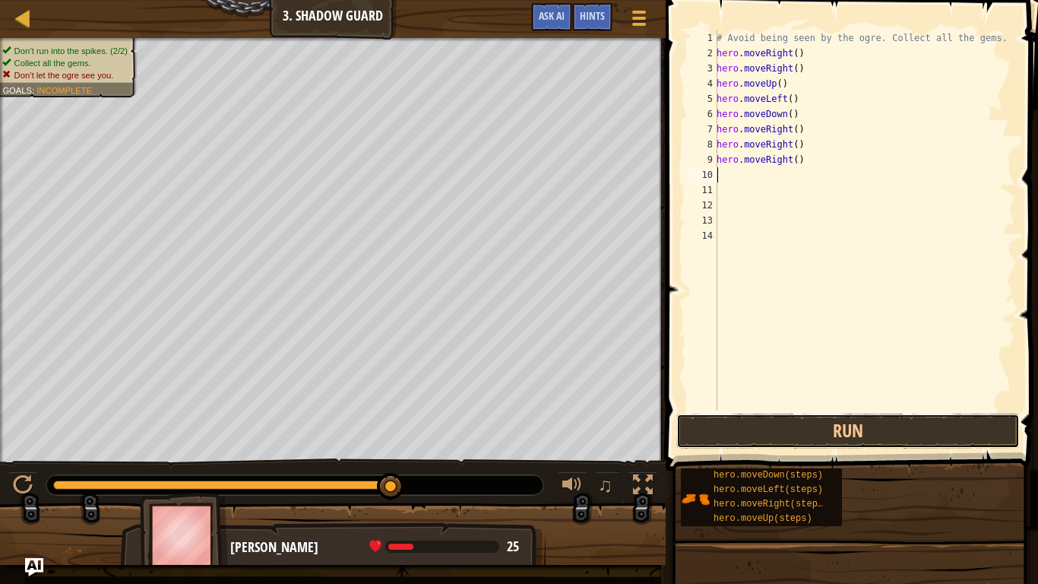
click at [808, 441] on button "Run" at bounding box center [847, 430] width 343 height 35
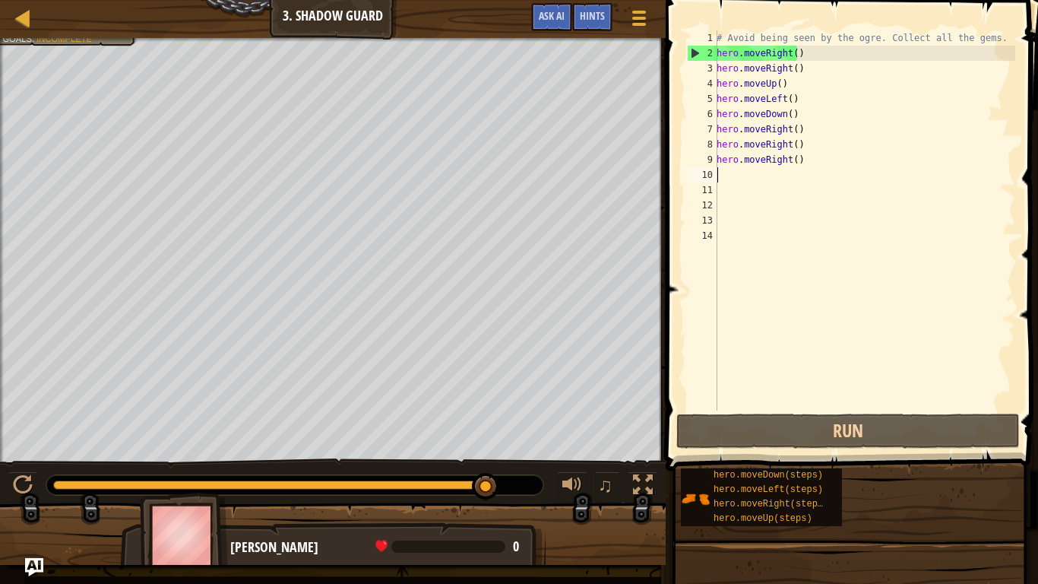
drag, startPoint x: 382, startPoint y: 483, endPoint x: 486, endPoint y: 482, distance: 103.3
click at [486, 482] on div at bounding box center [485, 486] width 27 height 27
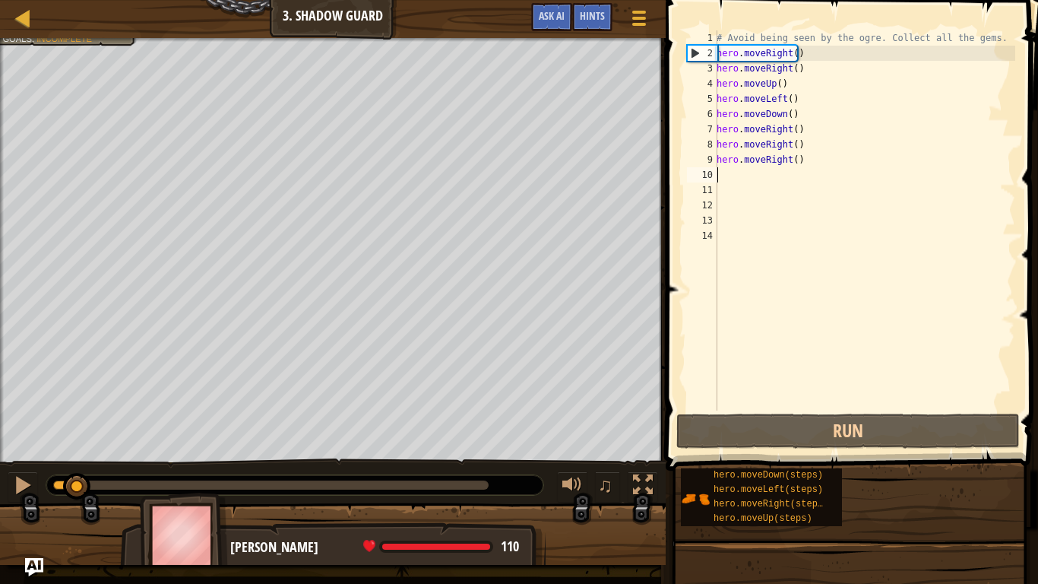
click at [486, 482] on div at bounding box center [270, 484] width 435 height 9
drag, startPoint x: 473, startPoint y: 479, endPoint x: 530, endPoint y: 479, distance: 57.0
click at [530, 479] on div at bounding box center [294, 485] width 497 height 20
type textarea "h"
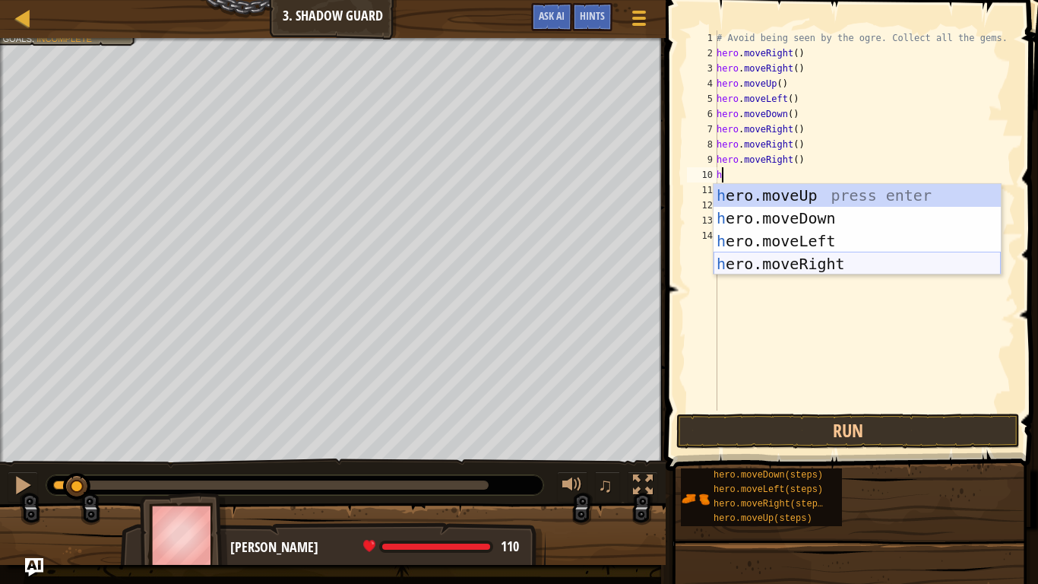
click at [763, 264] on div "h ero.moveUp press enter h ero.moveDown press enter h ero.moveLeft press enter …" at bounding box center [856, 252] width 287 height 137
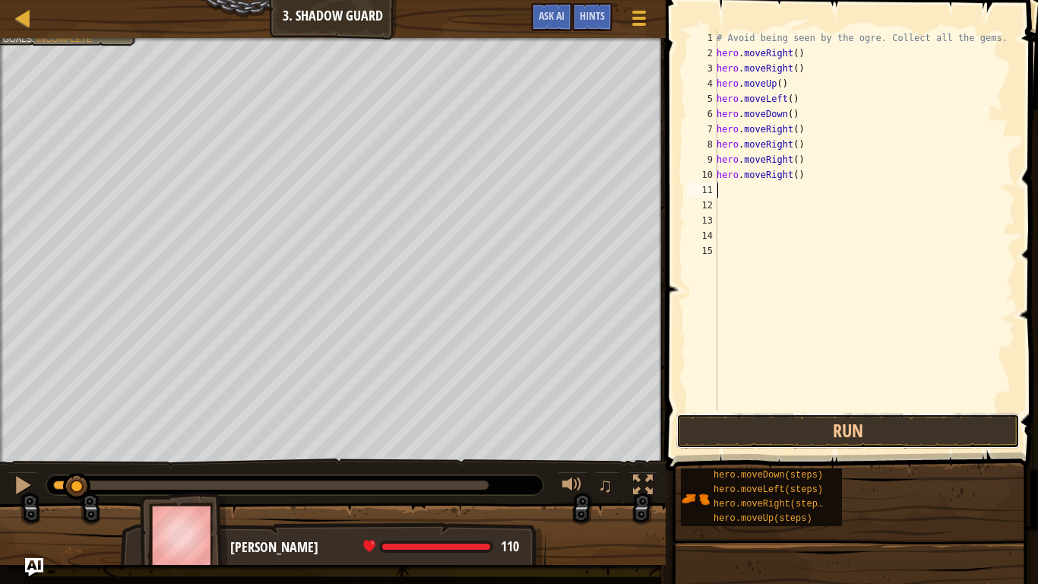
click at [800, 426] on button "Run" at bounding box center [847, 430] width 343 height 35
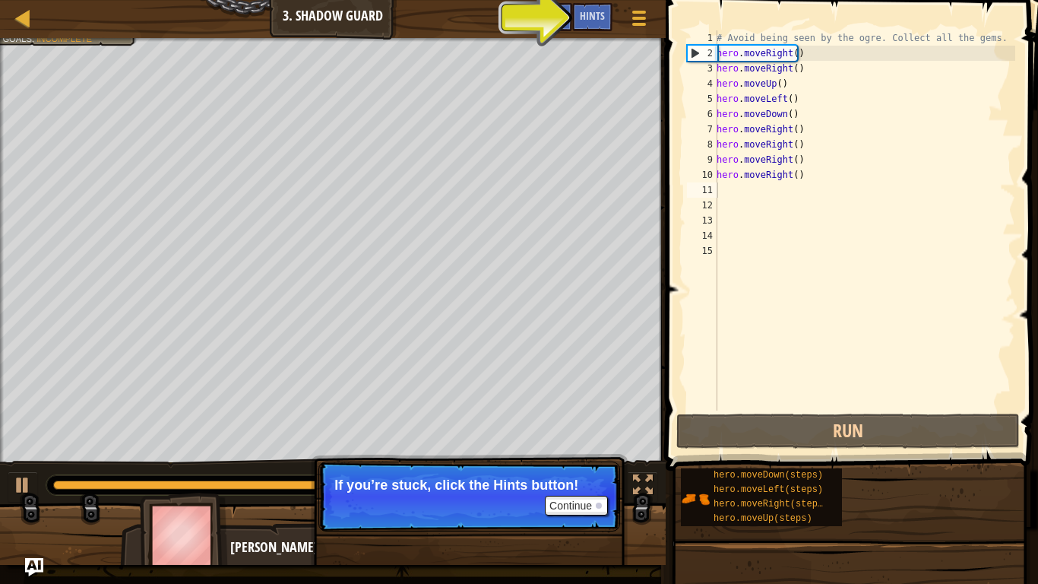
click at [603, 24] on div "Hints" at bounding box center [592, 17] width 40 height 28
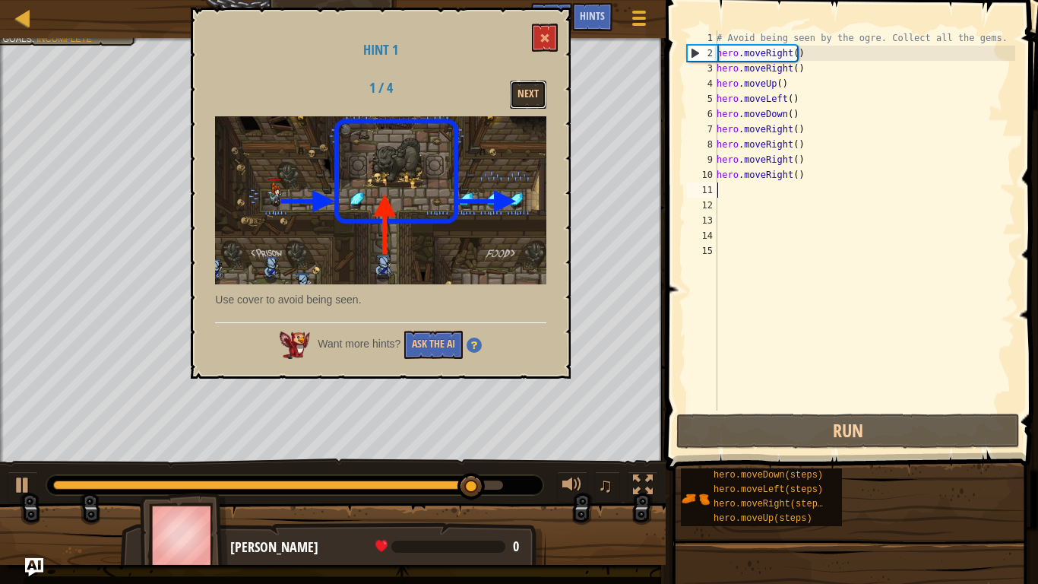
click at [529, 87] on button "Next" at bounding box center [528, 95] width 36 height 28
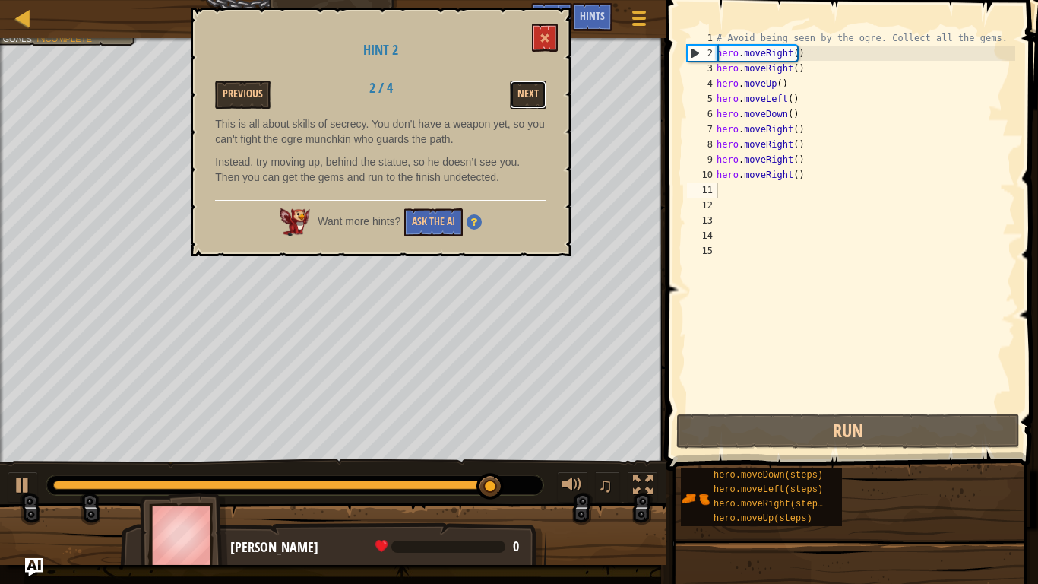
click at [529, 87] on button "Next" at bounding box center [528, 95] width 36 height 28
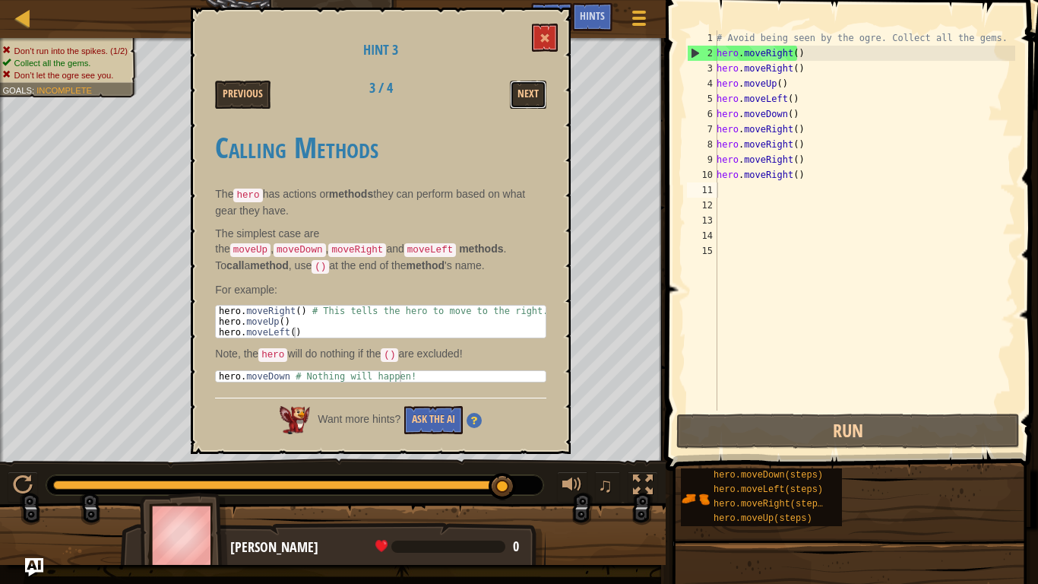
click at [529, 87] on button "Next" at bounding box center [528, 95] width 36 height 28
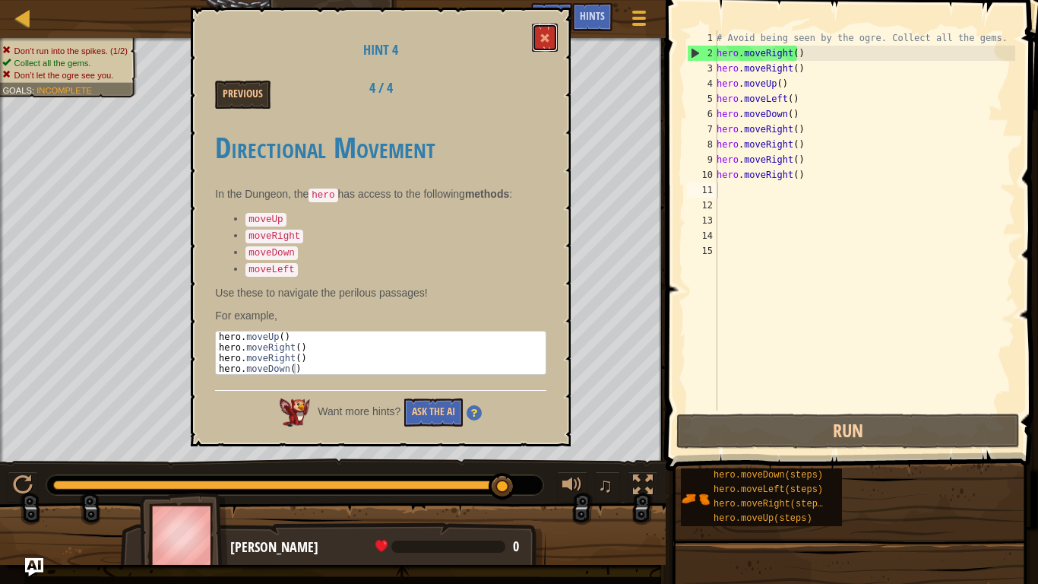
click at [554, 25] on button at bounding box center [545, 38] width 26 height 28
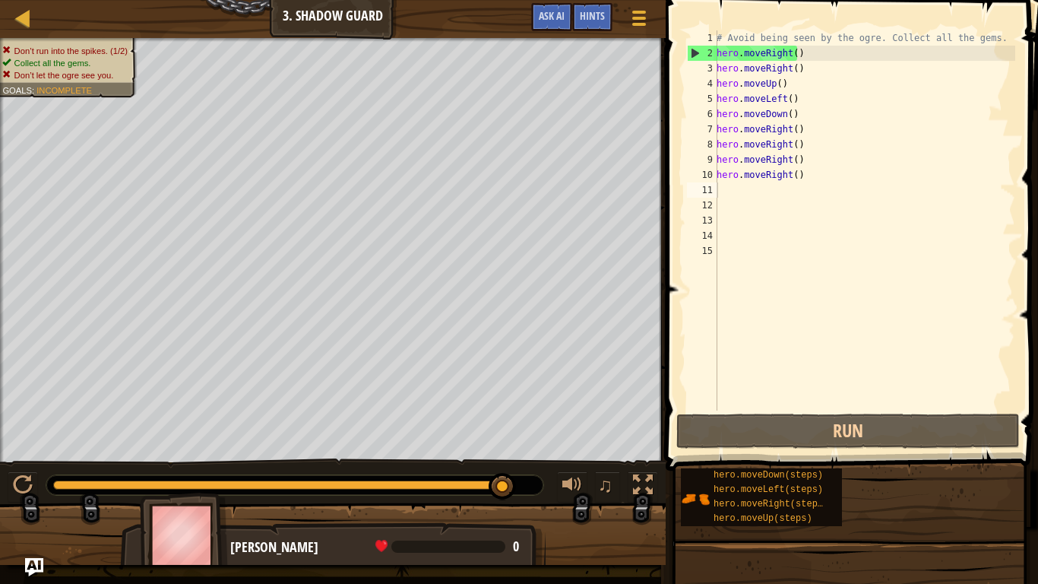
click at [748, 193] on div "# Avoid being seen by the ogre. Collect all the gems. hero . moveRight ( ) hero…" at bounding box center [864, 235] width 302 height 410
type textarea "h"
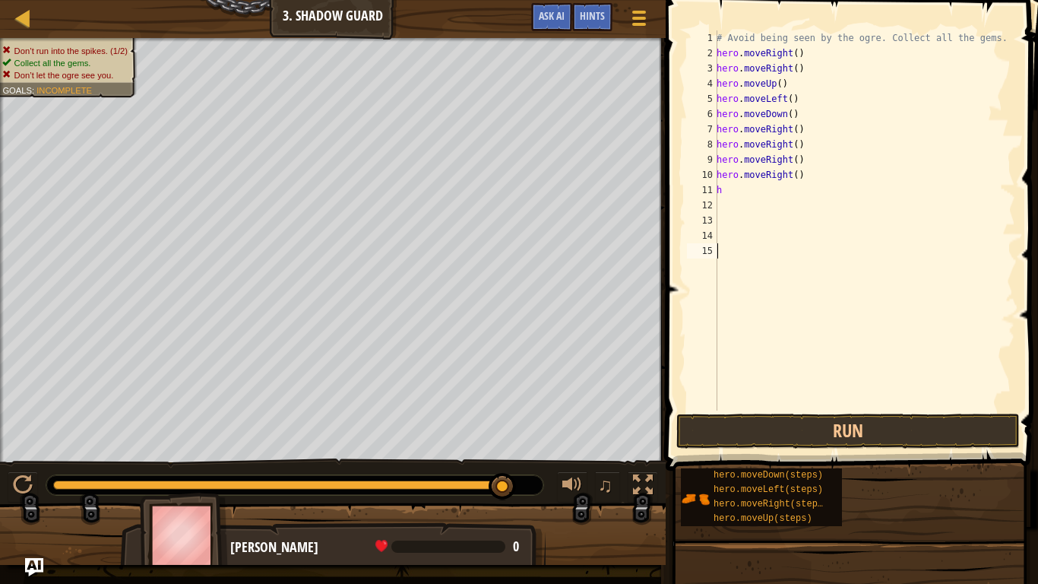
click at [805, 399] on div "# Avoid being seen by the ogre. Collect all the gems. hero . moveRight ( ) hero…" at bounding box center [864, 235] width 302 height 410
click at [728, 196] on div "# Avoid being seen by the ogre. Collect all the gems. hero . moveRight ( ) hero…" at bounding box center [864, 235] width 302 height 410
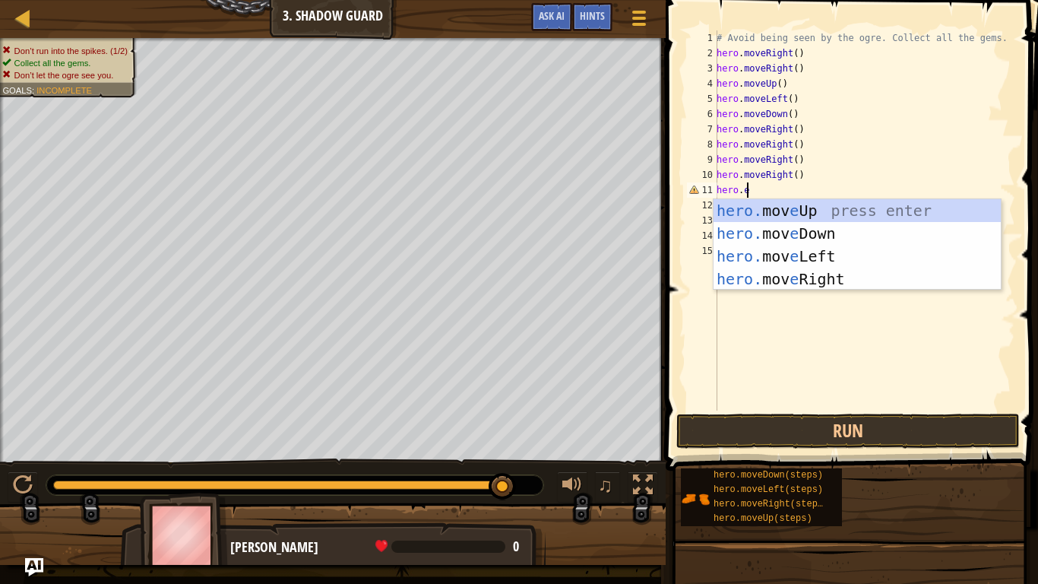
scroll to position [7, 2]
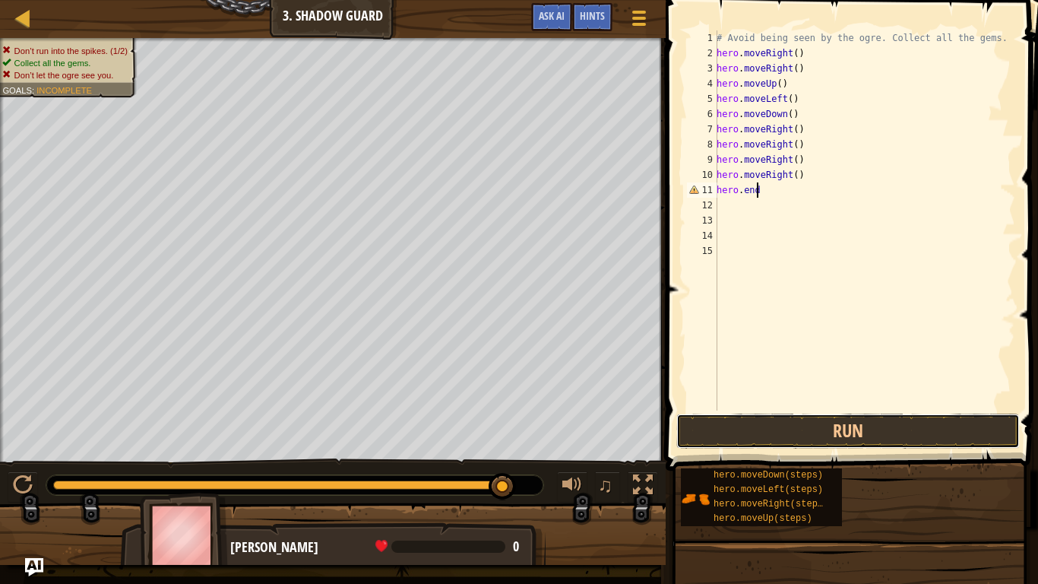
click at [796, 446] on button "Run" at bounding box center [847, 430] width 343 height 35
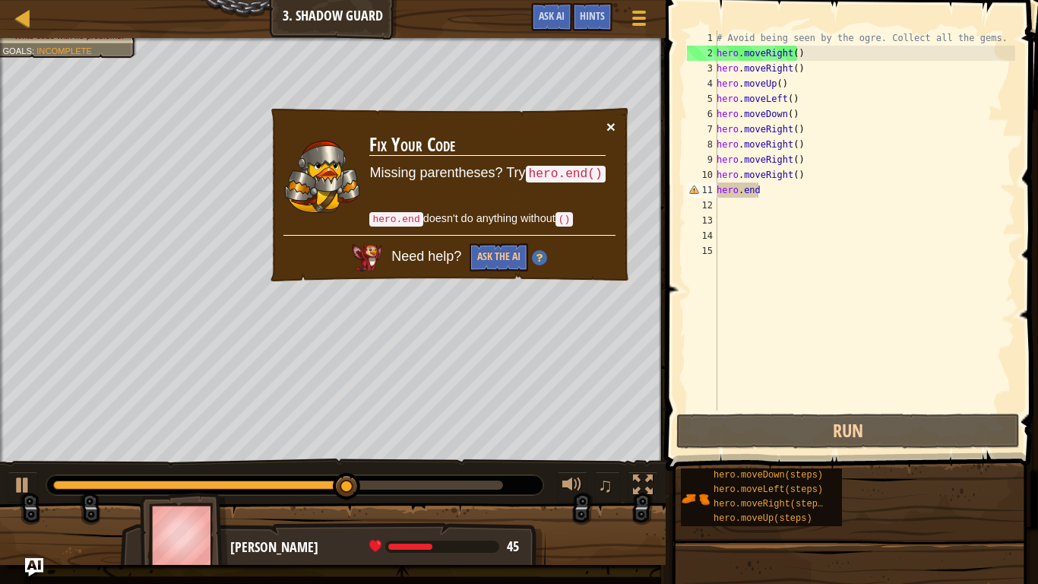
click at [609, 122] on button "×" at bounding box center [610, 127] width 9 height 16
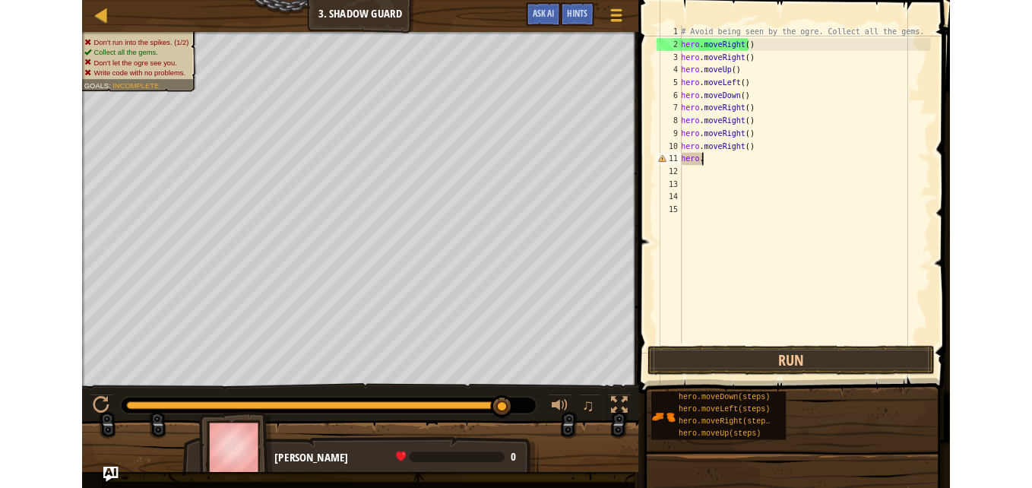
scroll to position [7, 0]
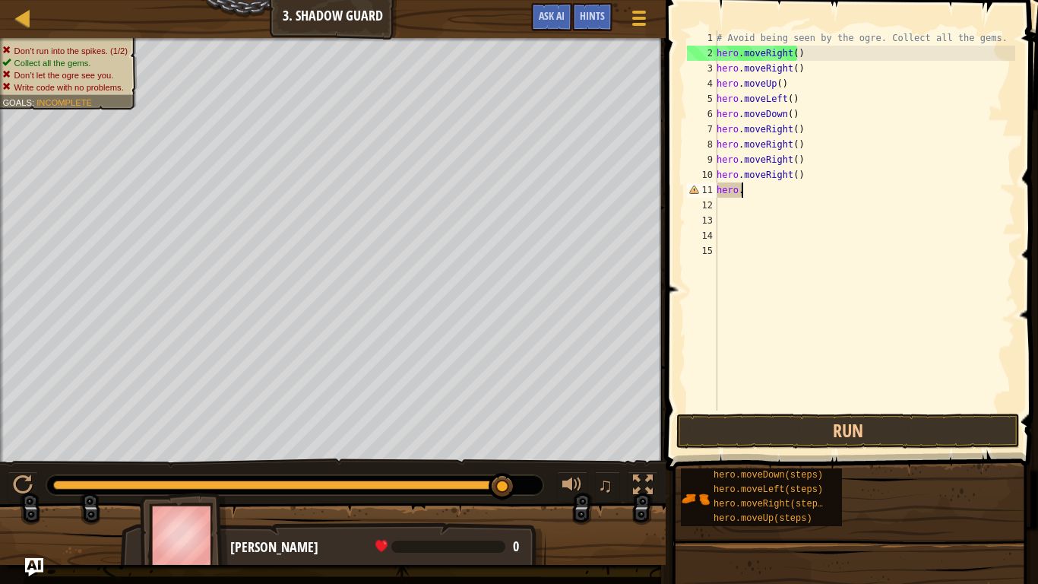
type textarea "h"
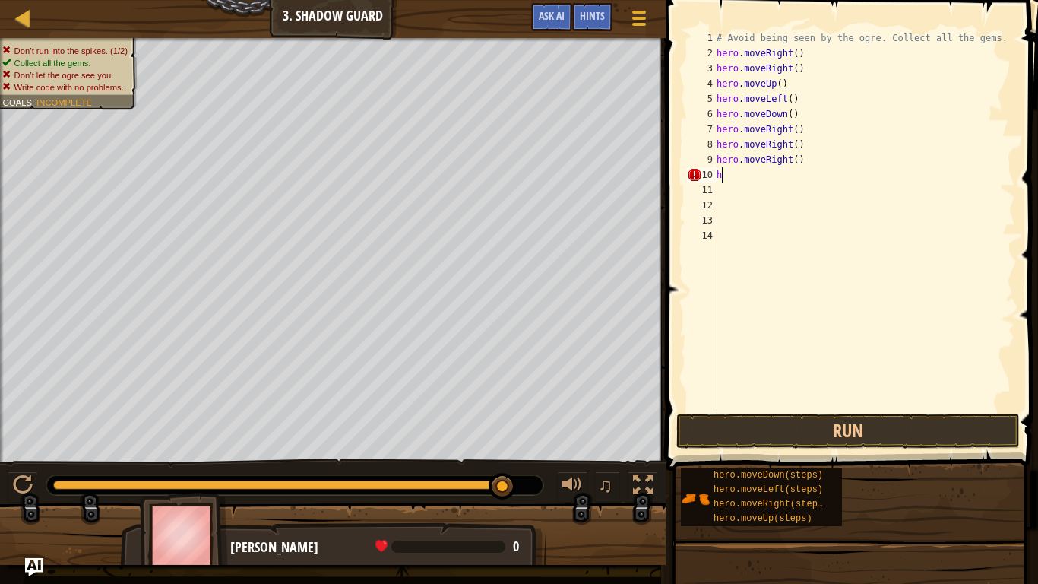
type textarea "h"
click at [813, 84] on div "# Avoid being seen by the ogre. Collect all the gems. hero . moveRight ( ) hero…" at bounding box center [864, 235] width 302 height 410
type textarea "h"
click at [805, 93] on div "# Avoid being seen by the ogre. Collect all the gems. hero . moveRight ( ) hero…" at bounding box center [864, 235] width 302 height 410
type textarea "h"
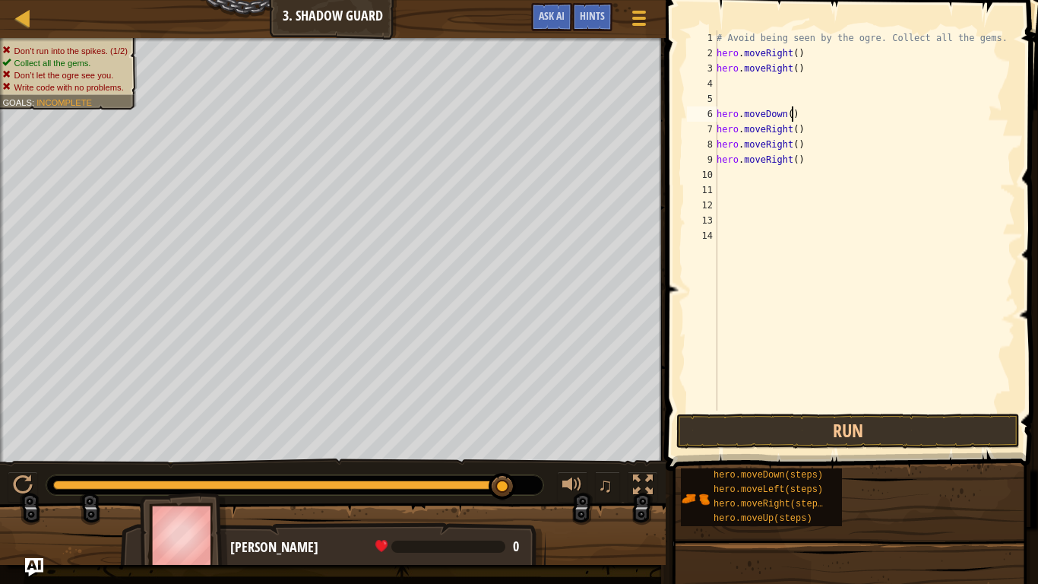
click at [804, 115] on div "# Avoid being seen by the ogre. Collect all the gems. hero . moveRight ( ) hero…" at bounding box center [864, 235] width 302 height 410
type textarea "h"
click at [818, 432] on button "Run" at bounding box center [847, 430] width 343 height 35
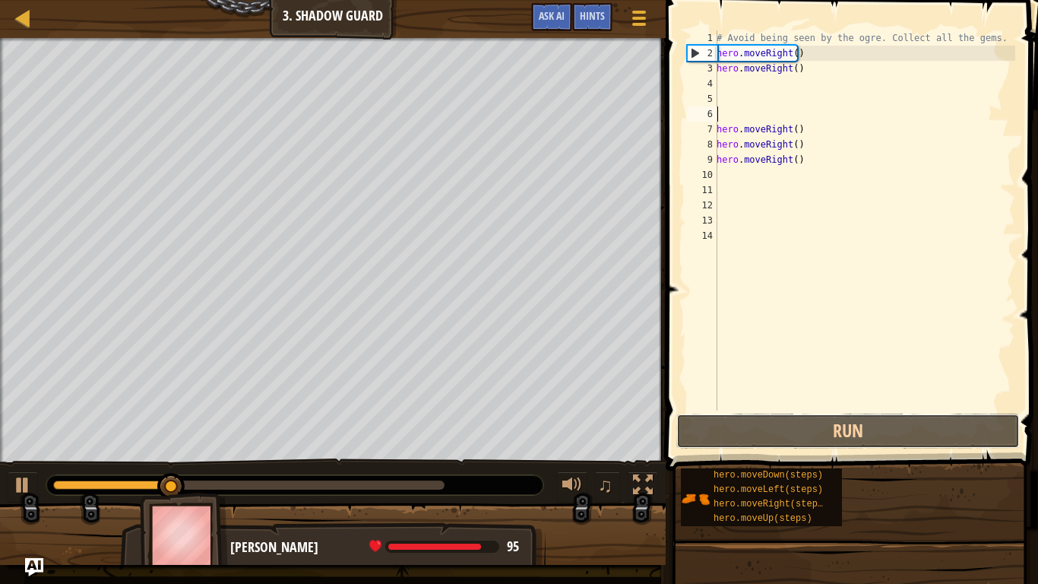
click at [818, 432] on button "Run" at bounding box center [847, 430] width 343 height 35
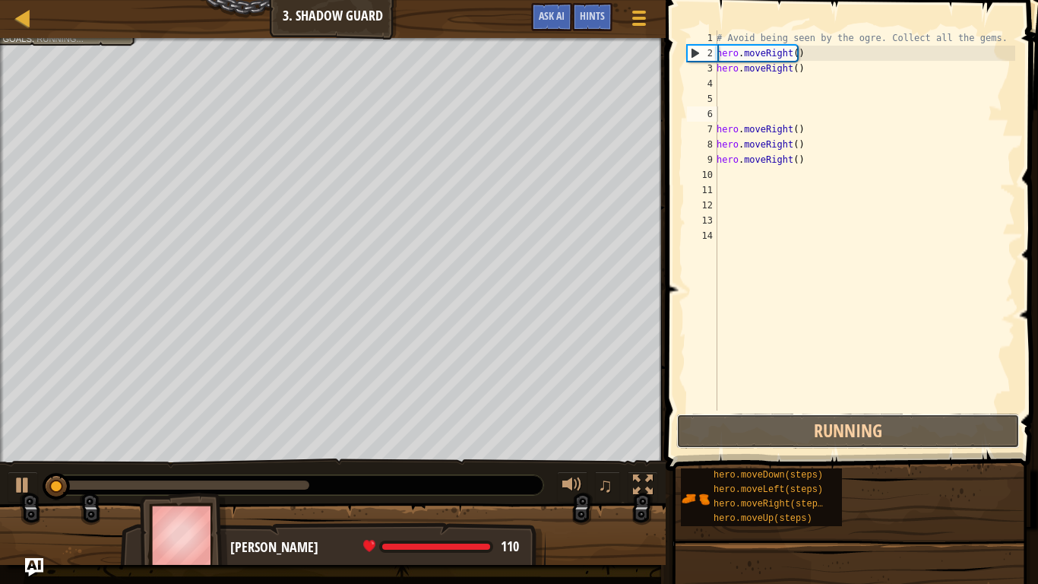
click at [818, 432] on button "Running" at bounding box center [847, 430] width 343 height 35
click at [818, 432] on button "Run" at bounding box center [847, 430] width 343 height 35
click at [457, 487] on div "♫" at bounding box center [333, 481] width 666 height 46
click at [429, 487] on div at bounding box center [294, 485] width 497 height 20
click at [24, 15] on div at bounding box center [23, 17] width 19 height 19
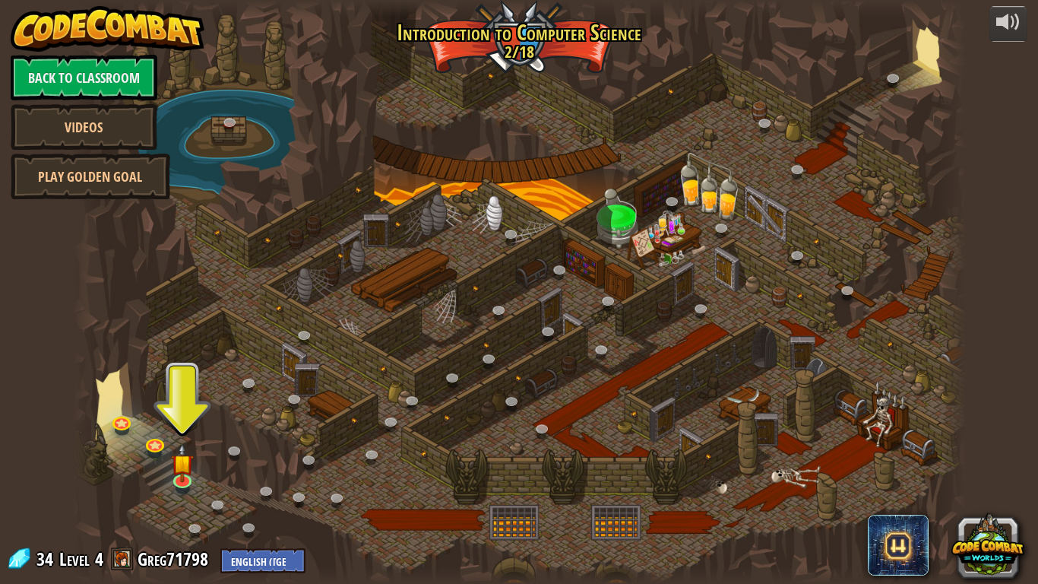
click at [618, 355] on div at bounding box center [519, 292] width 893 height 584
